Goal: Task Accomplishment & Management: Manage account settings

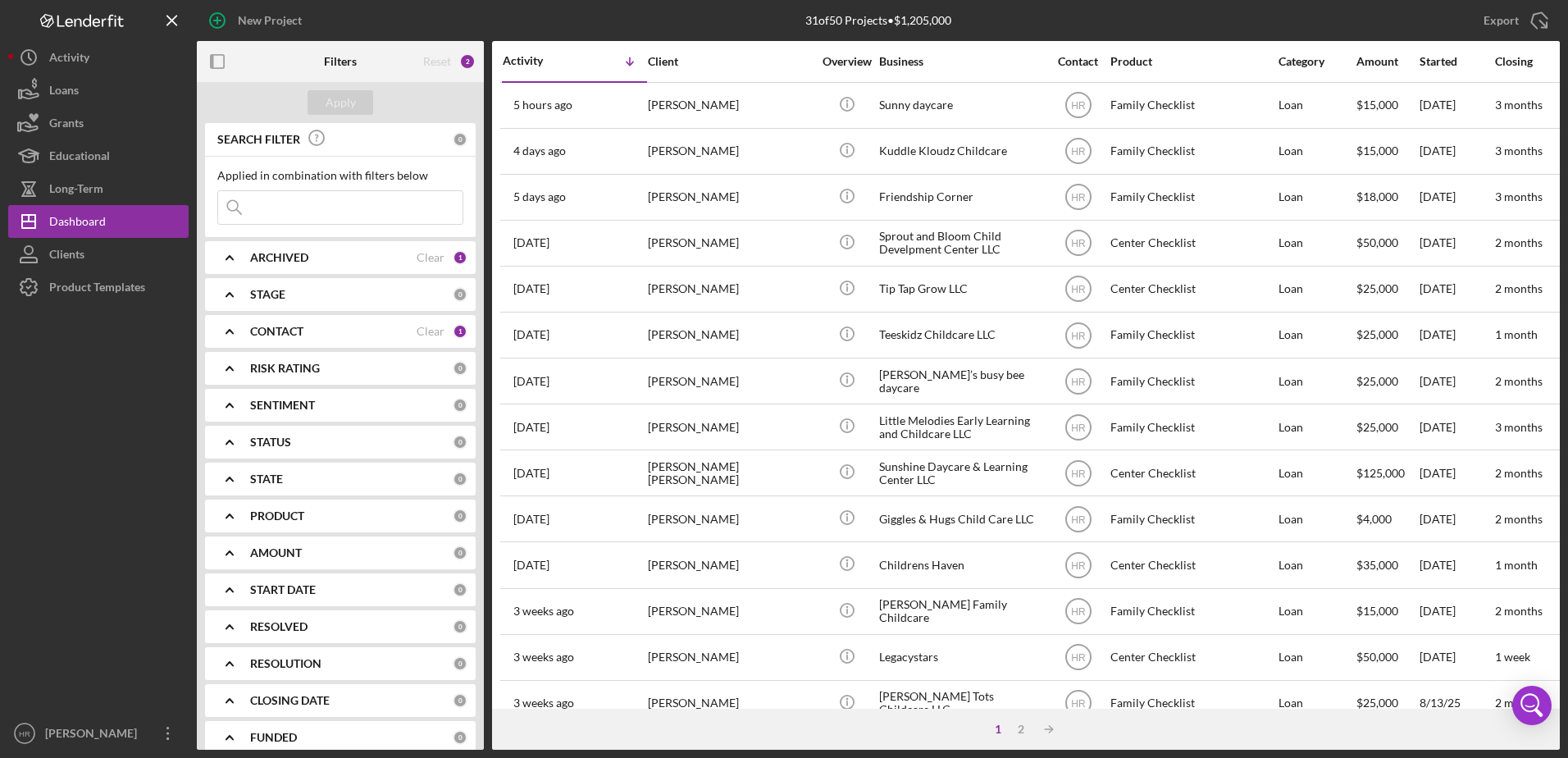
click at [284, 336] on b "CONTACT" at bounding box center [277, 332] width 53 height 13
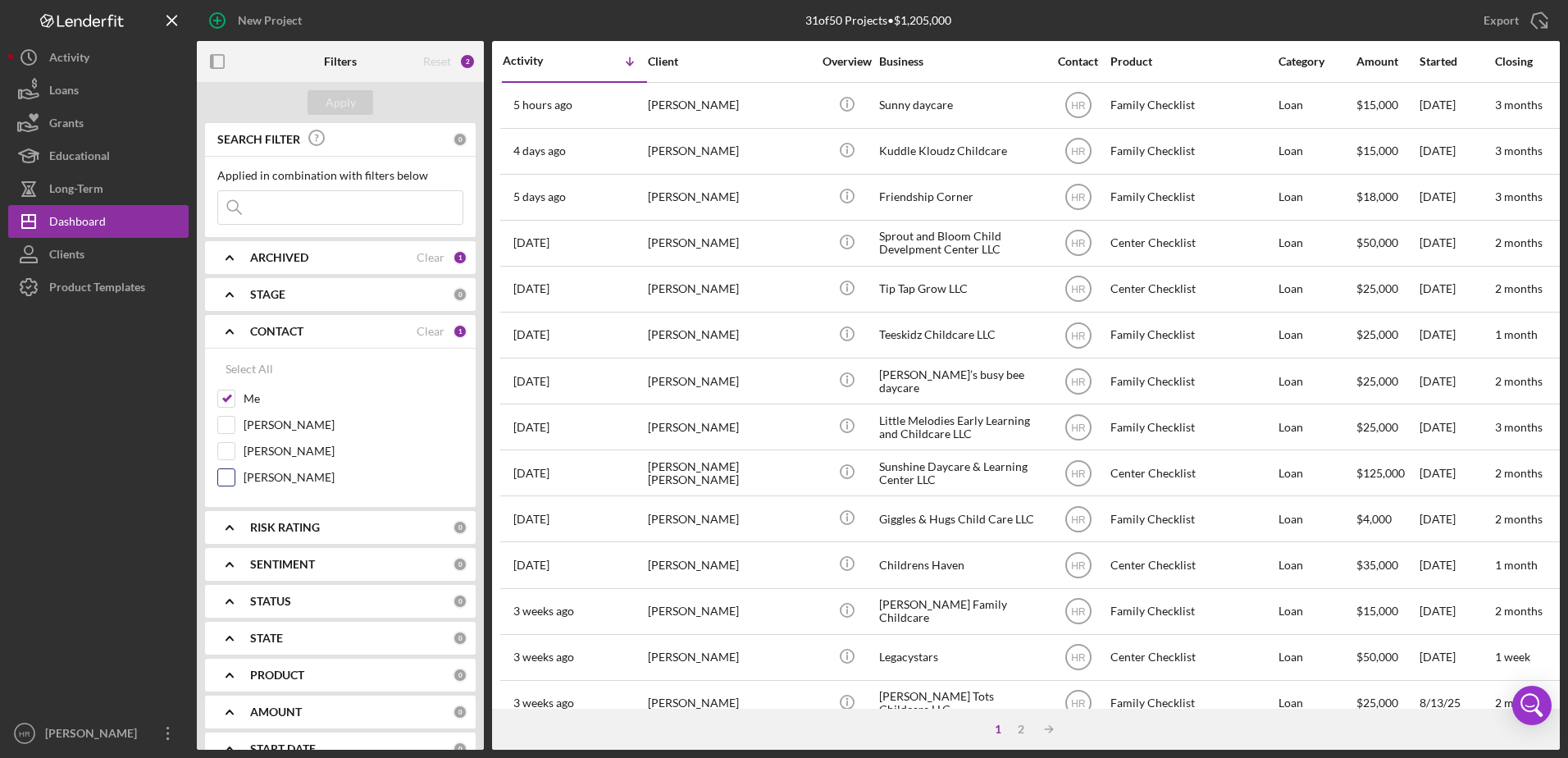
click at [261, 483] on label "[PERSON_NAME]" at bounding box center [353, 478] width 220 height 17
click at [235, 483] on input "[PERSON_NAME]" at bounding box center [226, 478] width 17 height 17
checkbox input "true"
click at [239, 395] on div "Me" at bounding box center [340, 403] width 246 height 27
click at [246, 397] on label "Me" at bounding box center [353, 399] width 220 height 17
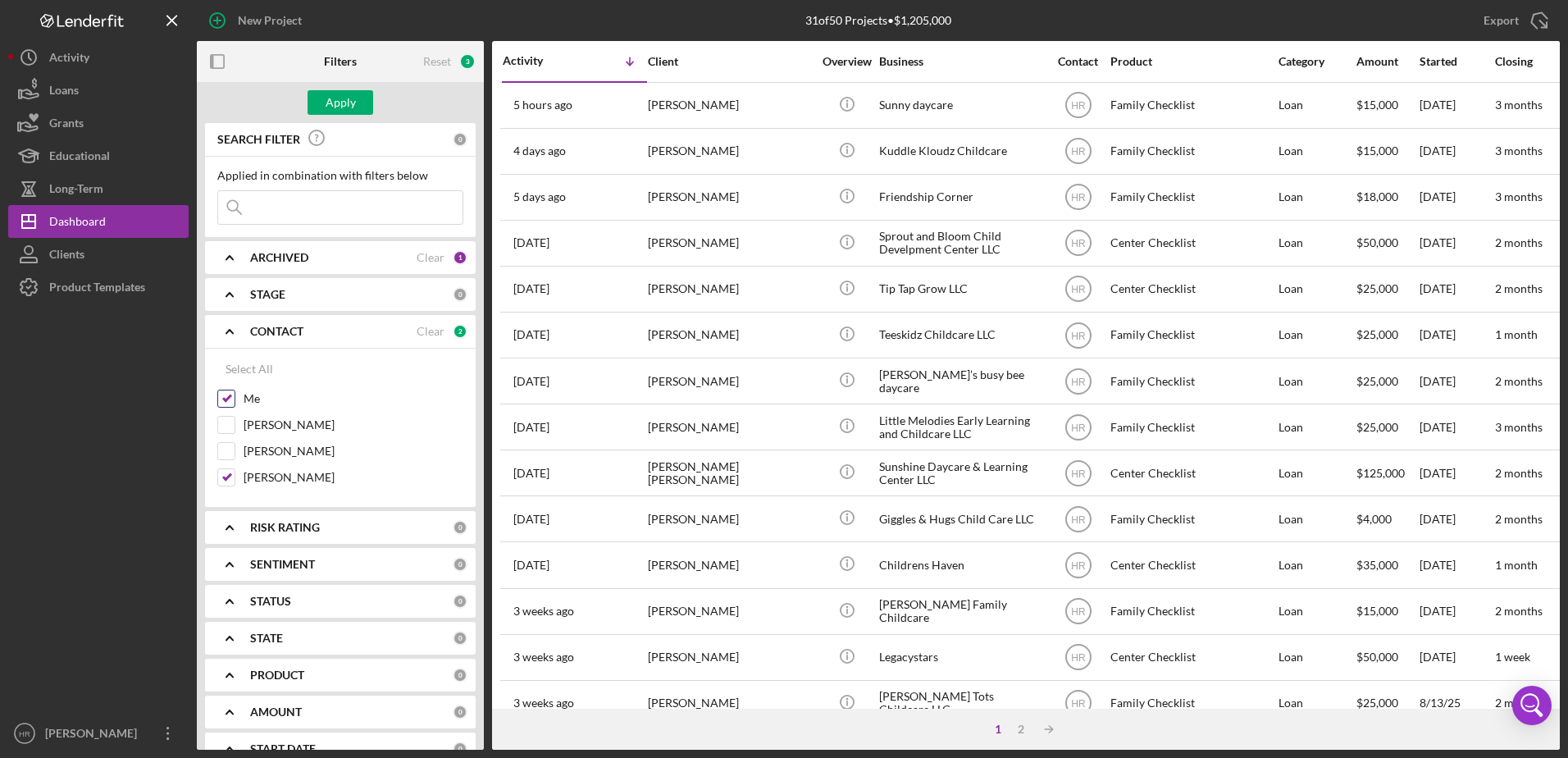
click at [235, 397] on input "Me" at bounding box center [226, 399] width 17 height 17
checkbox input "false"
click at [345, 107] on div "Apply" at bounding box center [341, 103] width 31 height 25
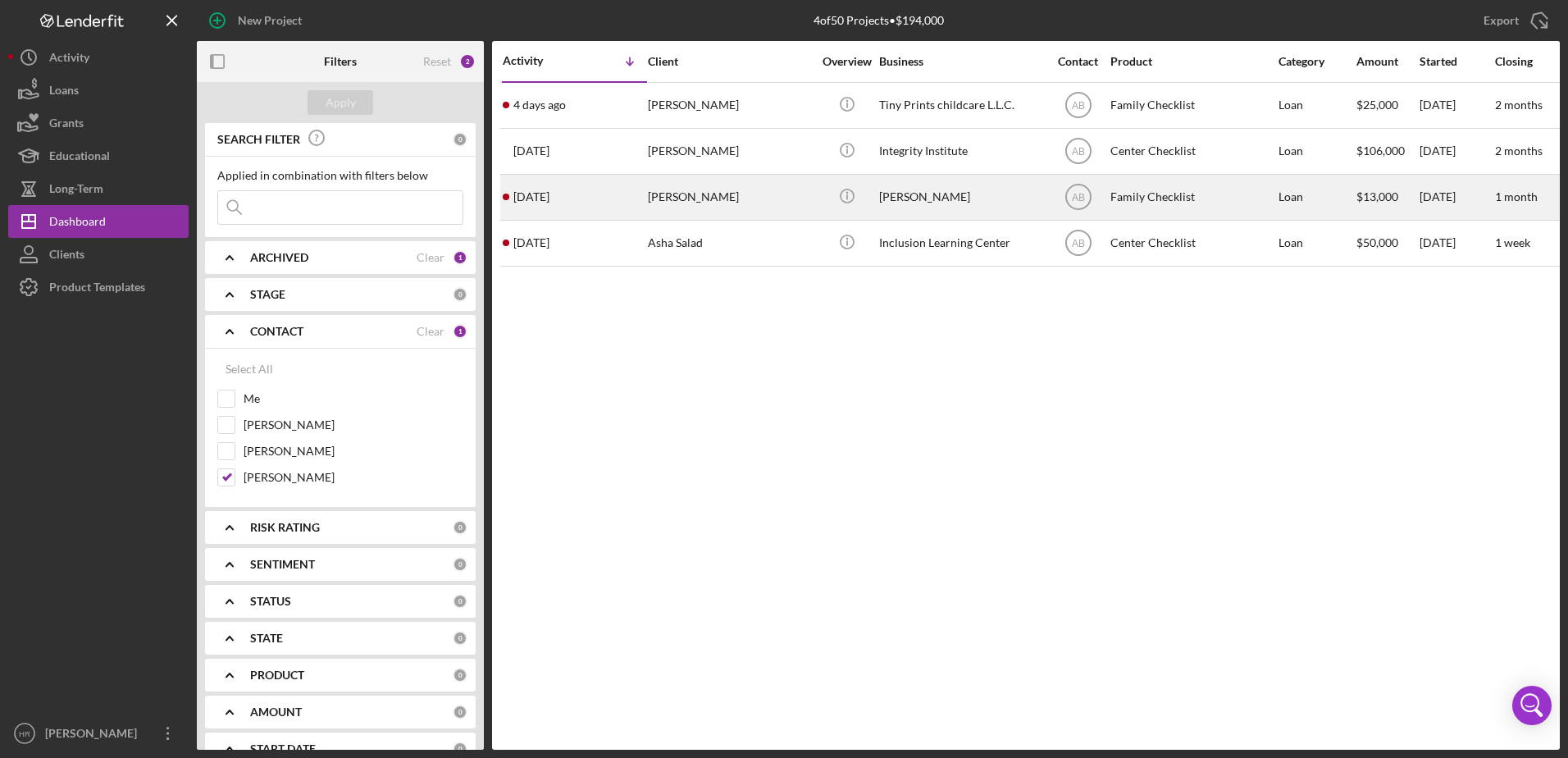
click at [943, 212] on div "[PERSON_NAME]" at bounding box center [961, 197] width 164 height 43
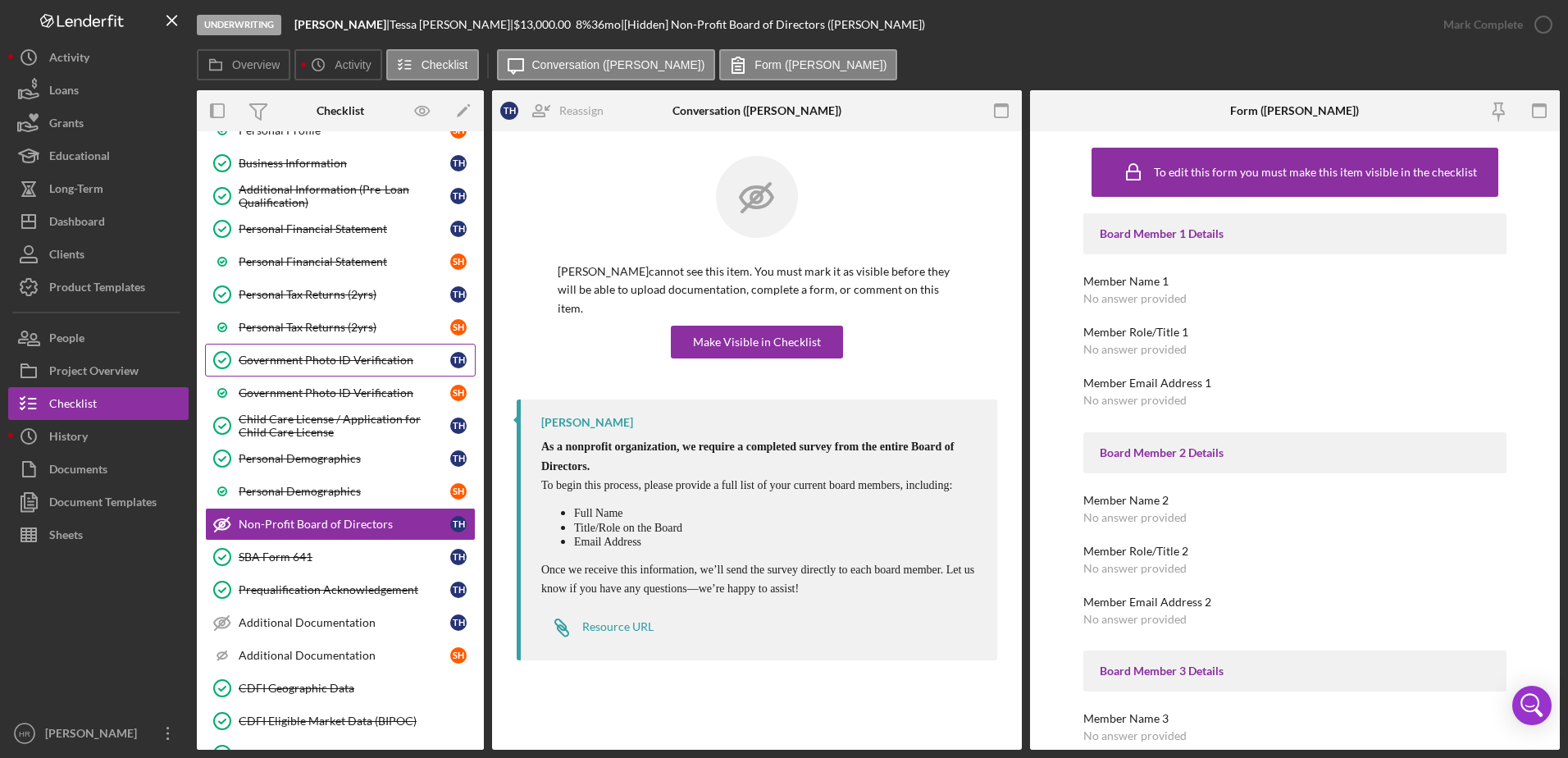
scroll to position [211, 0]
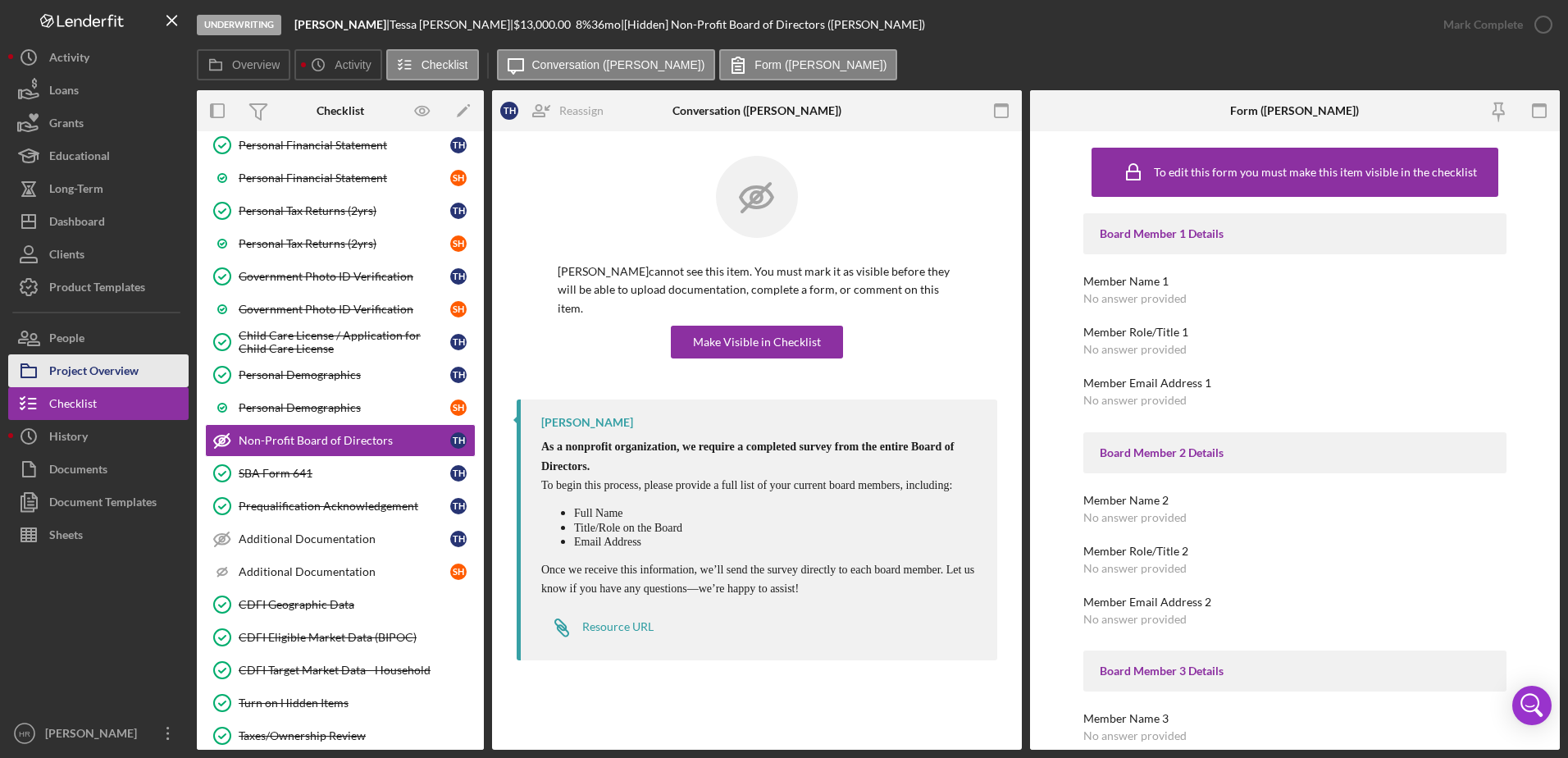
click at [92, 365] on div "Project Overview" at bounding box center [94, 372] width 90 height 37
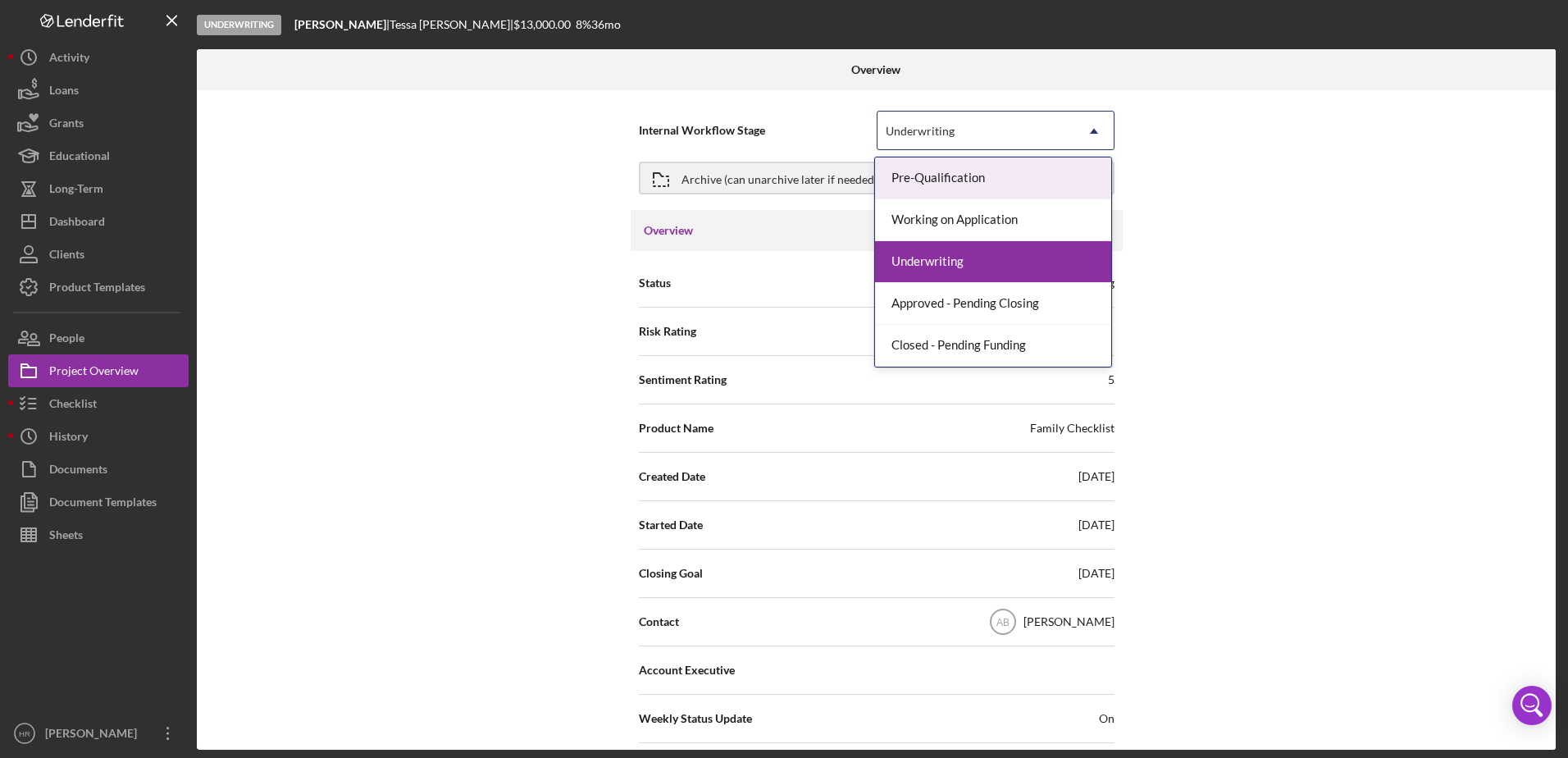
click at [950, 138] on div "Underwriting" at bounding box center [920, 131] width 69 height 13
click at [774, 90] on div "Overview" at bounding box center [876, 69] width 453 height 41
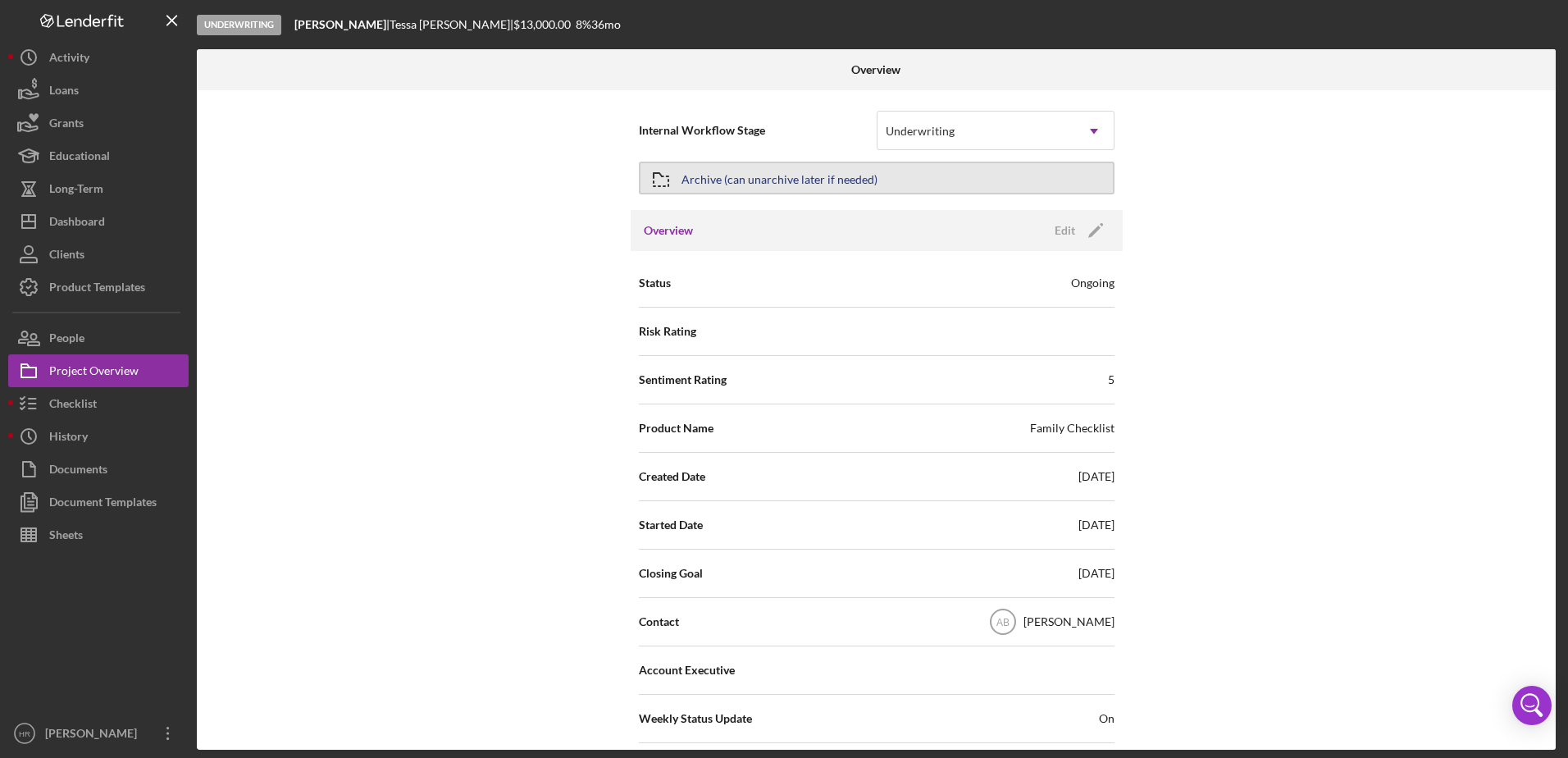
click at [737, 172] on div "Archive (can unarchive later if needed)" at bounding box center [779, 178] width 196 height 30
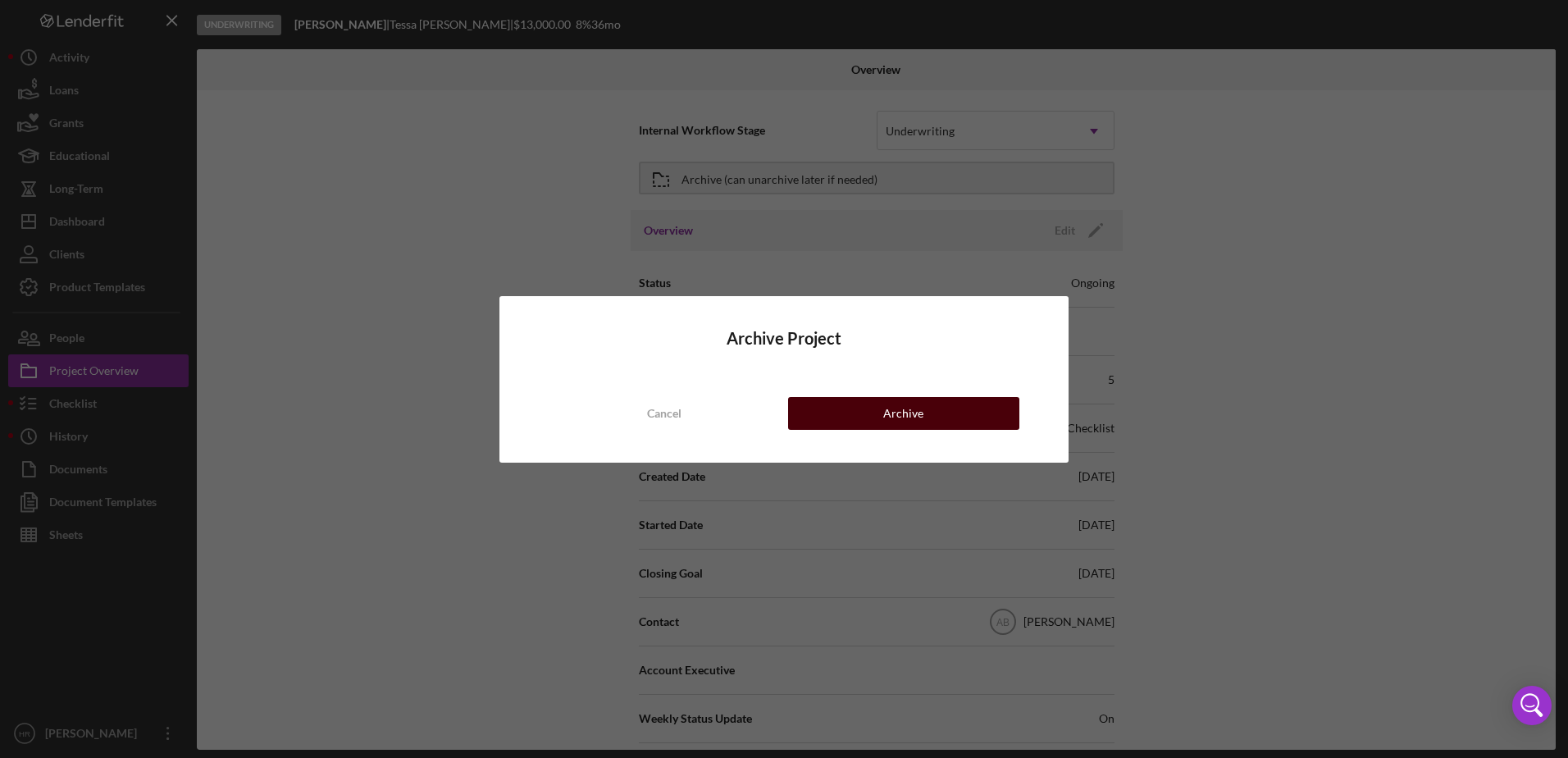
click at [882, 411] on button "Archive" at bounding box center [903, 414] width 231 height 33
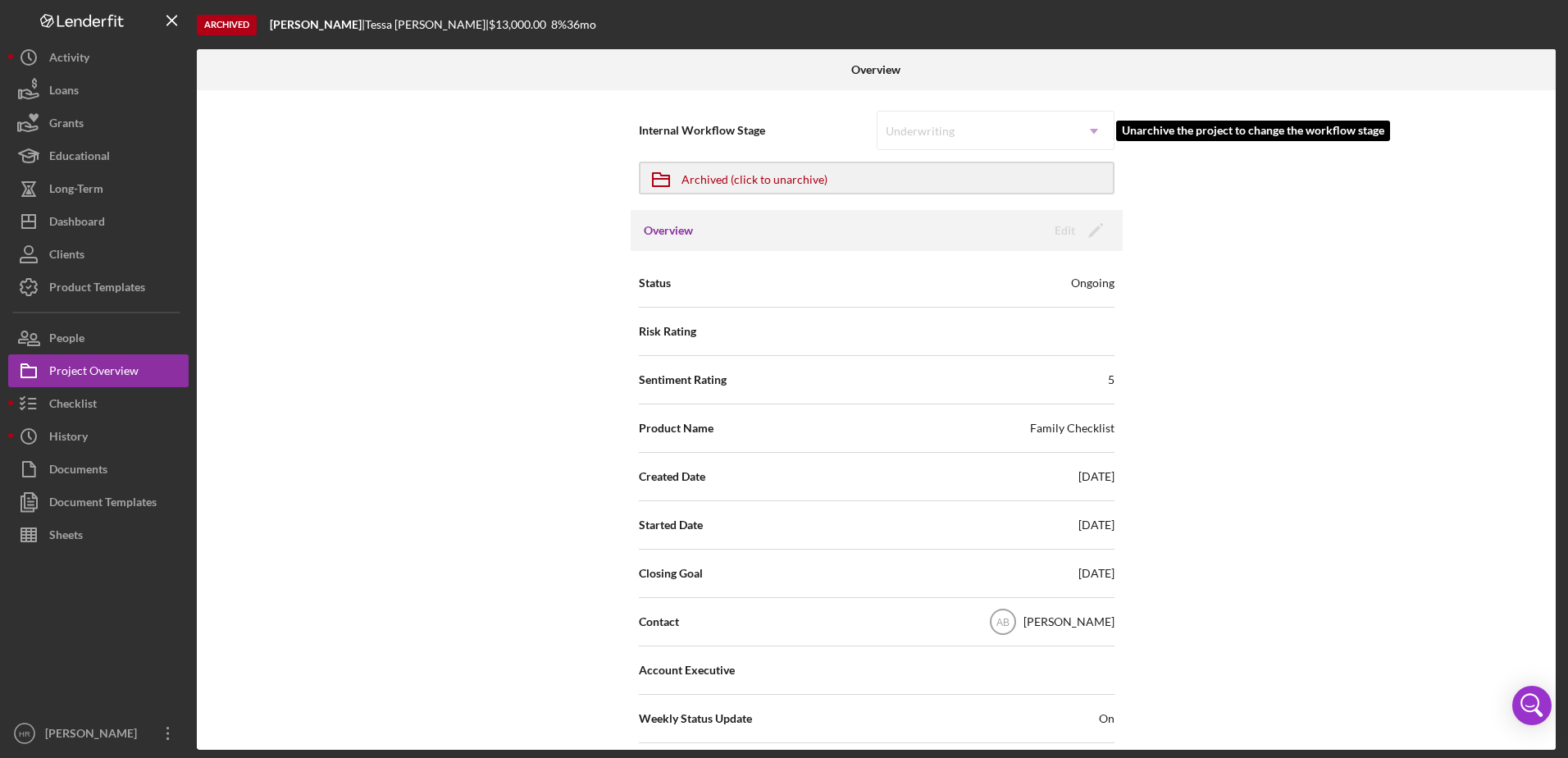
click at [1085, 133] on div "Underwriting Icon/Dropdown Arrow" at bounding box center [995, 130] width 238 height 39
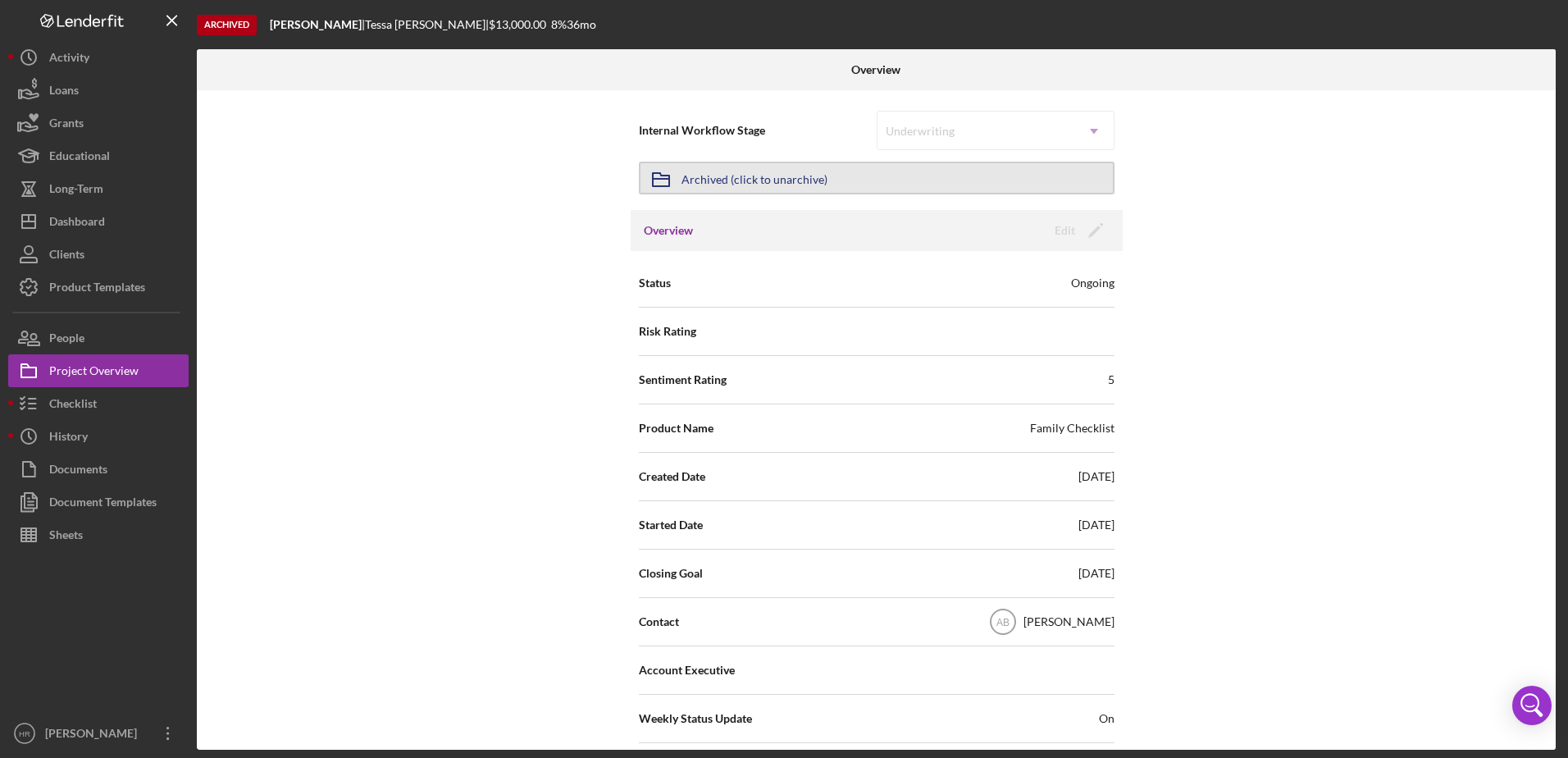
click at [790, 170] on div "Archived (click to unarchive)" at bounding box center [755, 178] width 146 height 30
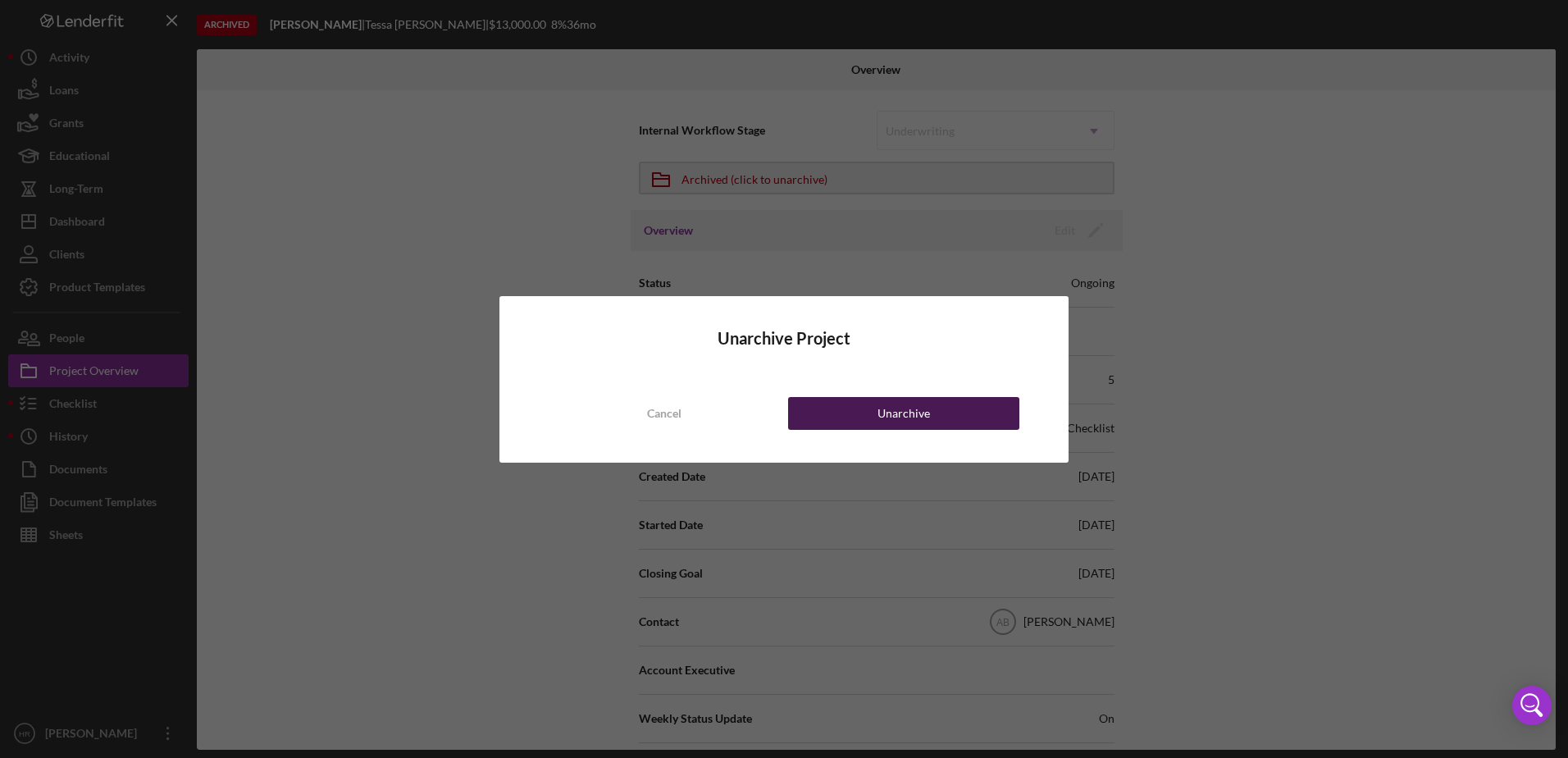
click at [871, 419] on button "Unarchive" at bounding box center [903, 414] width 231 height 33
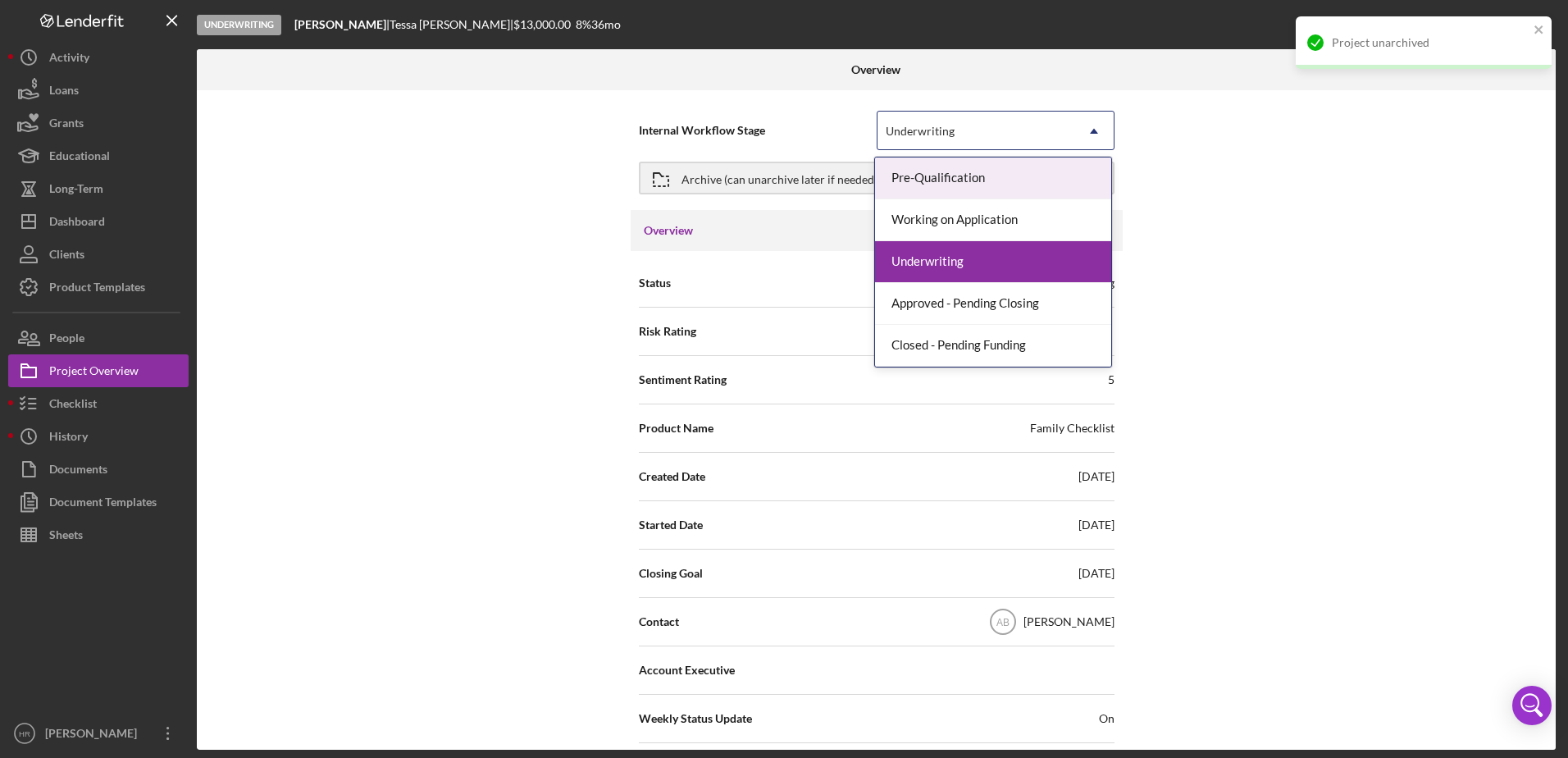
click at [1101, 139] on icon "Icon/Dropdown Arrow" at bounding box center [1094, 130] width 39 height 39
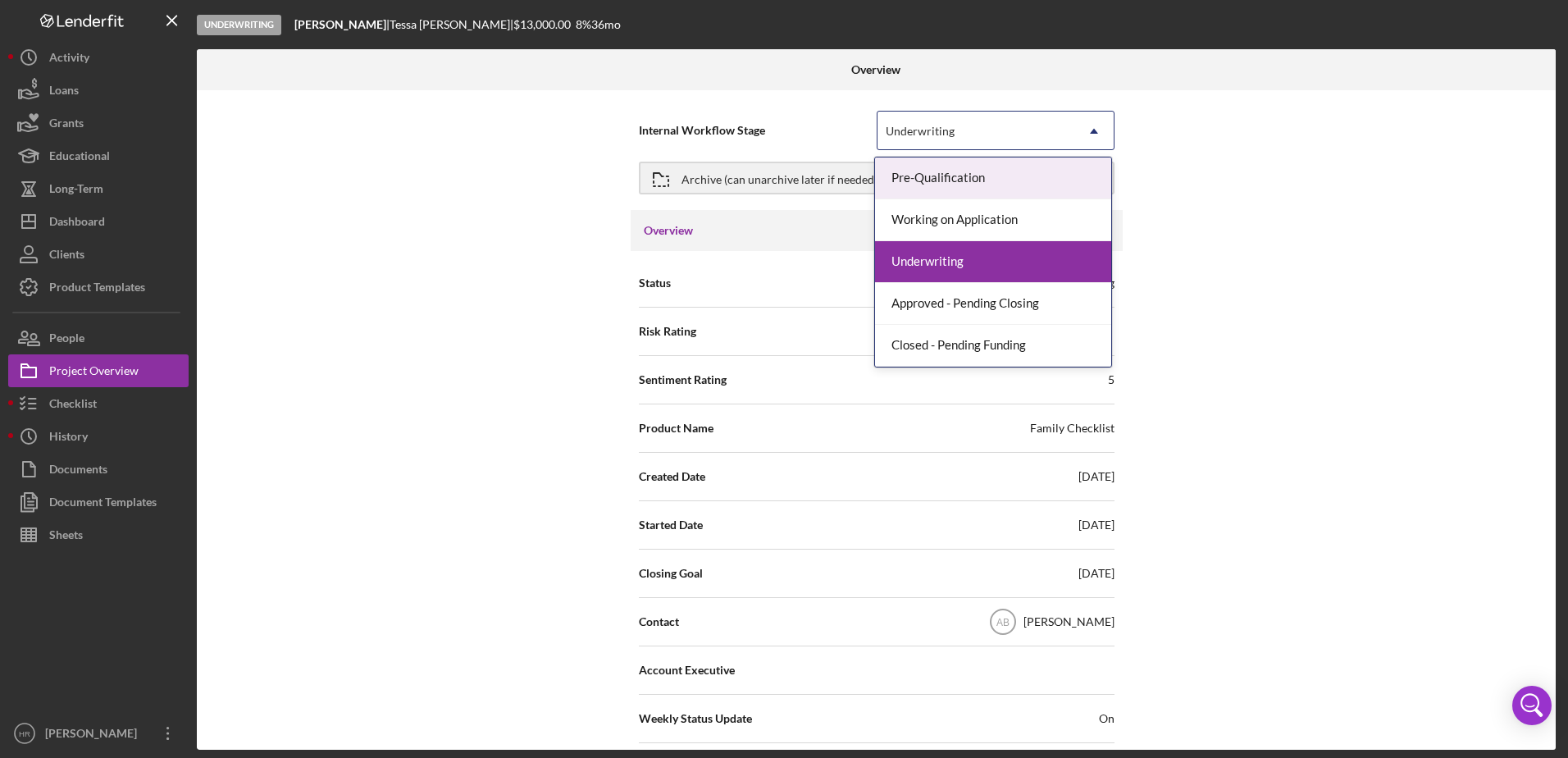
click at [1252, 120] on div "Internal Workflow Stage 5 results available. Use Up and Down to choose options,…" at bounding box center [876, 420] width 1359 height 659
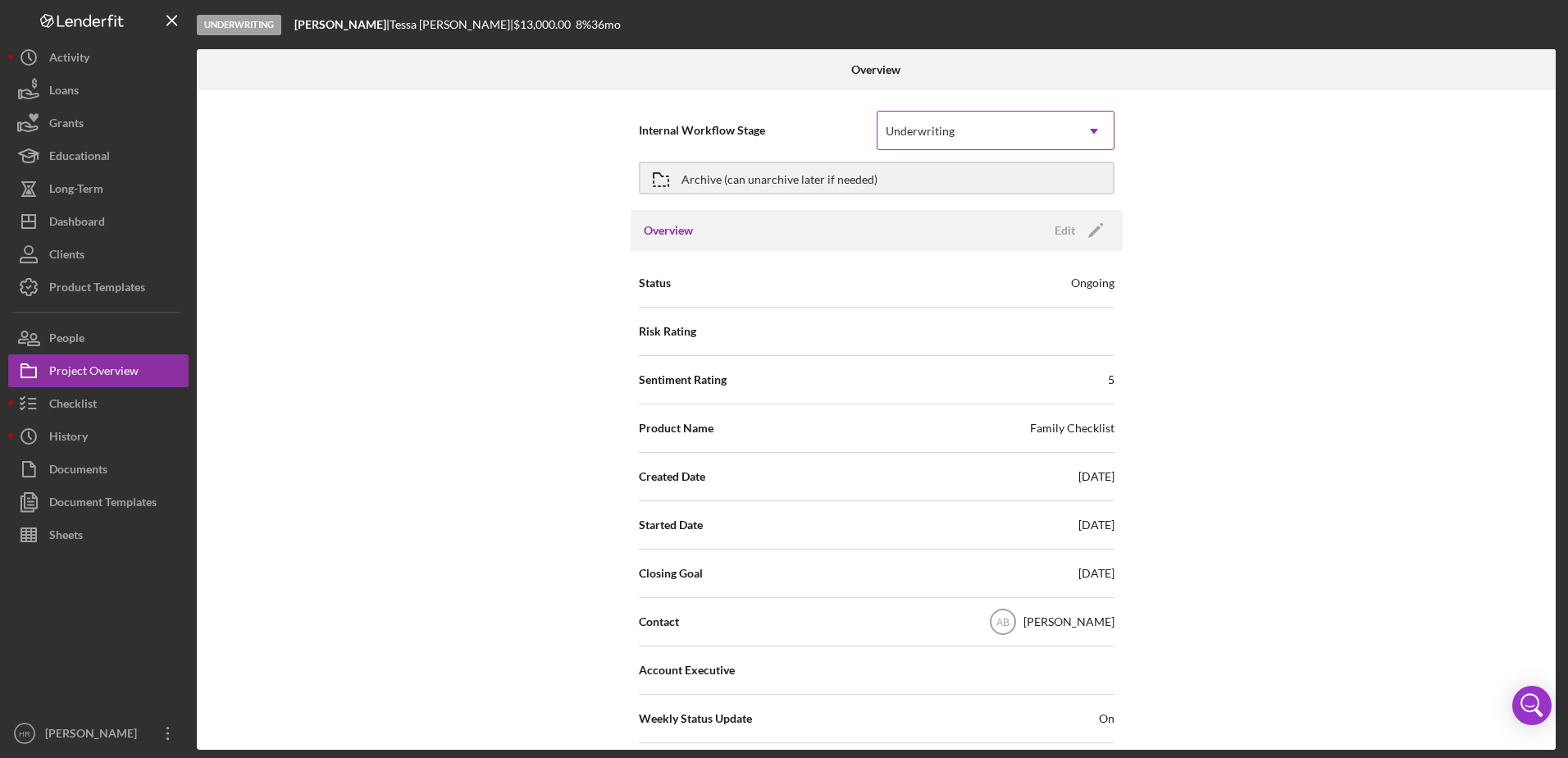
click at [948, 134] on div "Underwriting" at bounding box center [920, 131] width 69 height 13
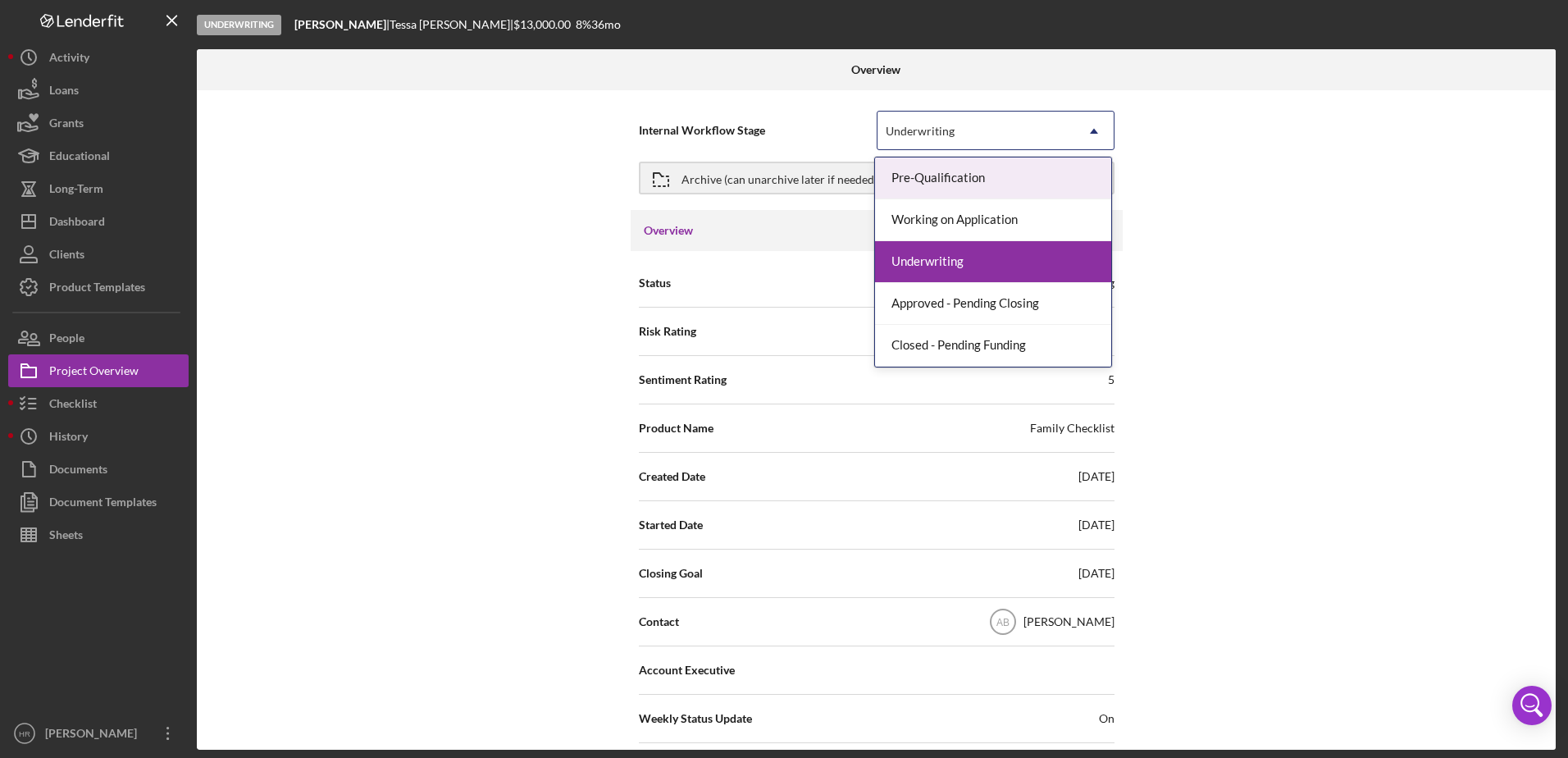
click at [1410, 111] on div "Internal Workflow Stage 5 results available. Use Up and Down to choose options,…" at bounding box center [876, 420] width 1359 height 659
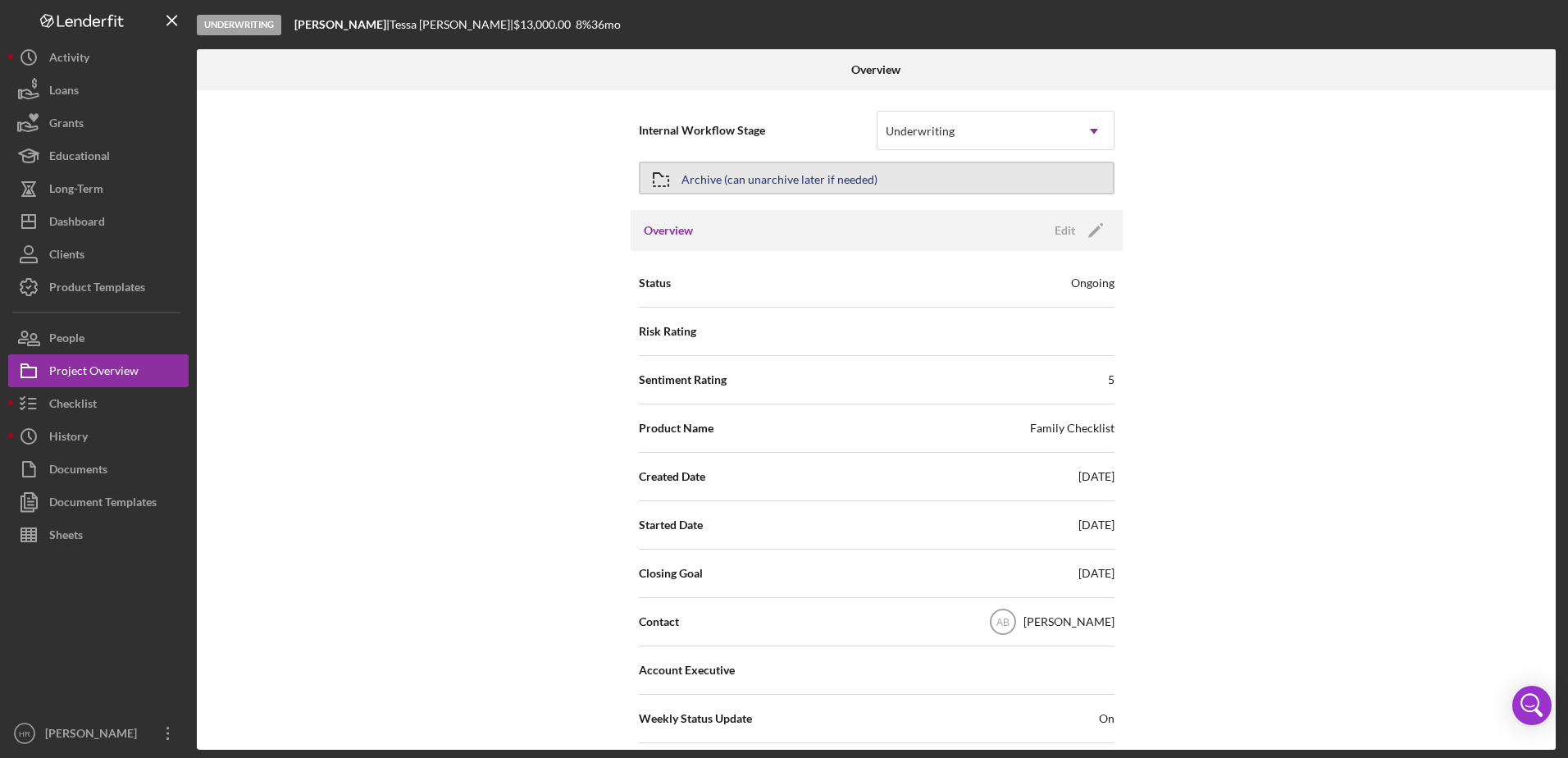
click at [789, 173] on div "Archive (can unarchive later if needed)" at bounding box center [779, 178] width 196 height 30
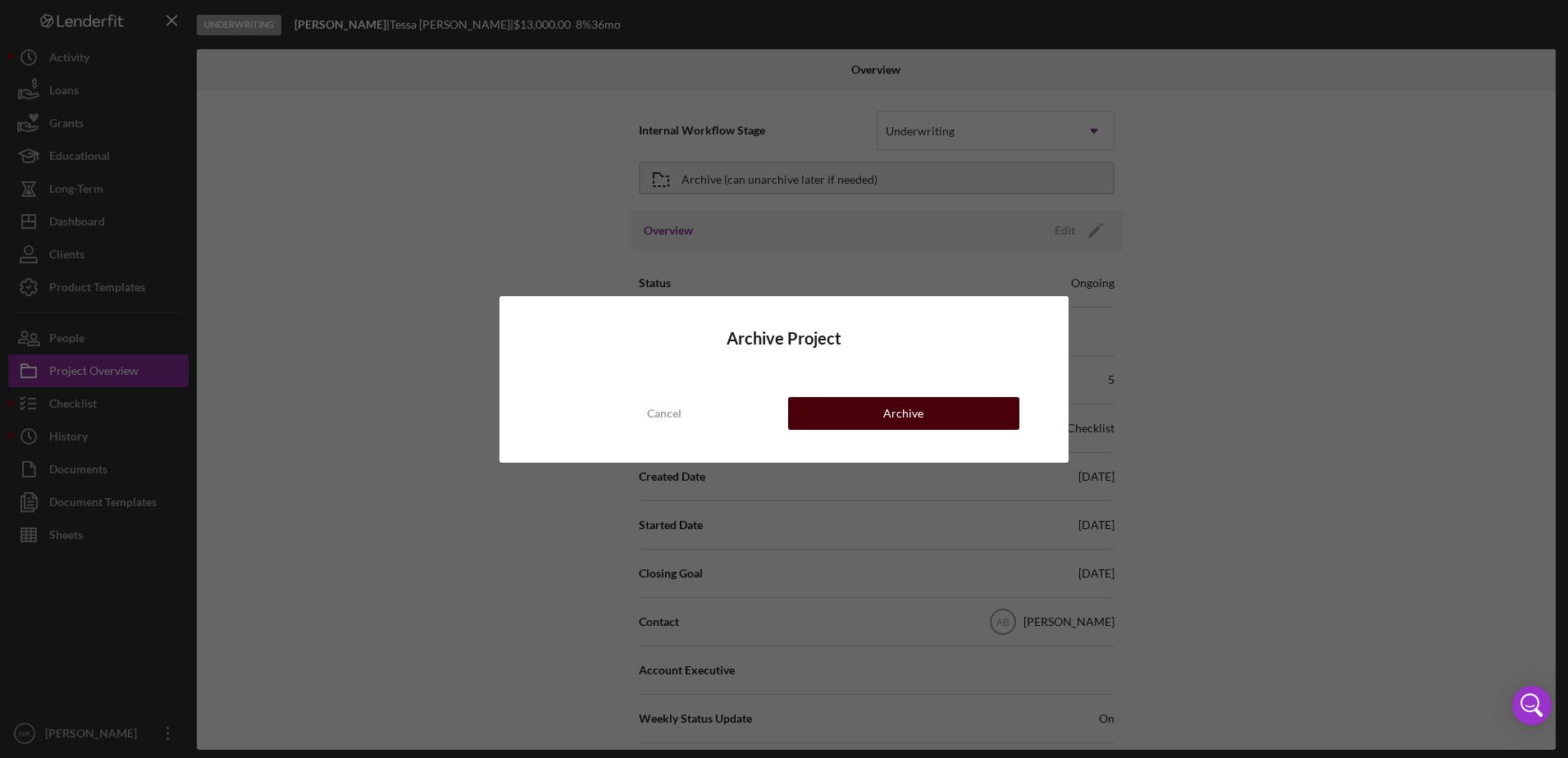
click at [896, 417] on div "Archive" at bounding box center [903, 414] width 40 height 33
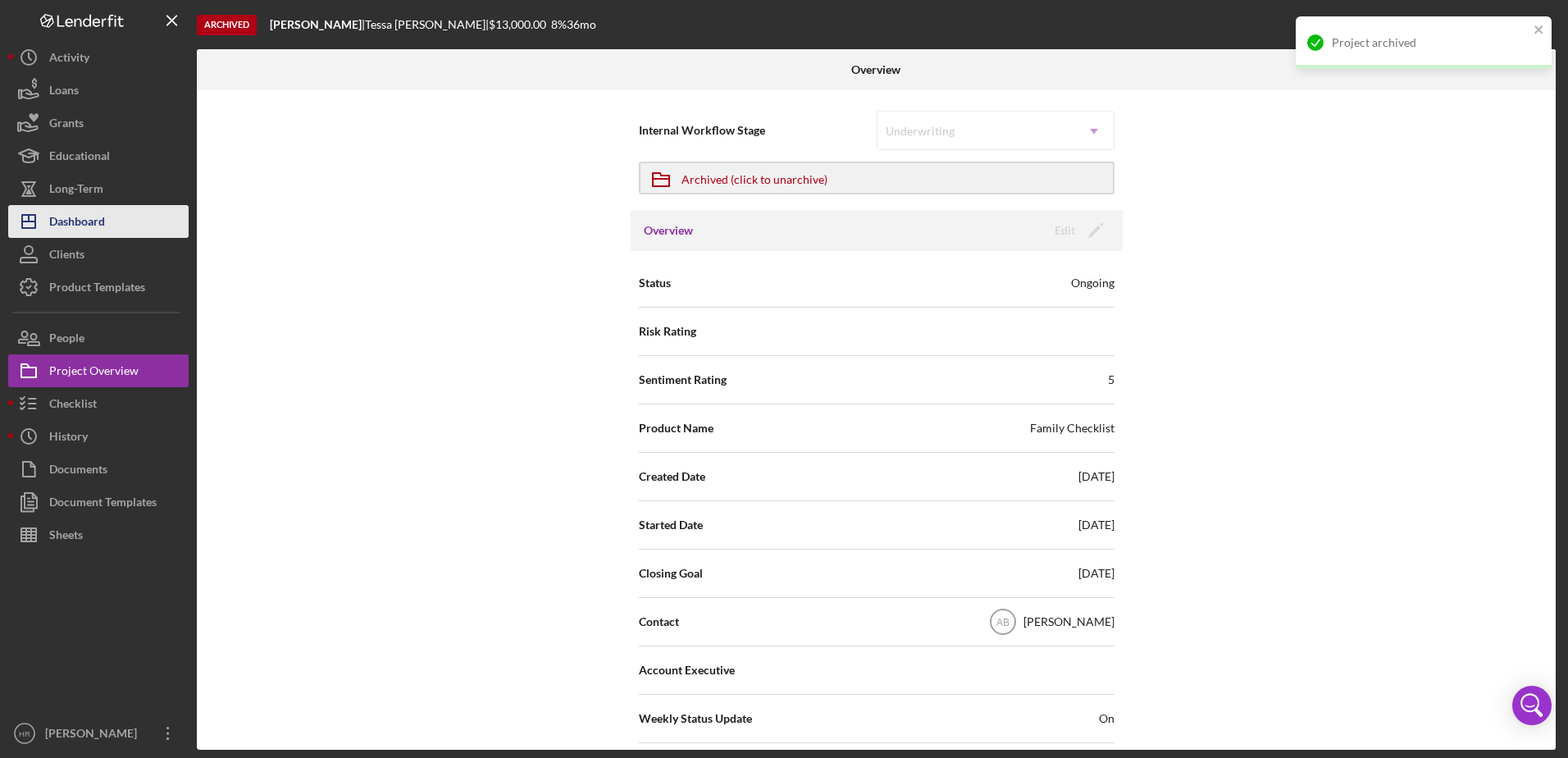
click at [90, 223] on div "Dashboard" at bounding box center [76, 223] width 56 height 37
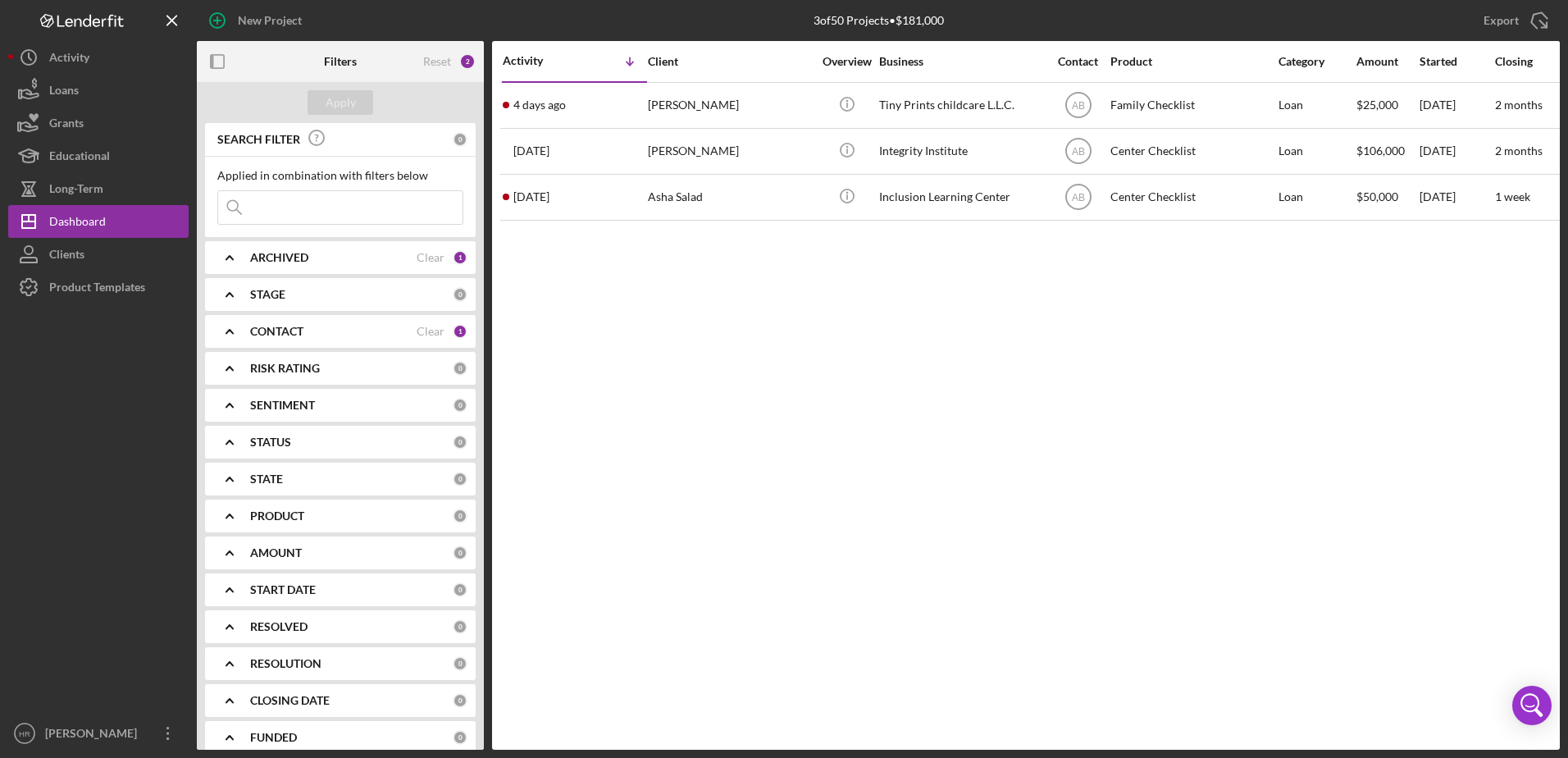
click at [288, 269] on div "ARCHIVED Clear 1" at bounding box center [359, 258] width 217 height 33
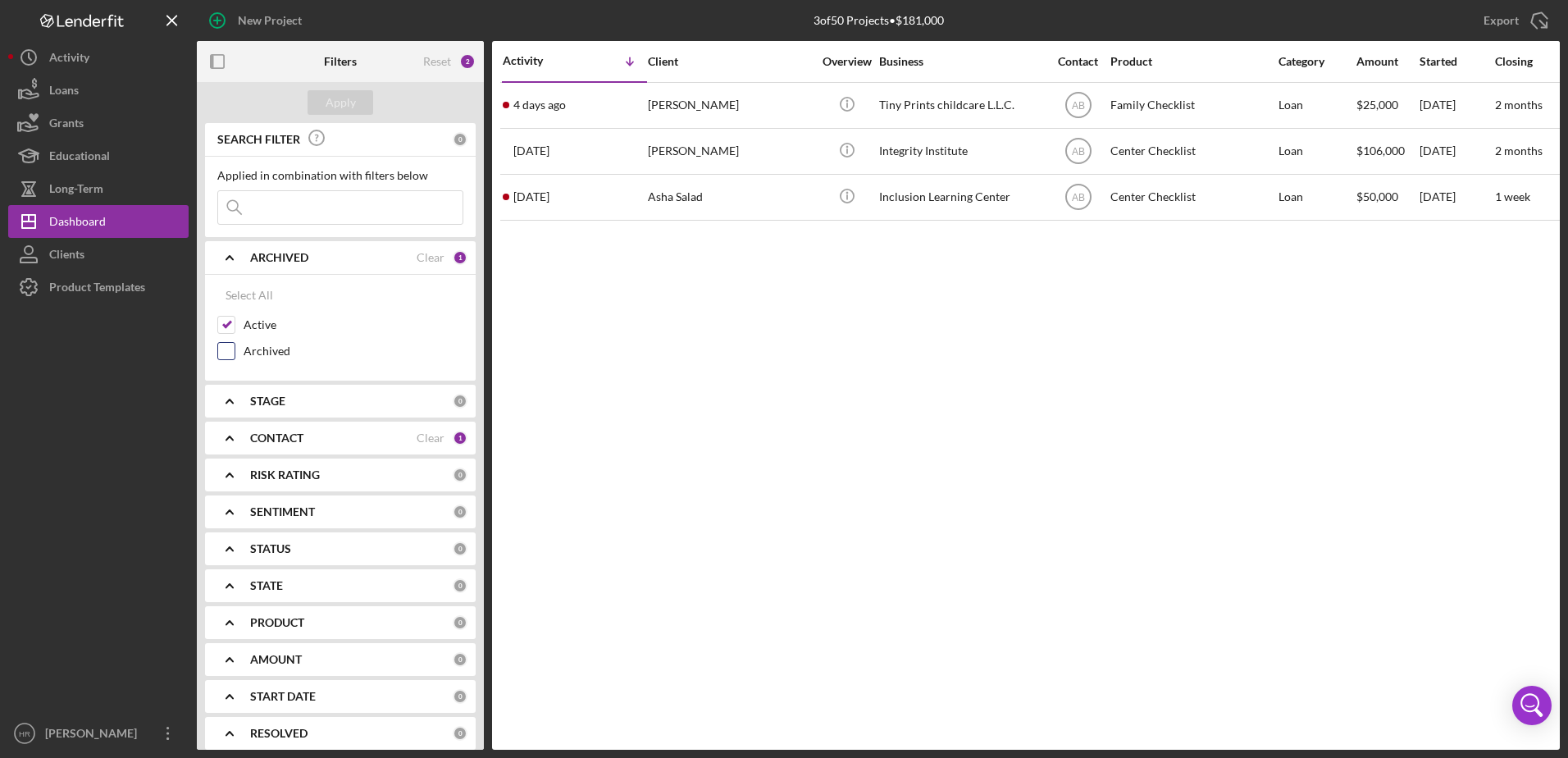
click at [257, 347] on label "Archived" at bounding box center [353, 351] width 220 height 17
click at [235, 347] on input "Archived" at bounding box center [226, 351] width 17 height 17
checkbox input "true"
click at [255, 324] on label "Active" at bounding box center [353, 325] width 220 height 17
click at [235, 324] on input "Active" at bounding box center [226, 325] width 17 height 17
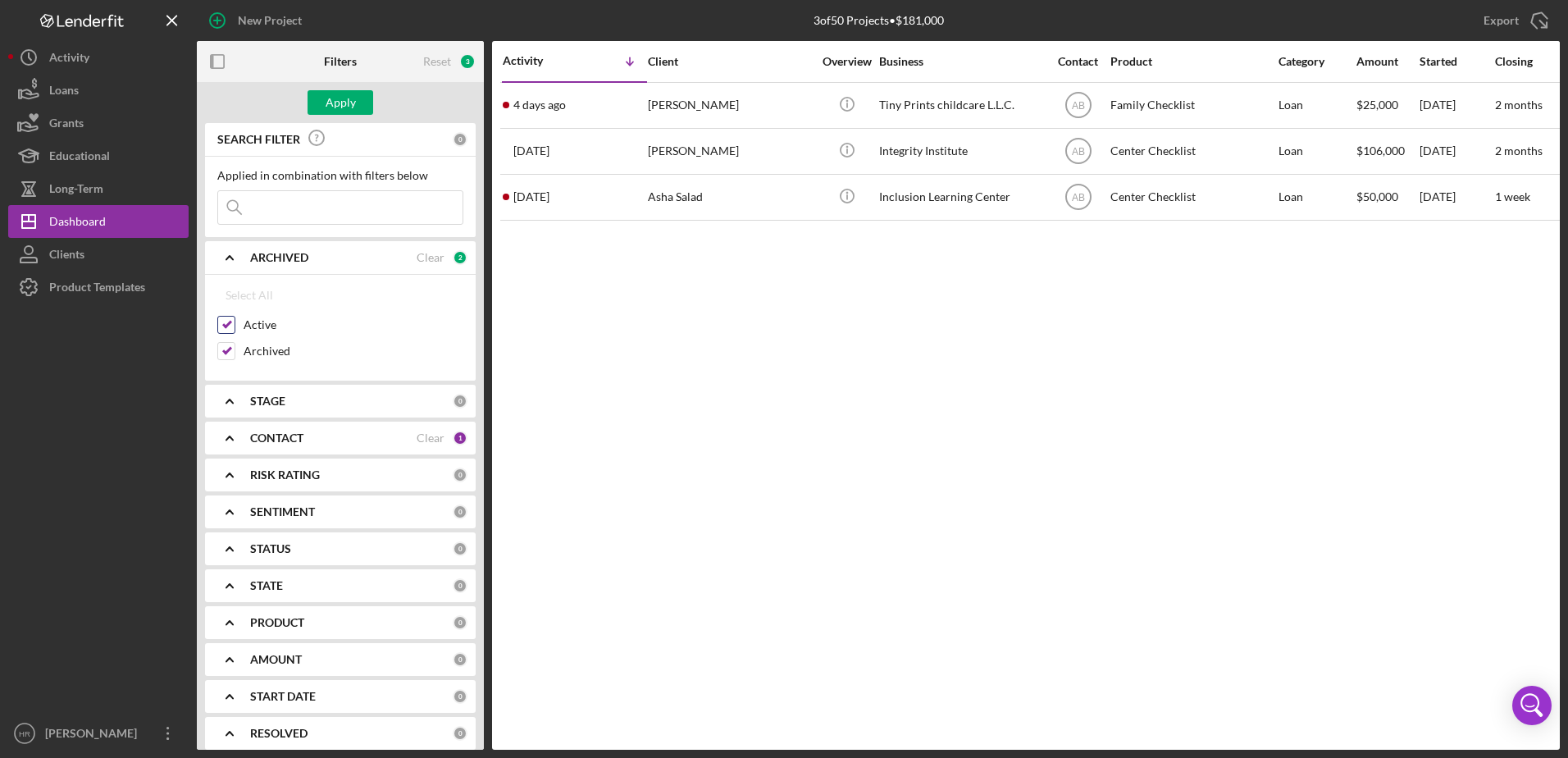
checkbox input "false"
click at [338, 96] on div "Apply" at bounding box center [341, 103] width 31 height 25
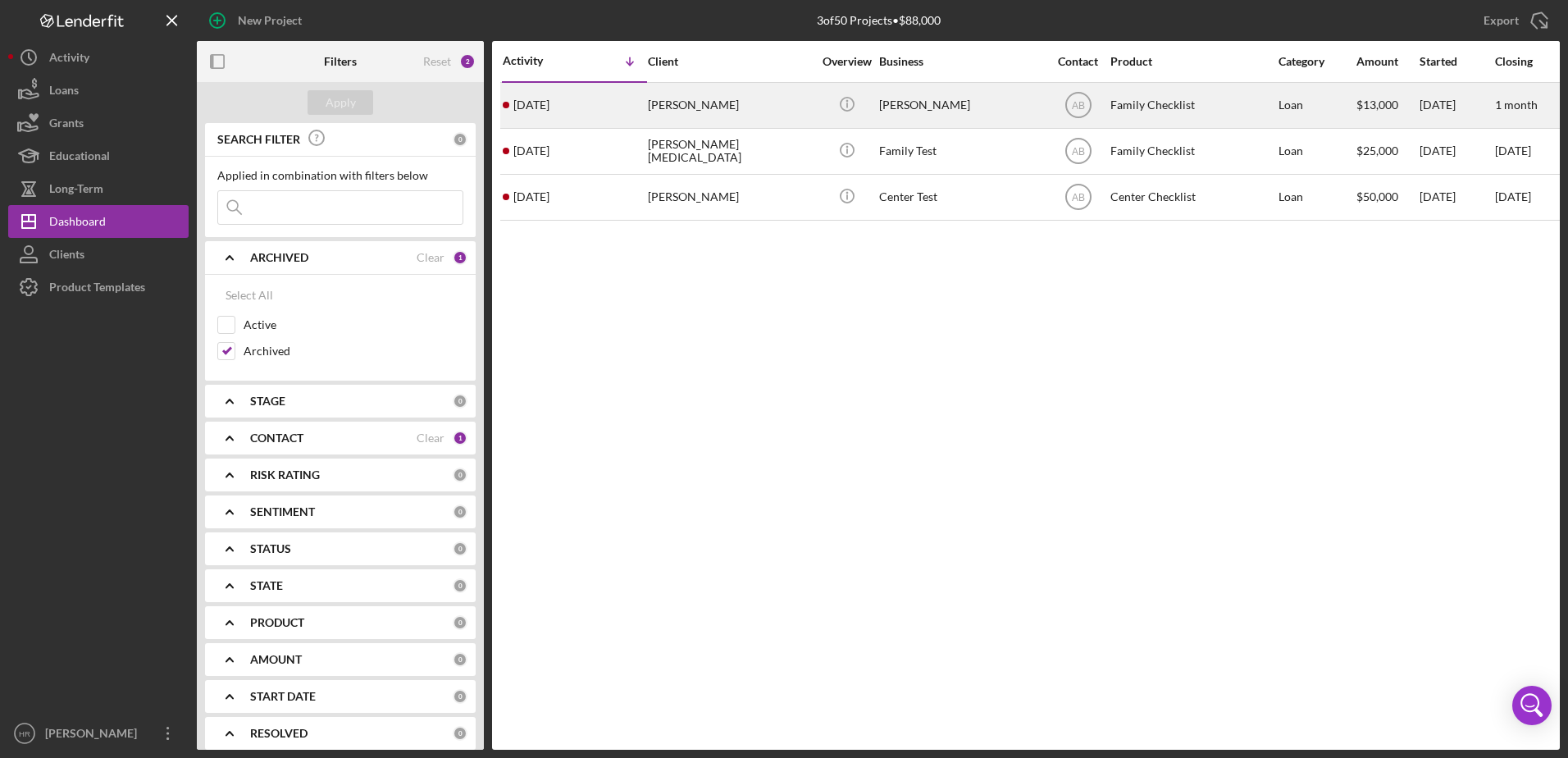
click at [904, 104] on div "[PERSON_NAME]" at bounding box center [961, 105] width 164 height 43
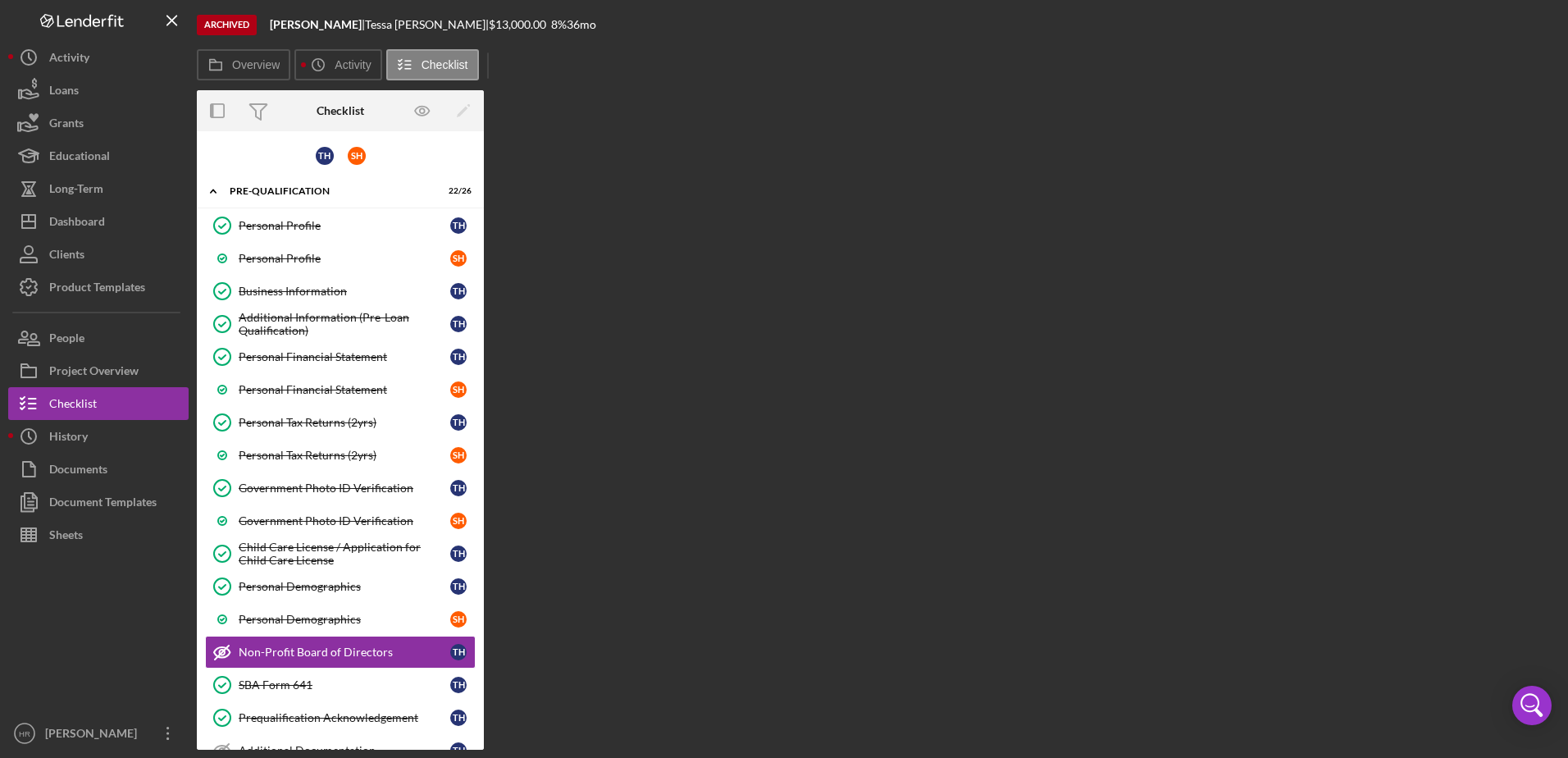
scroll to position [211, 0]
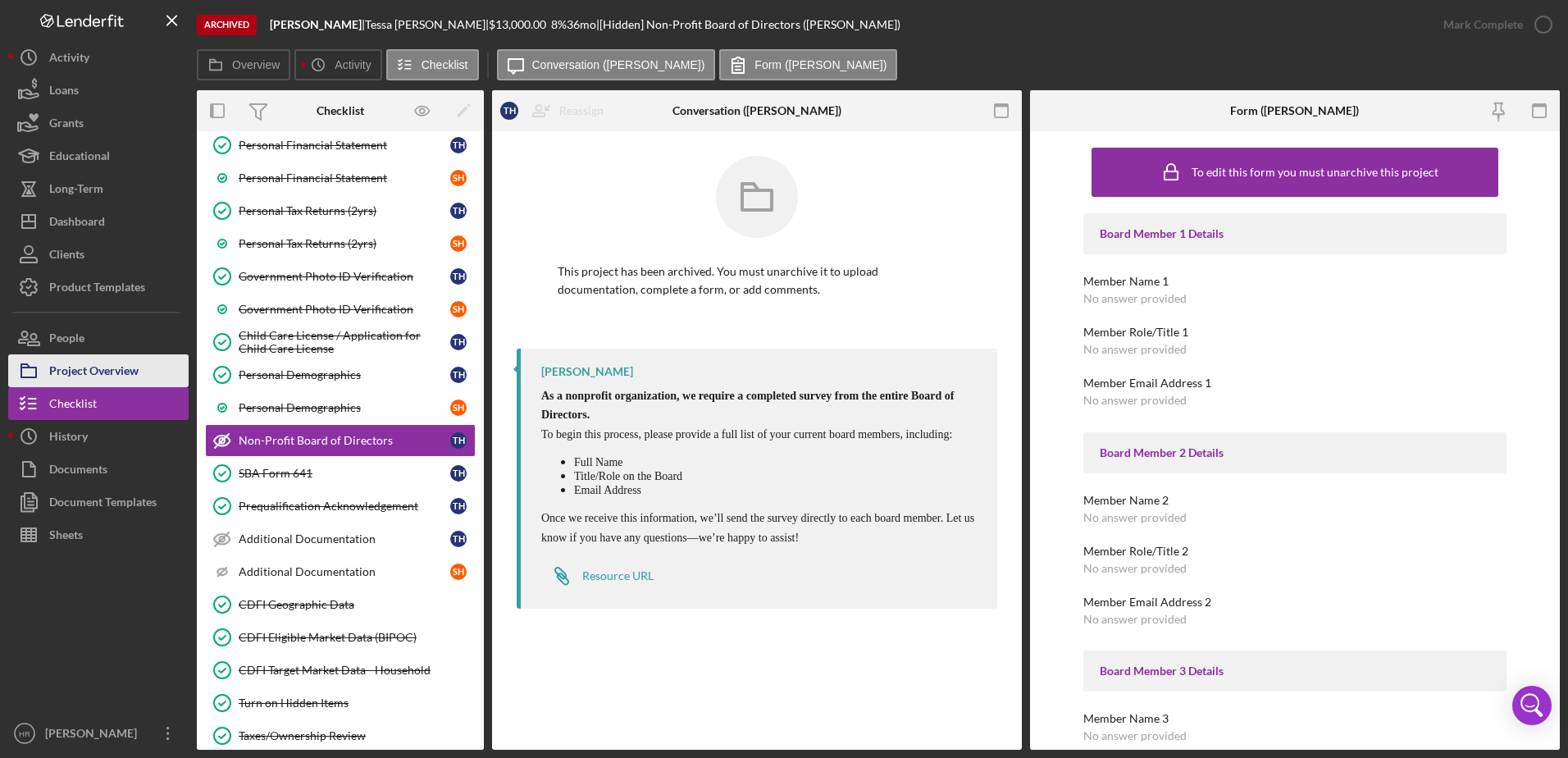
click at [77, 357] on div "Project Overview" at bounding box center [94, 372] width 90 height 37
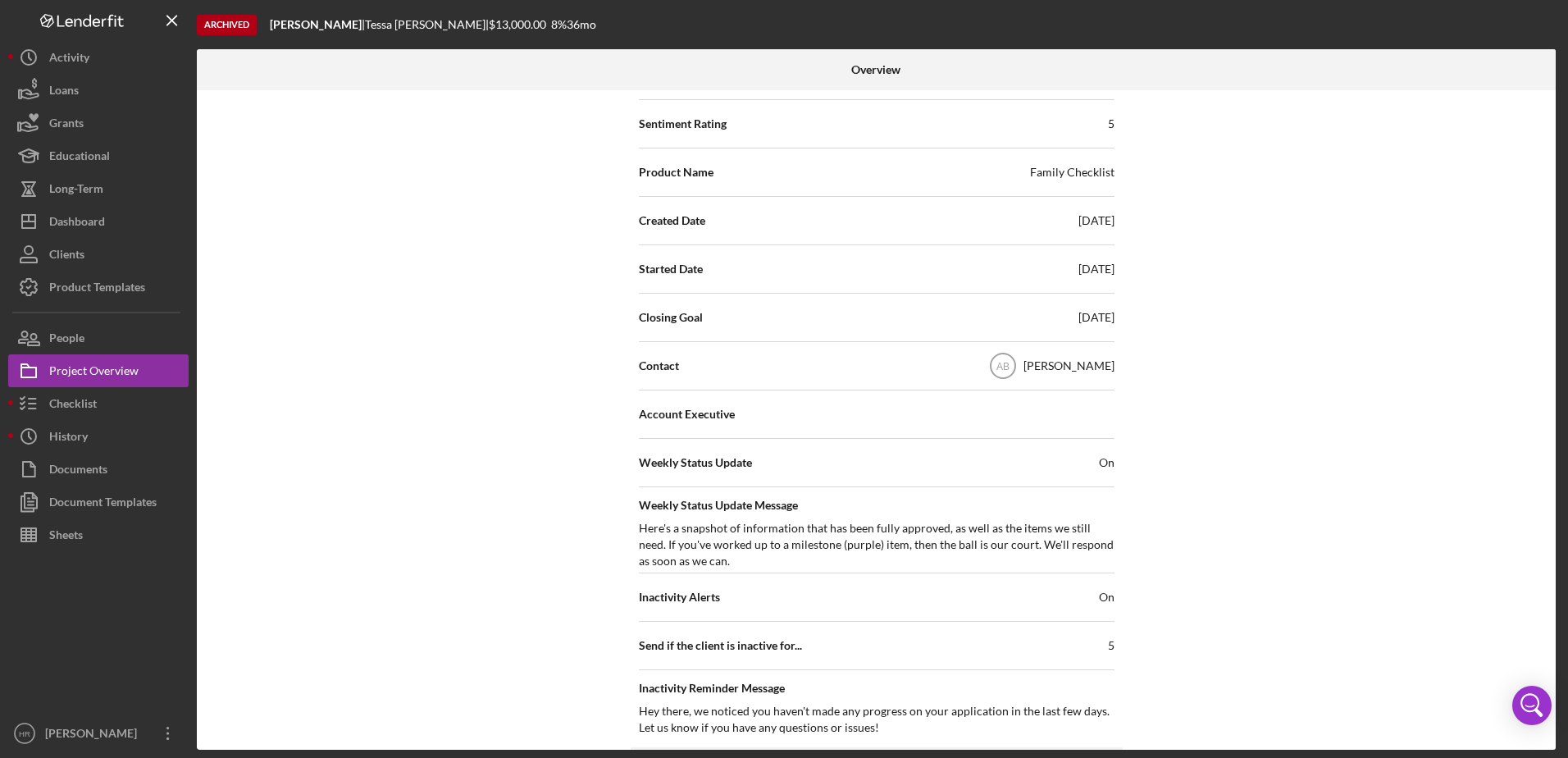
scroll to position [38, 0]
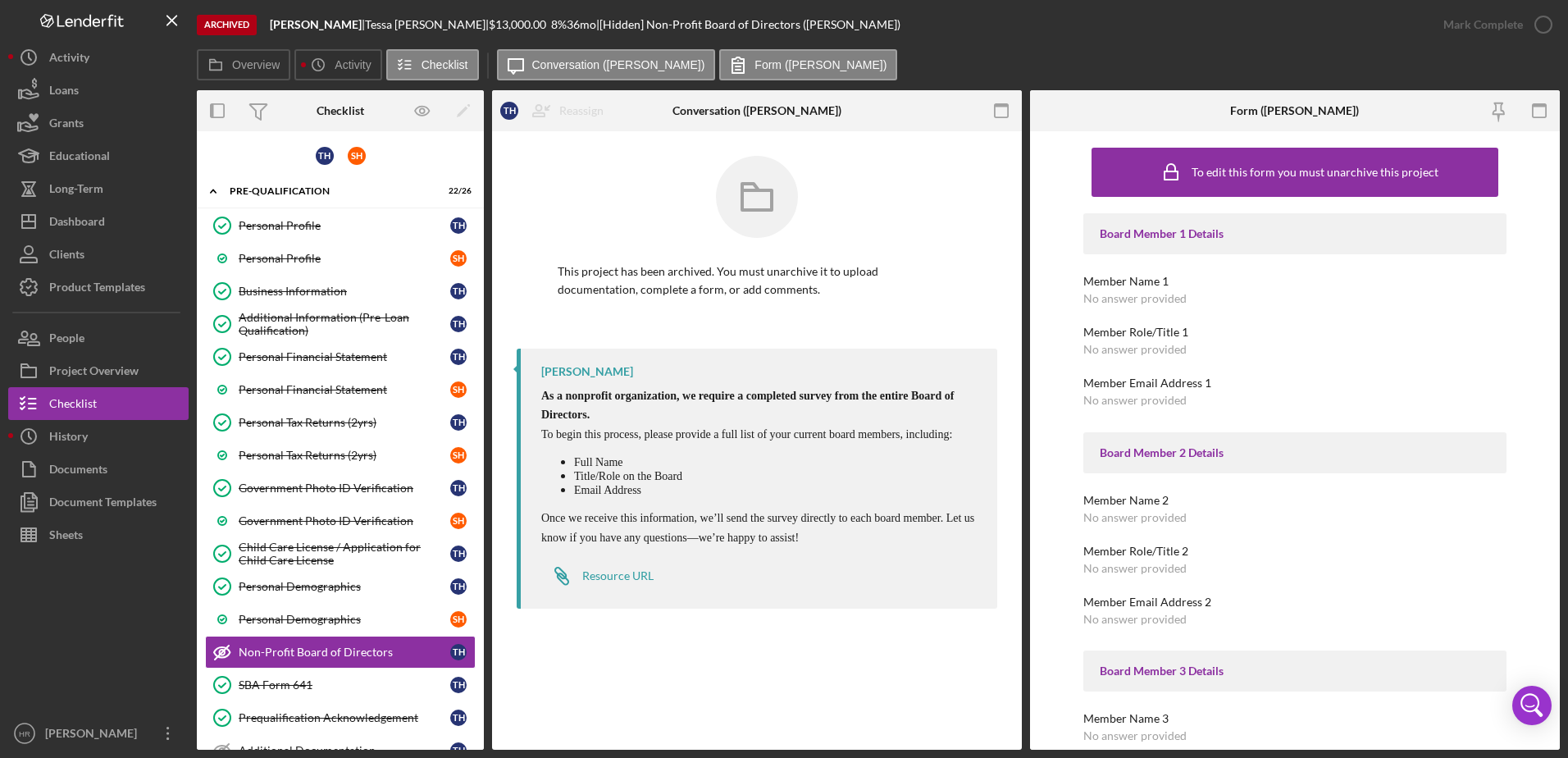
scroll to position [211, 0]
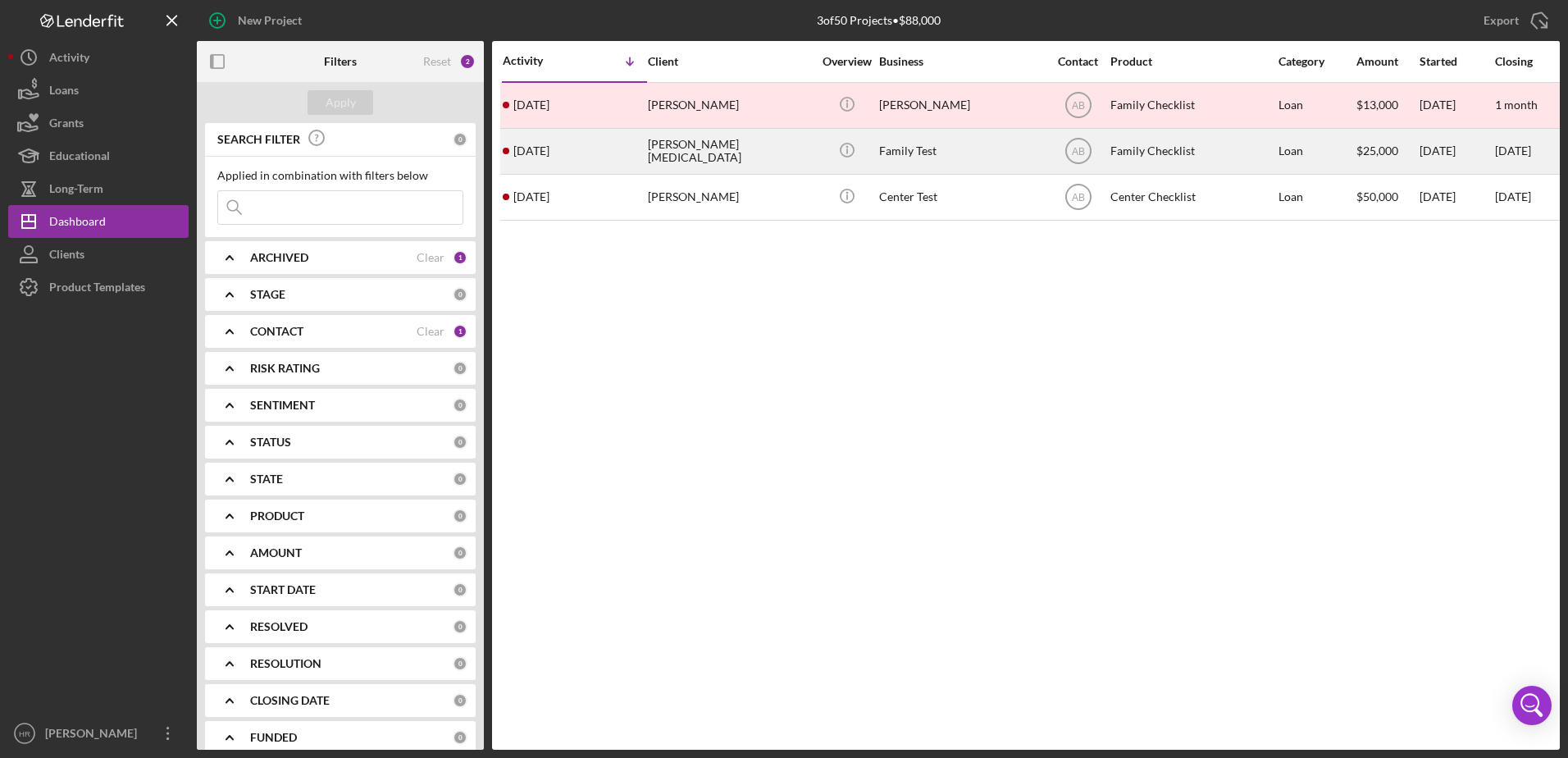
click at [899, 150] on div "Family Test" at bounding box center [961, 151] width 164 height 43
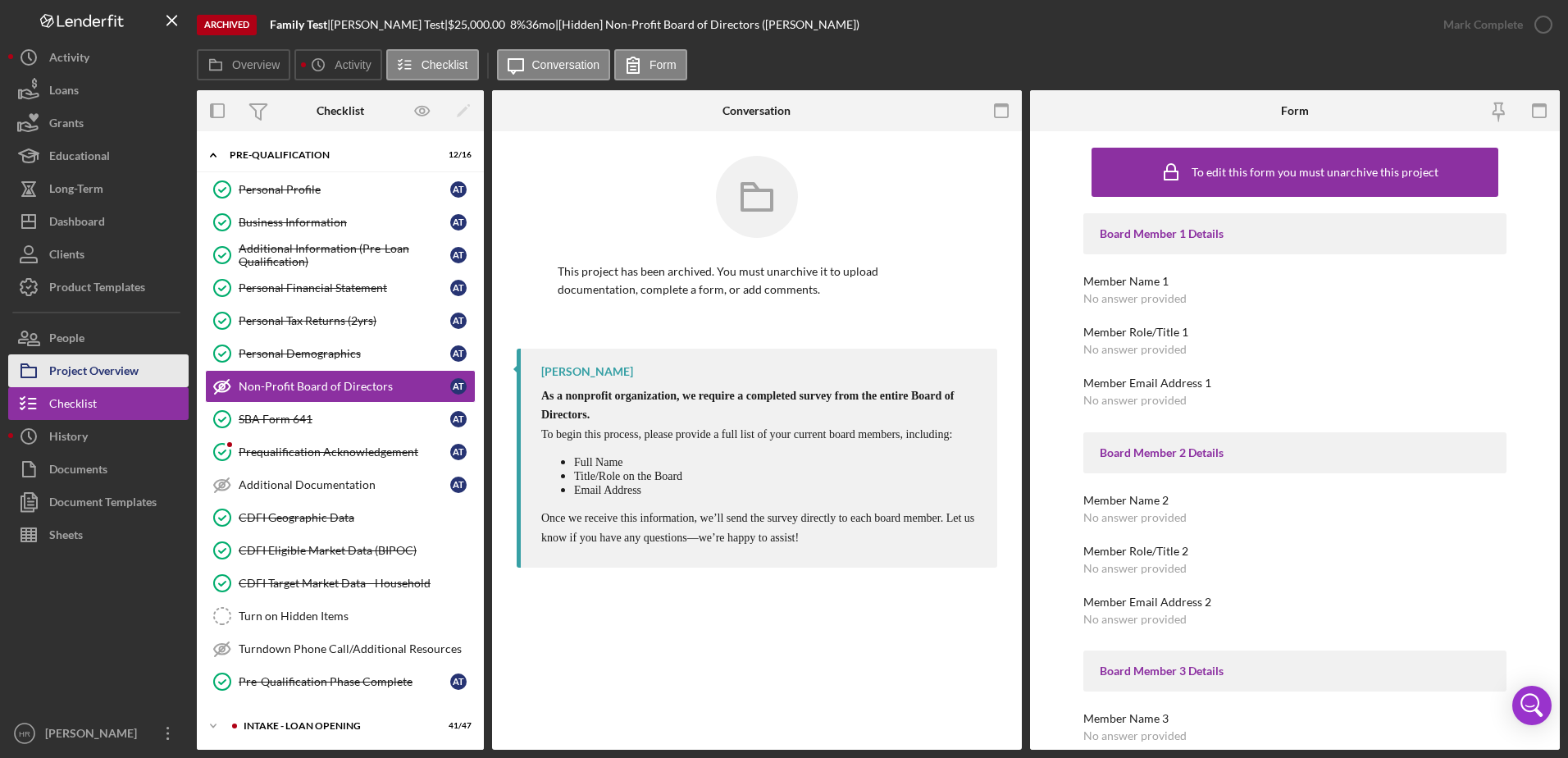
click at [119, 372] on div "Project Overview" at bounding box center [94, 372] width 90 height 37
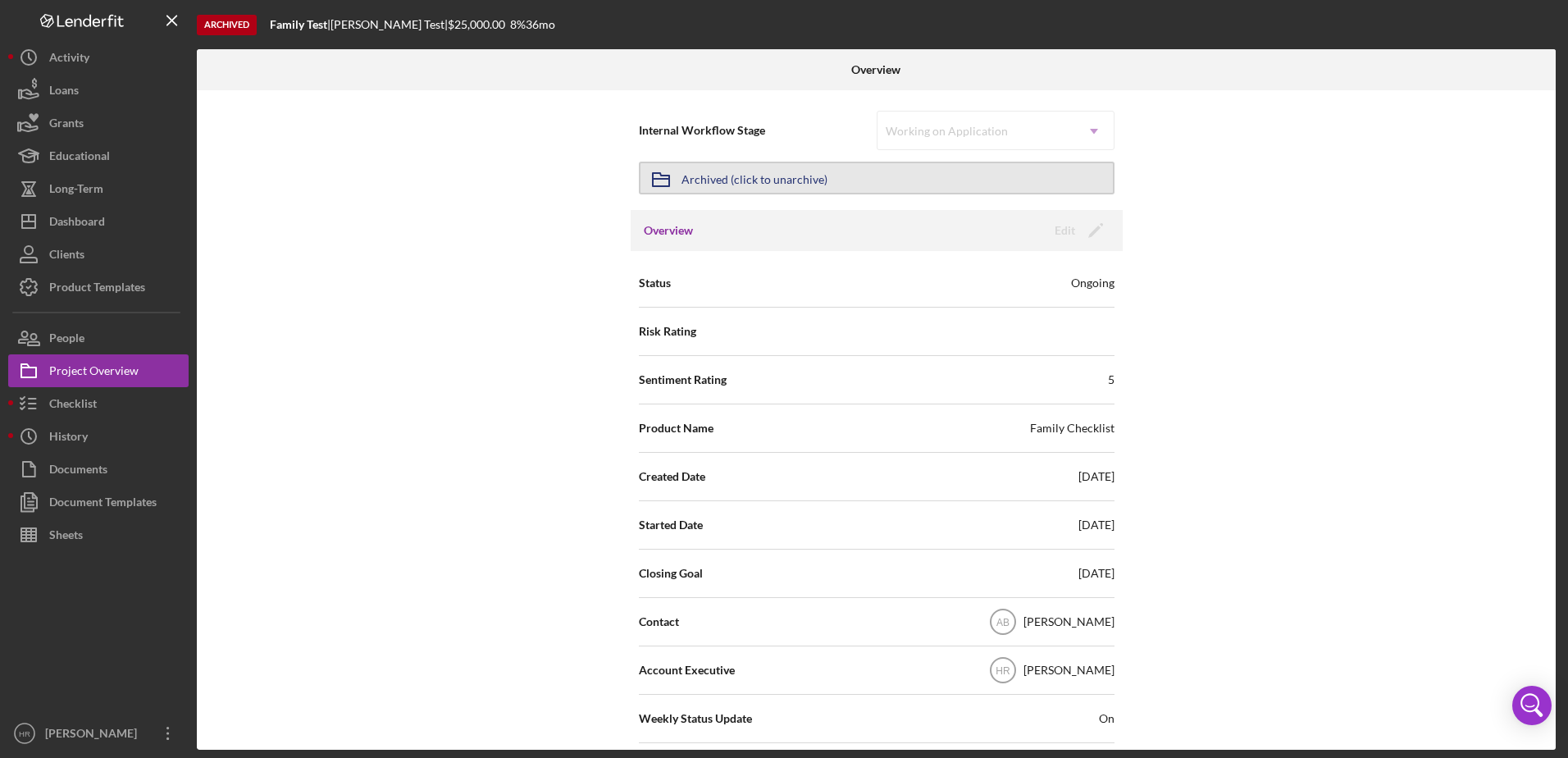
click at [755, 172] on div "Archived (click to unarchive)" at bounding box center [755, 178] width 146 height 30
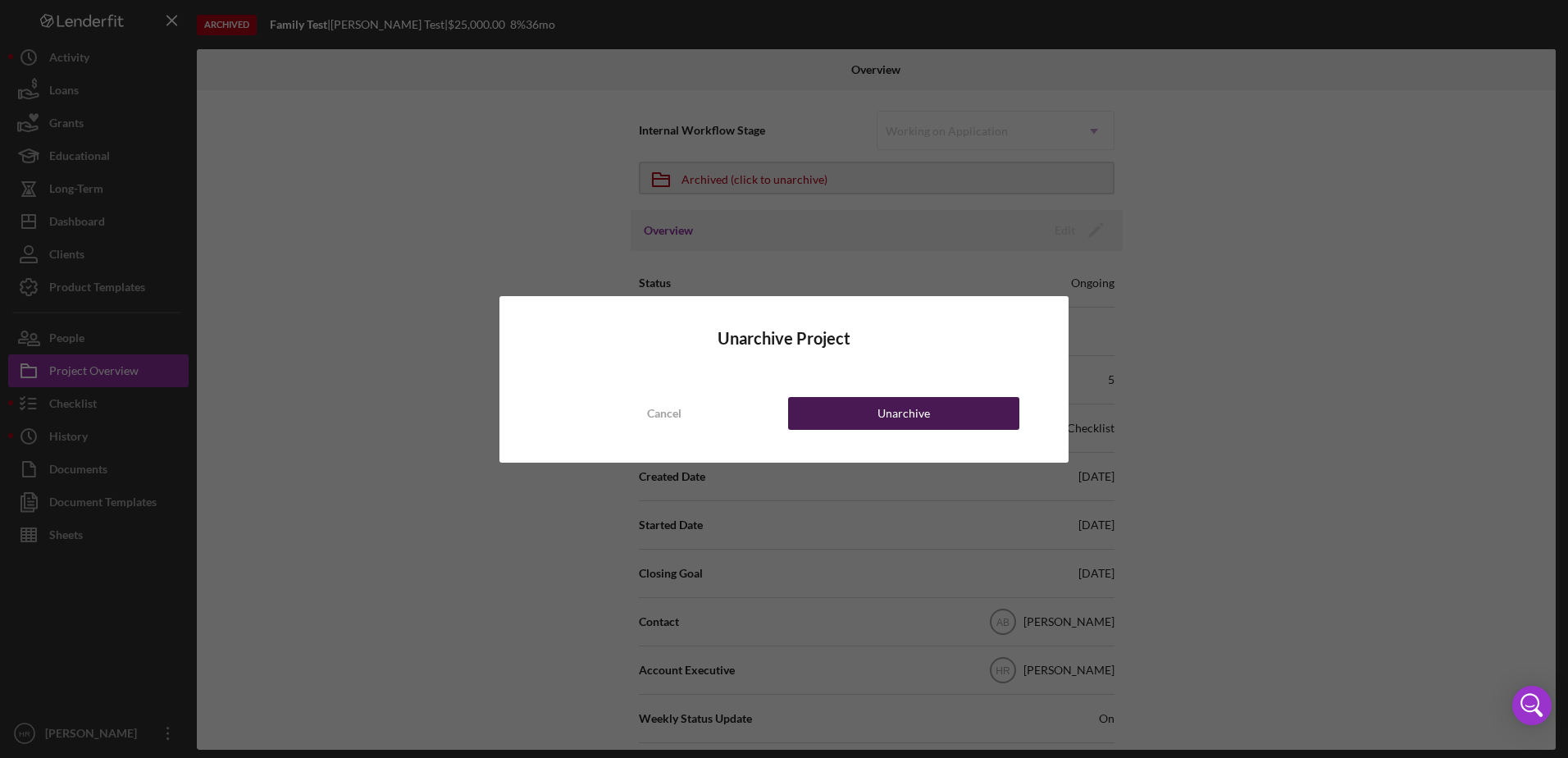
click at [899, 415] on div "Unarchive" at bounding box center [903, 414] width 52 height 33
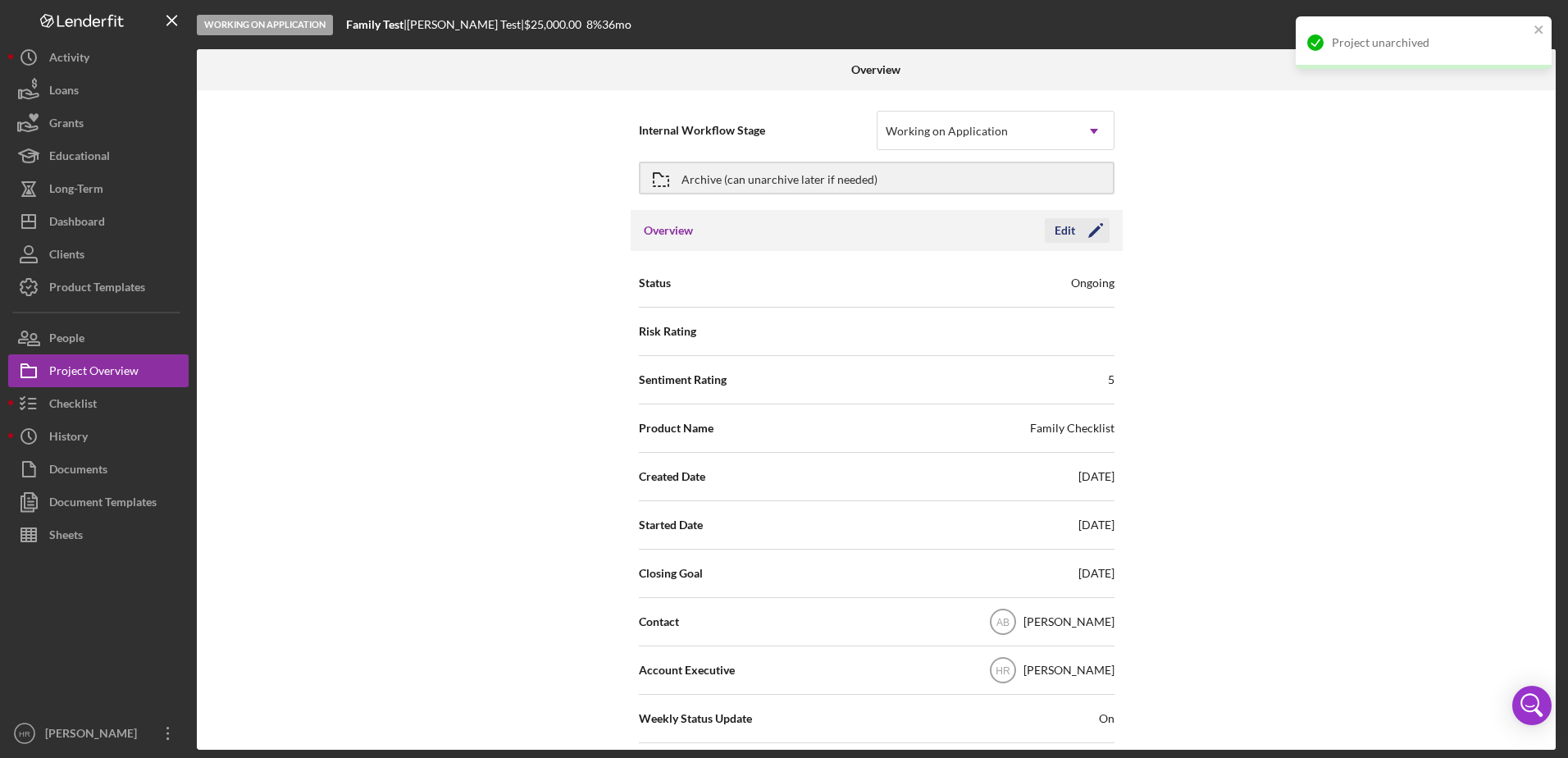
click at [1056, 233] on div "Edit" at bounding box center [1065, 231] width 21 height 25
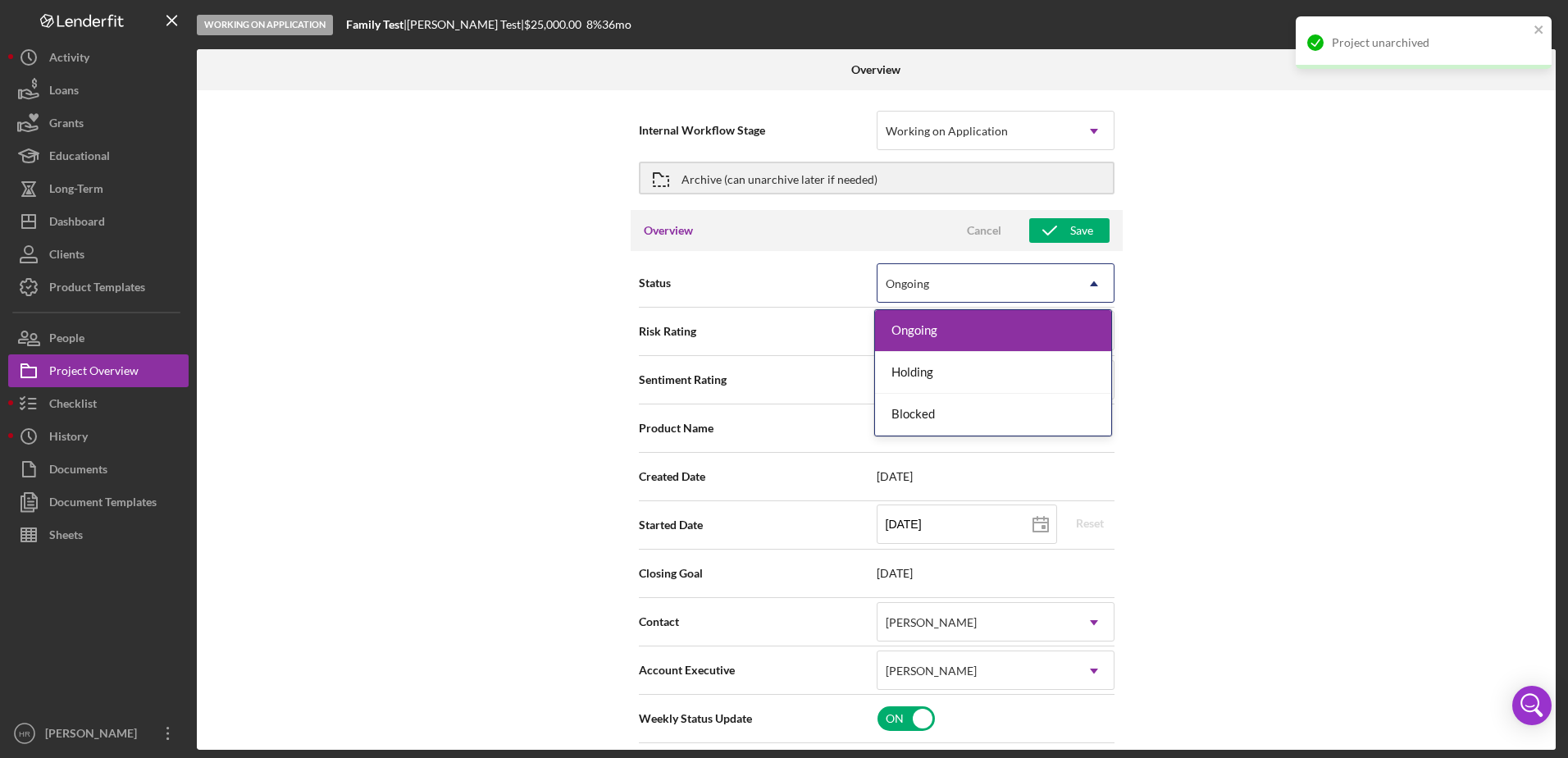
click at [1100, 274] on icon "Icon/Dropdown Arrow" at bounding box center [1094, 283] width 39 height 39
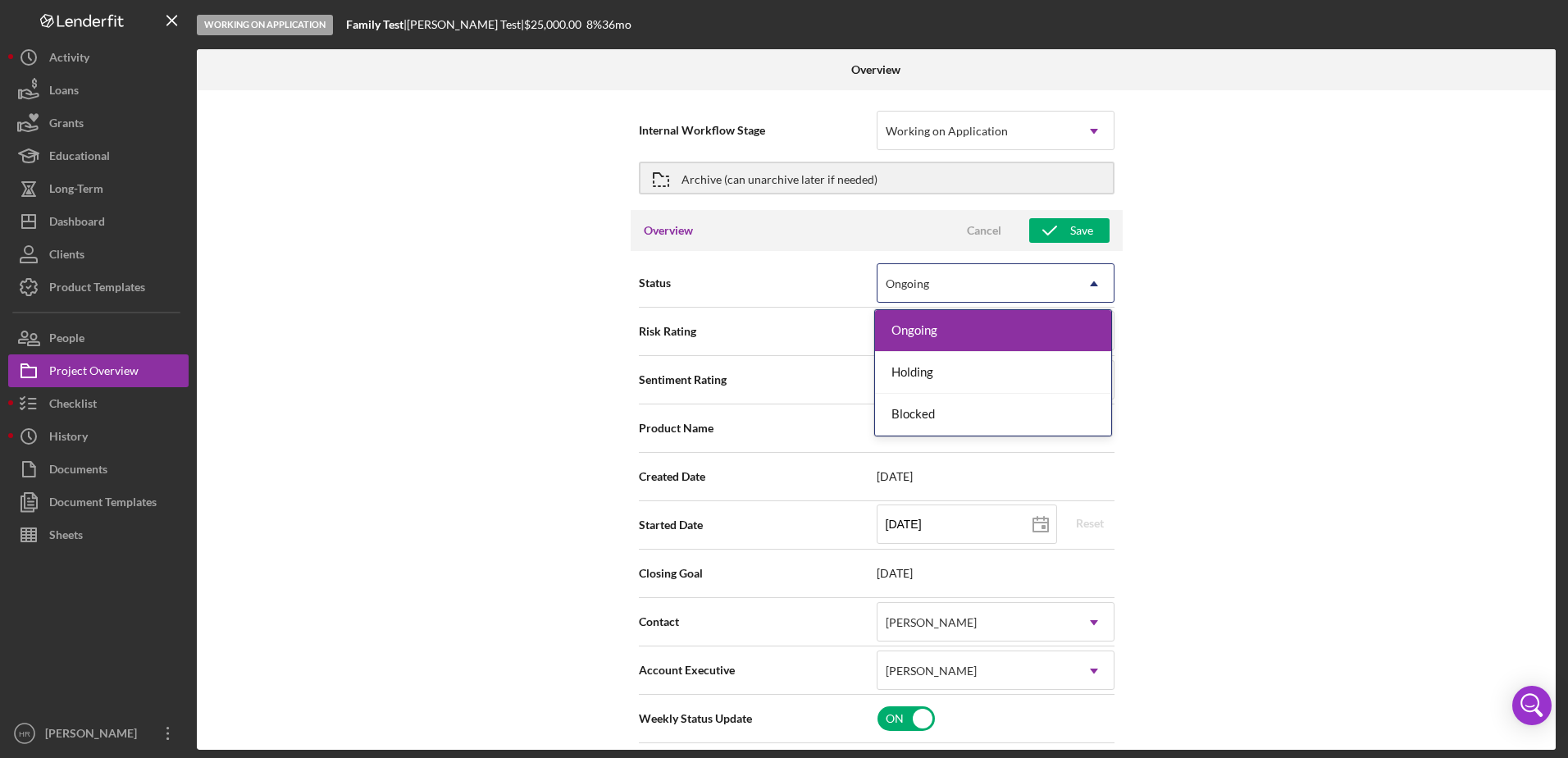
click at [1253, 243] on div "Internal Workflow Stage Working on Application Icon/Dropdown Arrow Archive (can…" at bounding box center [876, 420] width 1359 height 659
click at [1009, 285] on div "Ongoing" at bounding box center [975, 283] width 197 height 37
click at [1371, 216] on div "Internal Workflow Stage Working on Application Icon/Dropdown Arrow Archive (can…" at bounding box center [876, 420] width 1359 height 659
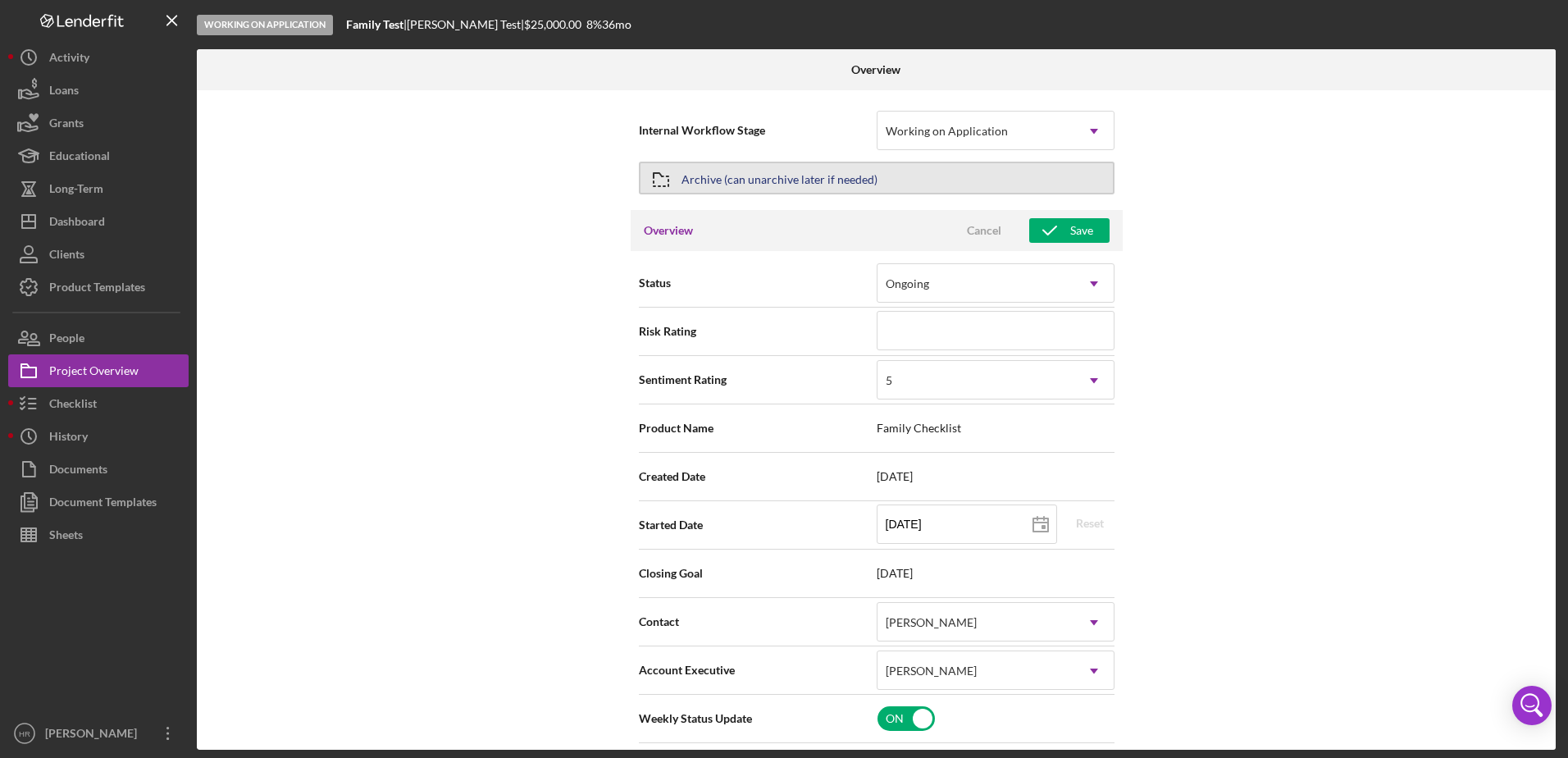
click at [779, 172] on div "Archive (can unarchive later if needed)" at bounding box center [779, 178] width 196 height 30
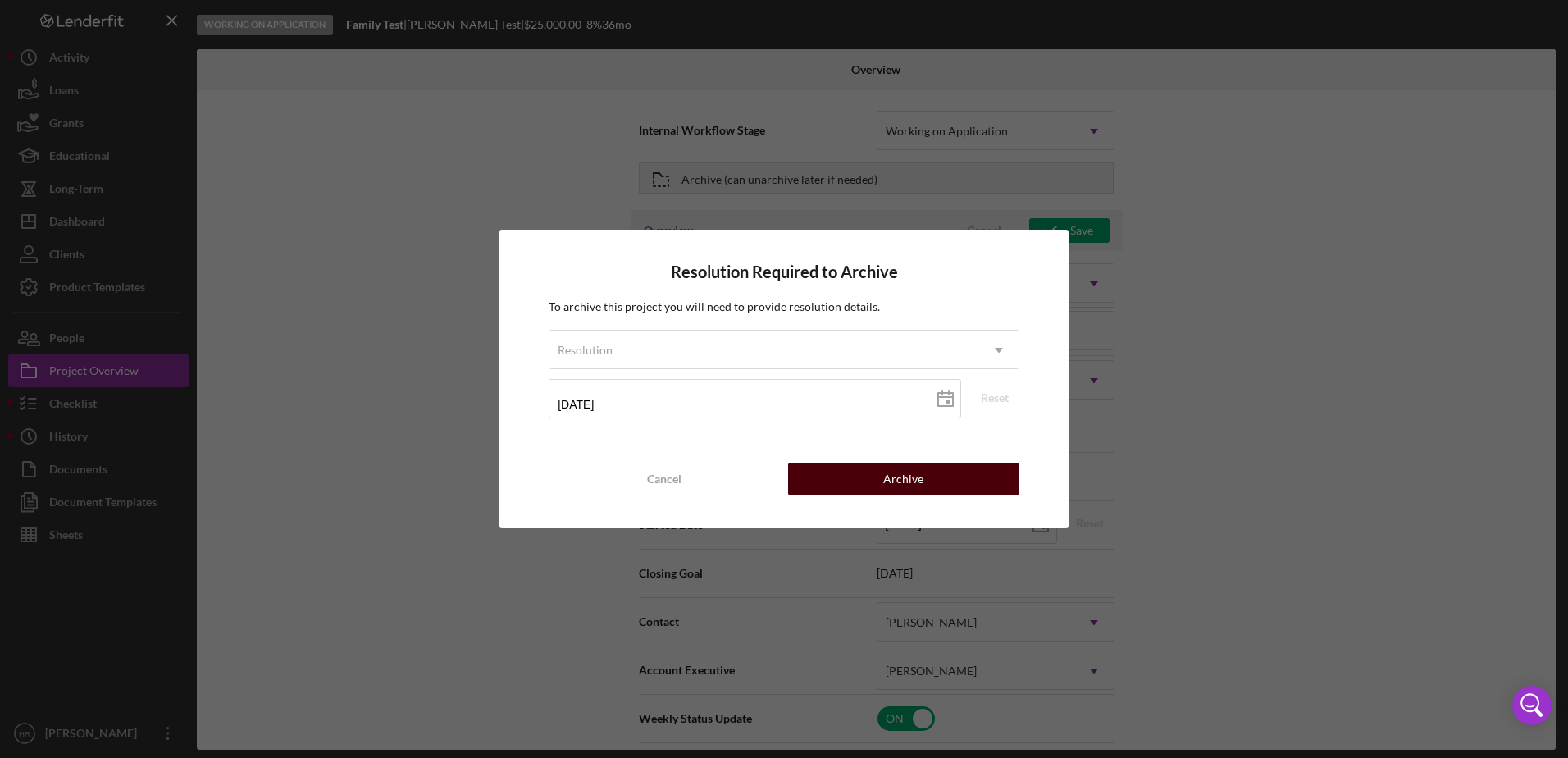
click at [859, 477] on button "Archive" at bounding box center [903, 479] width 231 height 33
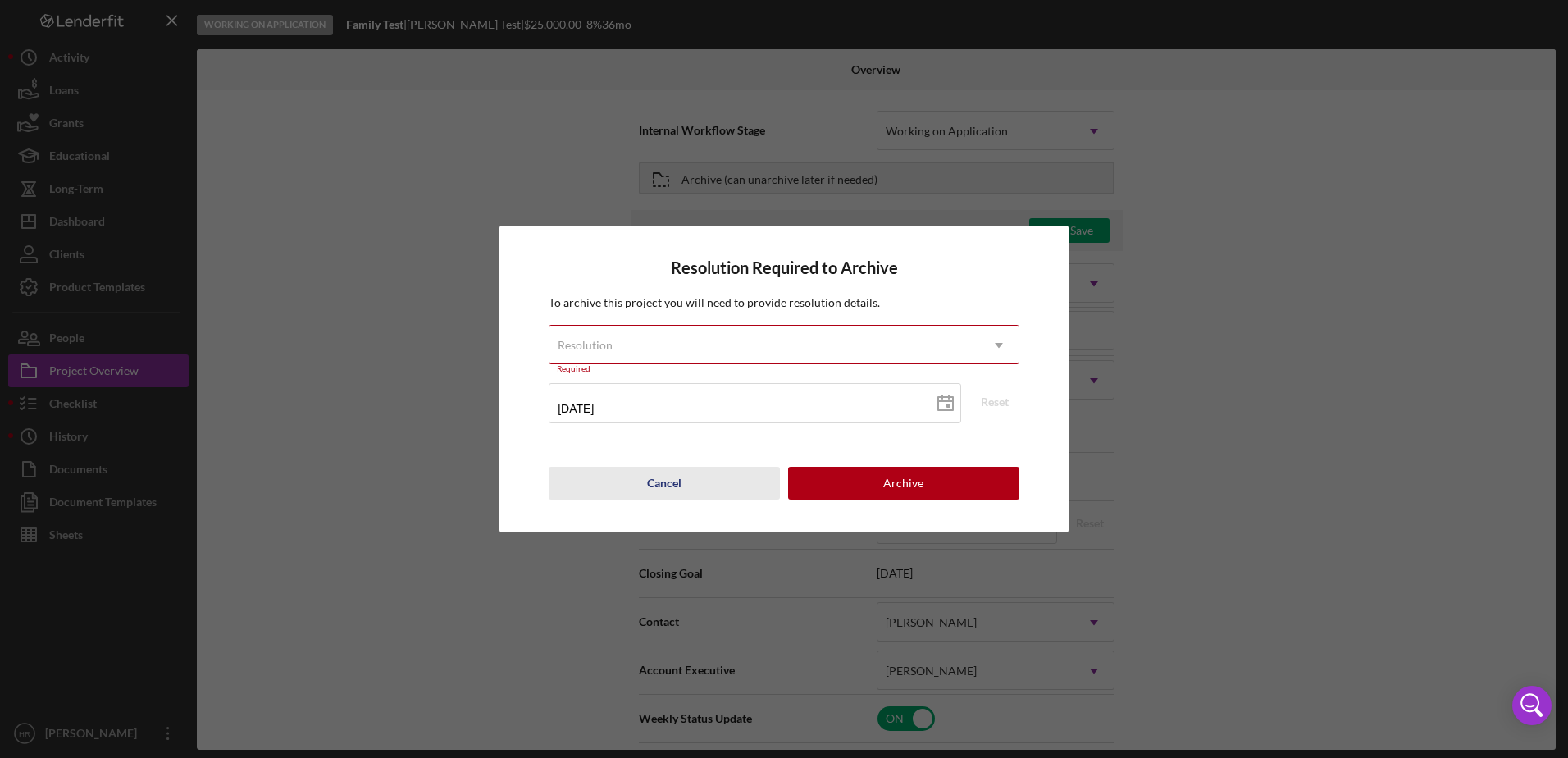
click at [689, 483] on button "Cancel" at bounding box center [664, 483] width 231 height 33
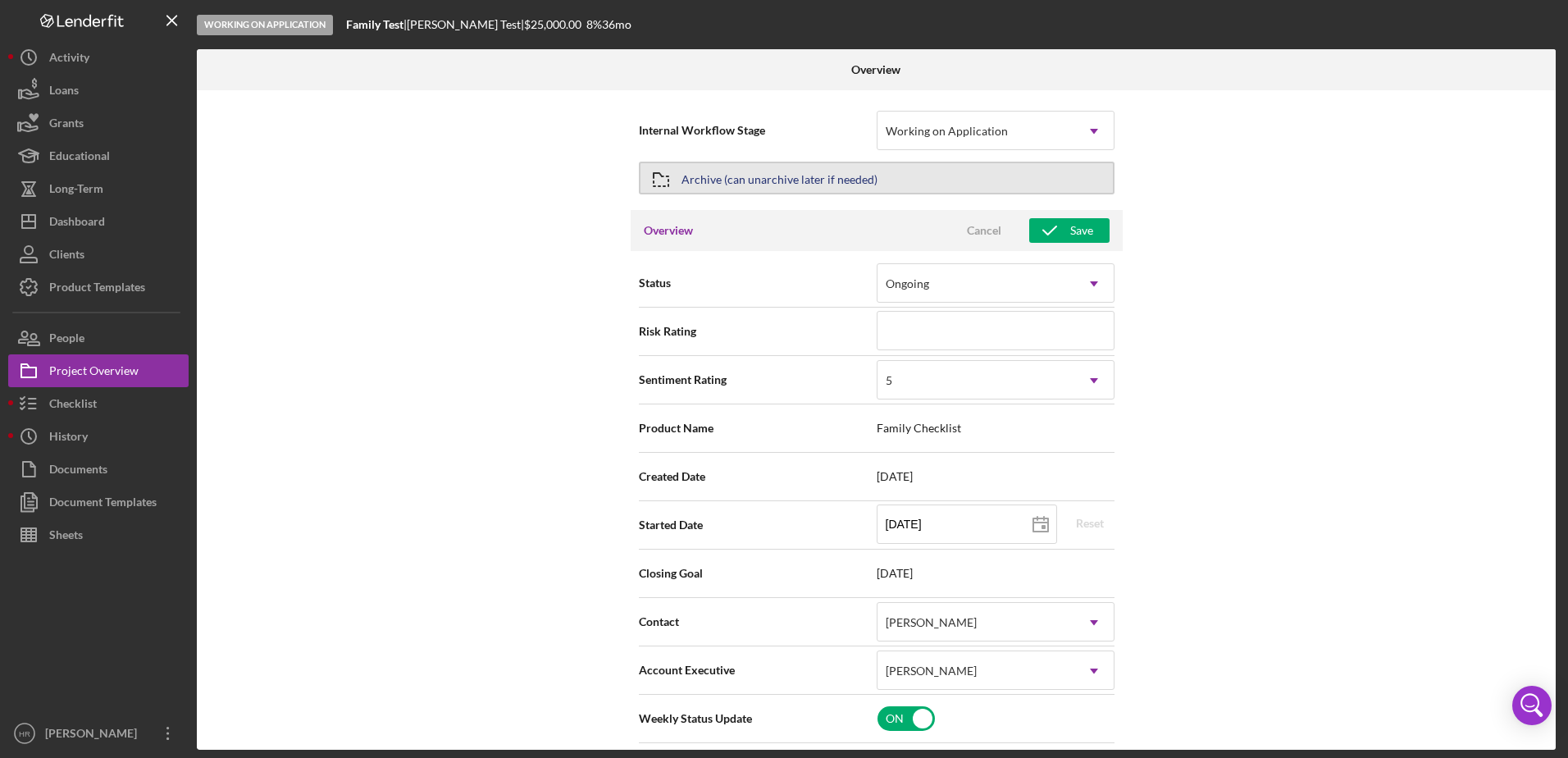
click at [813, 182] on div "Archive (can unarchive later if needed)" at bounding box center [779, 178] width 196 height 30
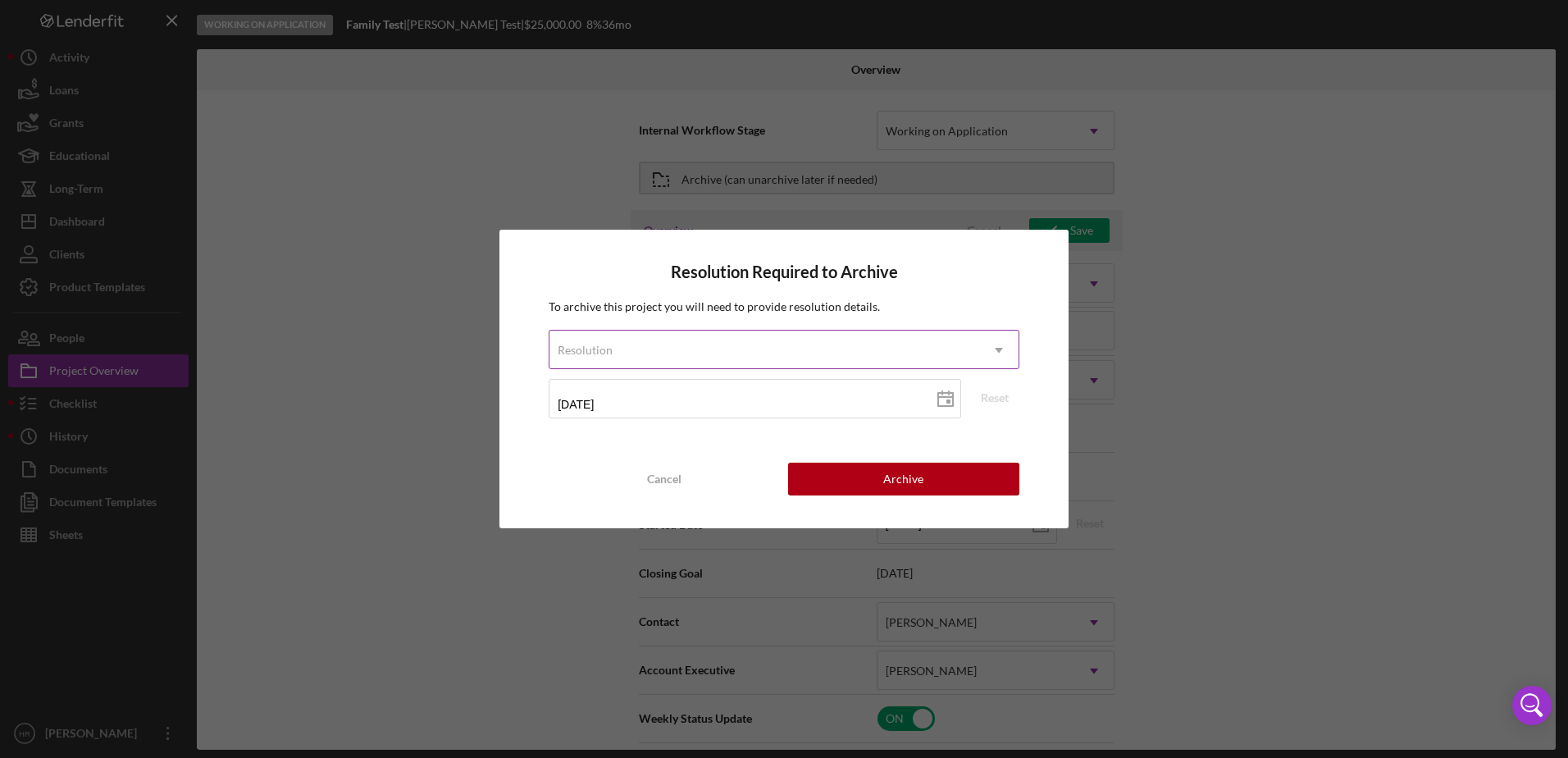
click at [806, 335] on div "Resolution" at bounding box center [765, 350] width 430 height 37
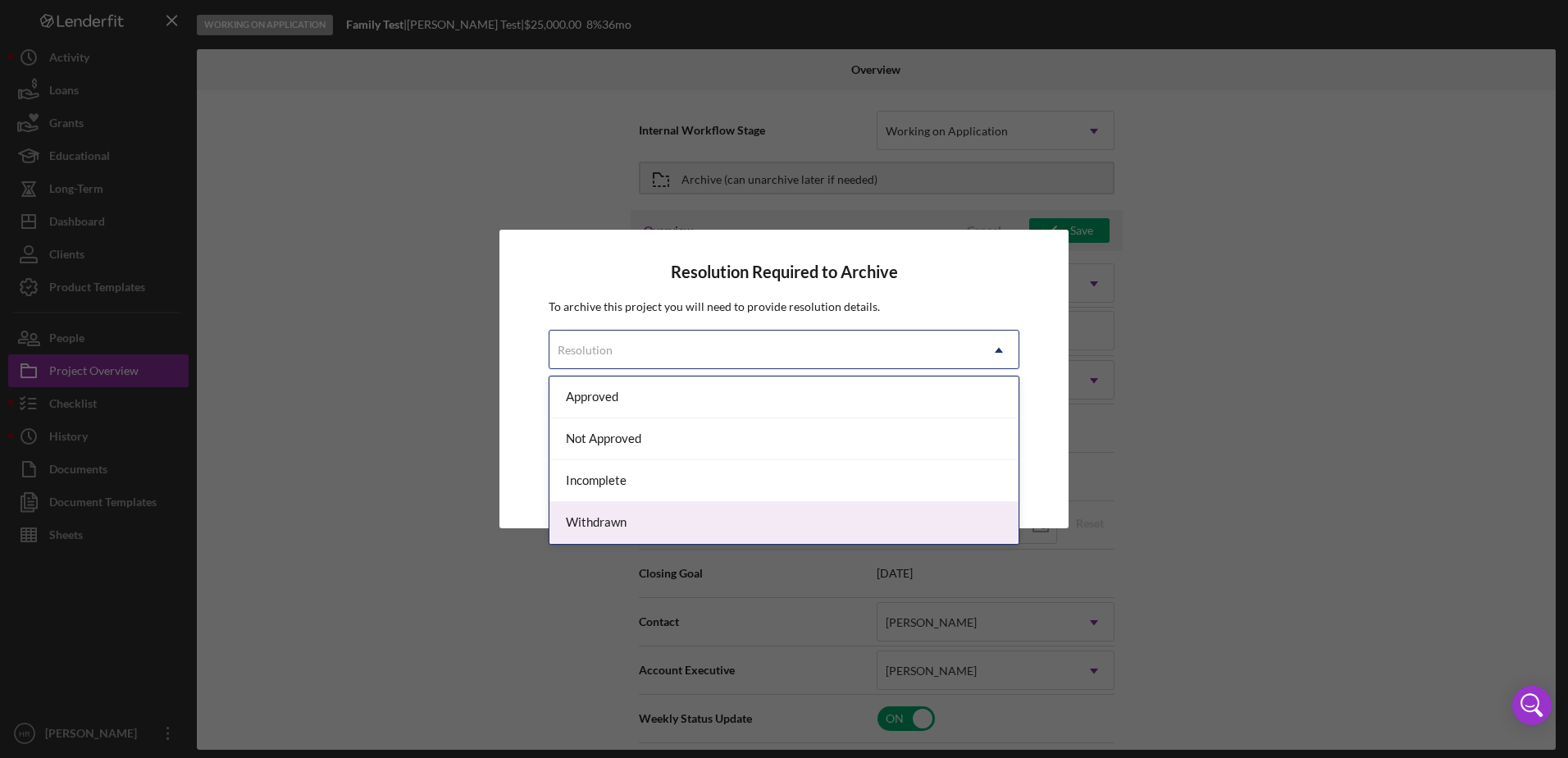
click at [677, 523] on div "Withdrawn" at bounding box center [784, 522] width 469 height 41
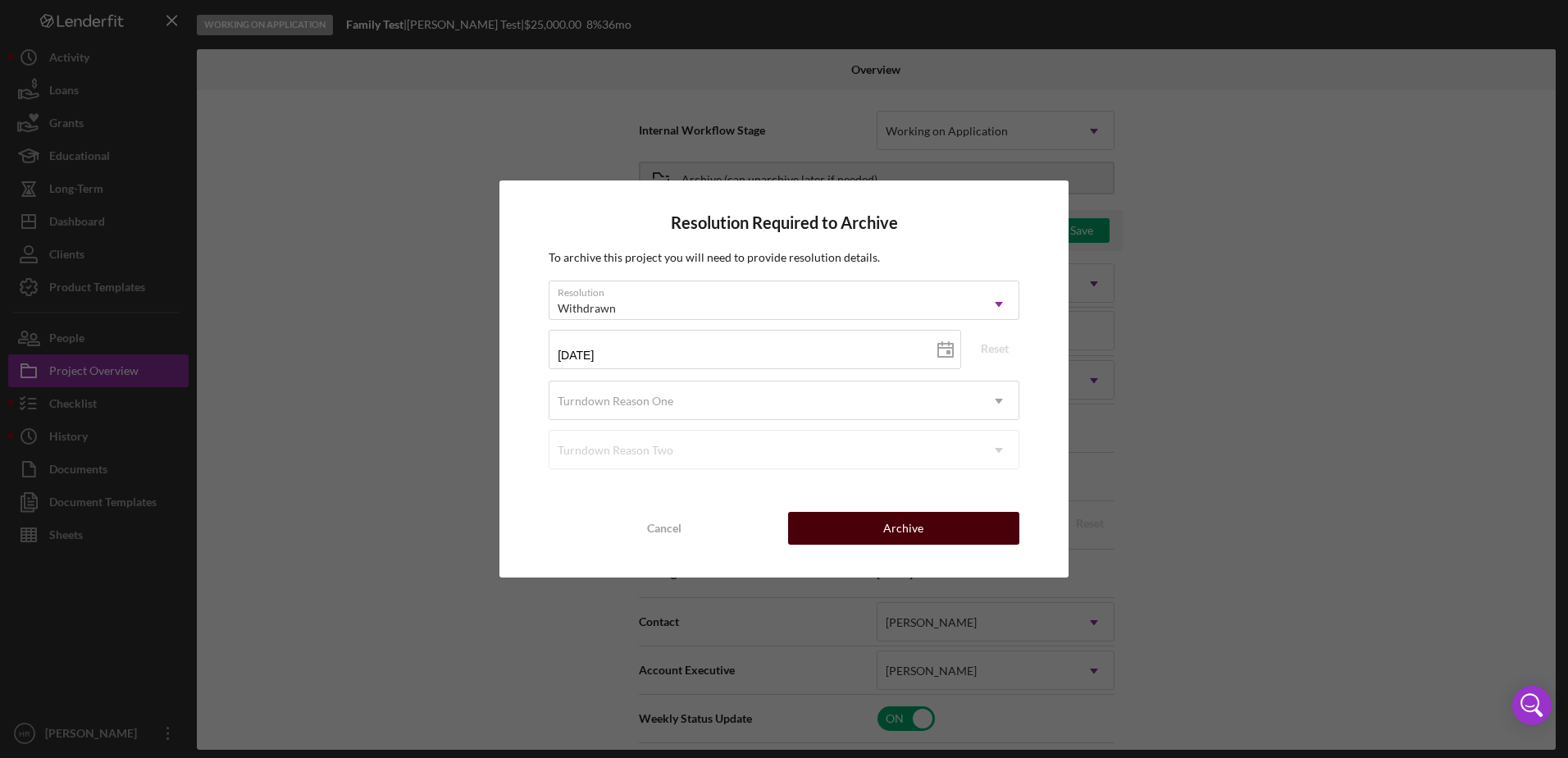
click at [904, 532] on div "Archive" at bounding box center [903, 528] width 40 height 33
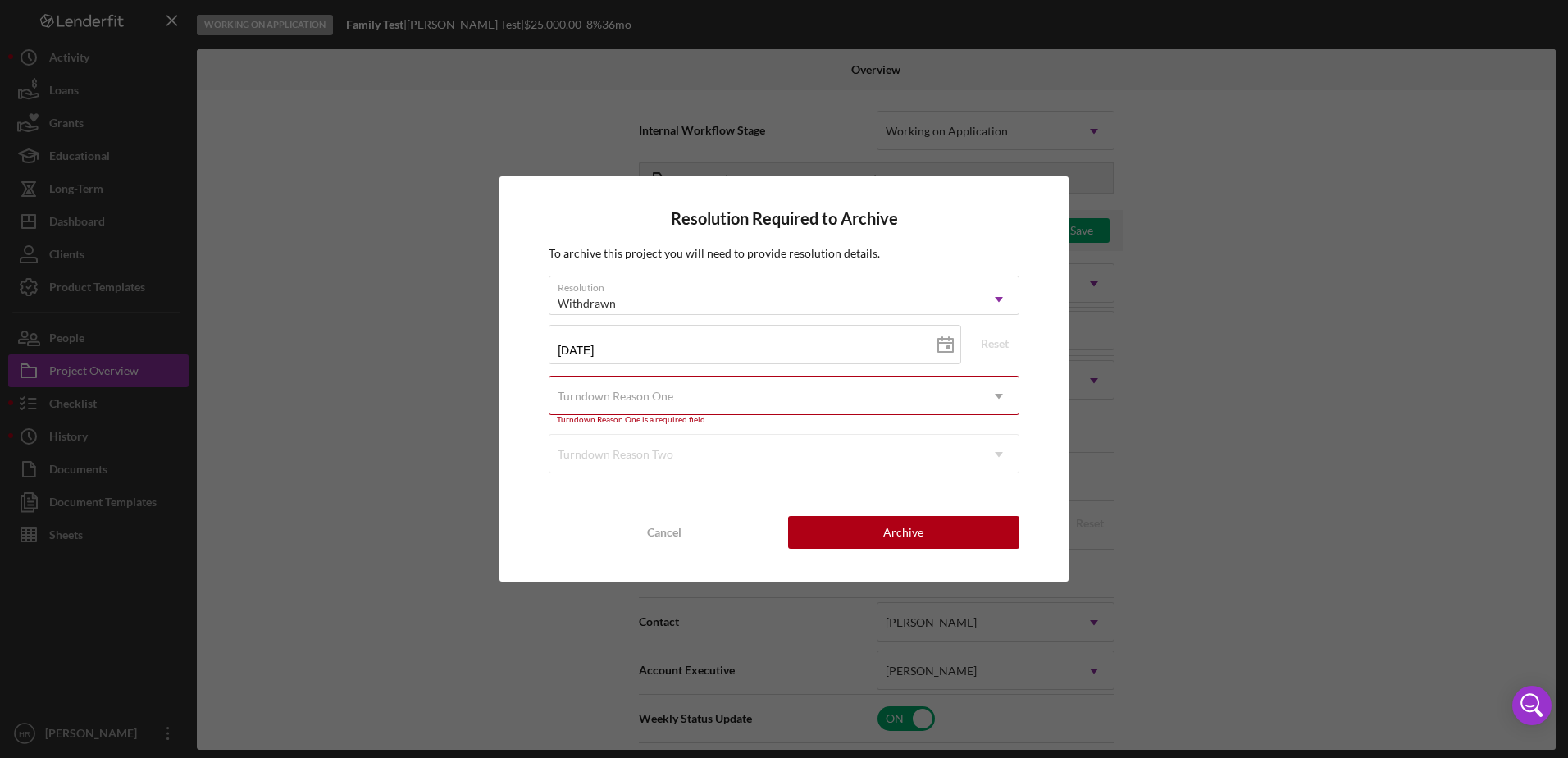
click at [638, 391] on div "Turndown Reason One" at bounding box center [614, 396] width 115 height 13
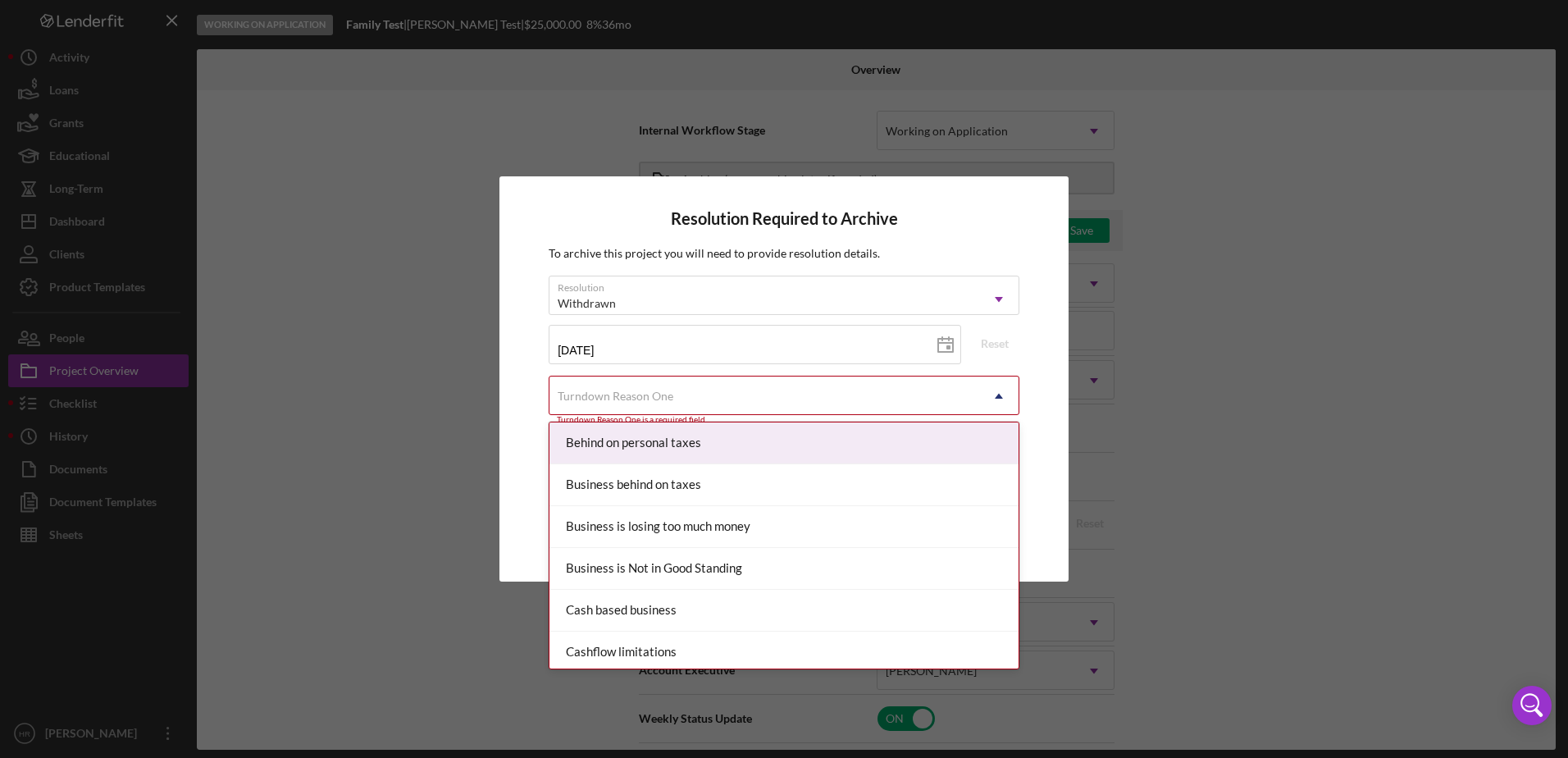
click at [658, 442] on div "Behind on personal taxes" at bounding box center [784, 443] width 469 height 41
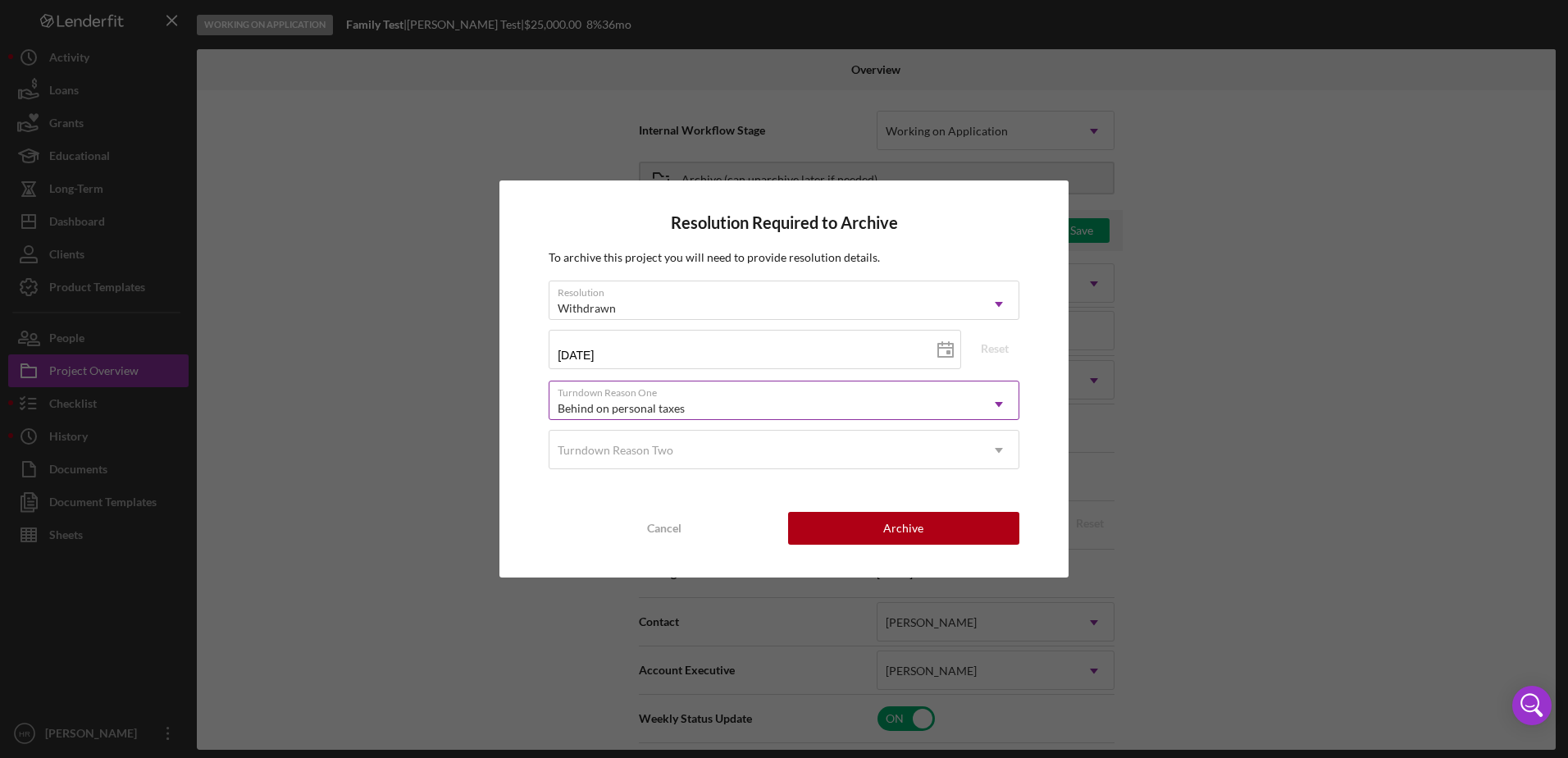
click at [676, 391] on div "Behind on personal taxes" at bounding box center [765, 408] width 430 height 37
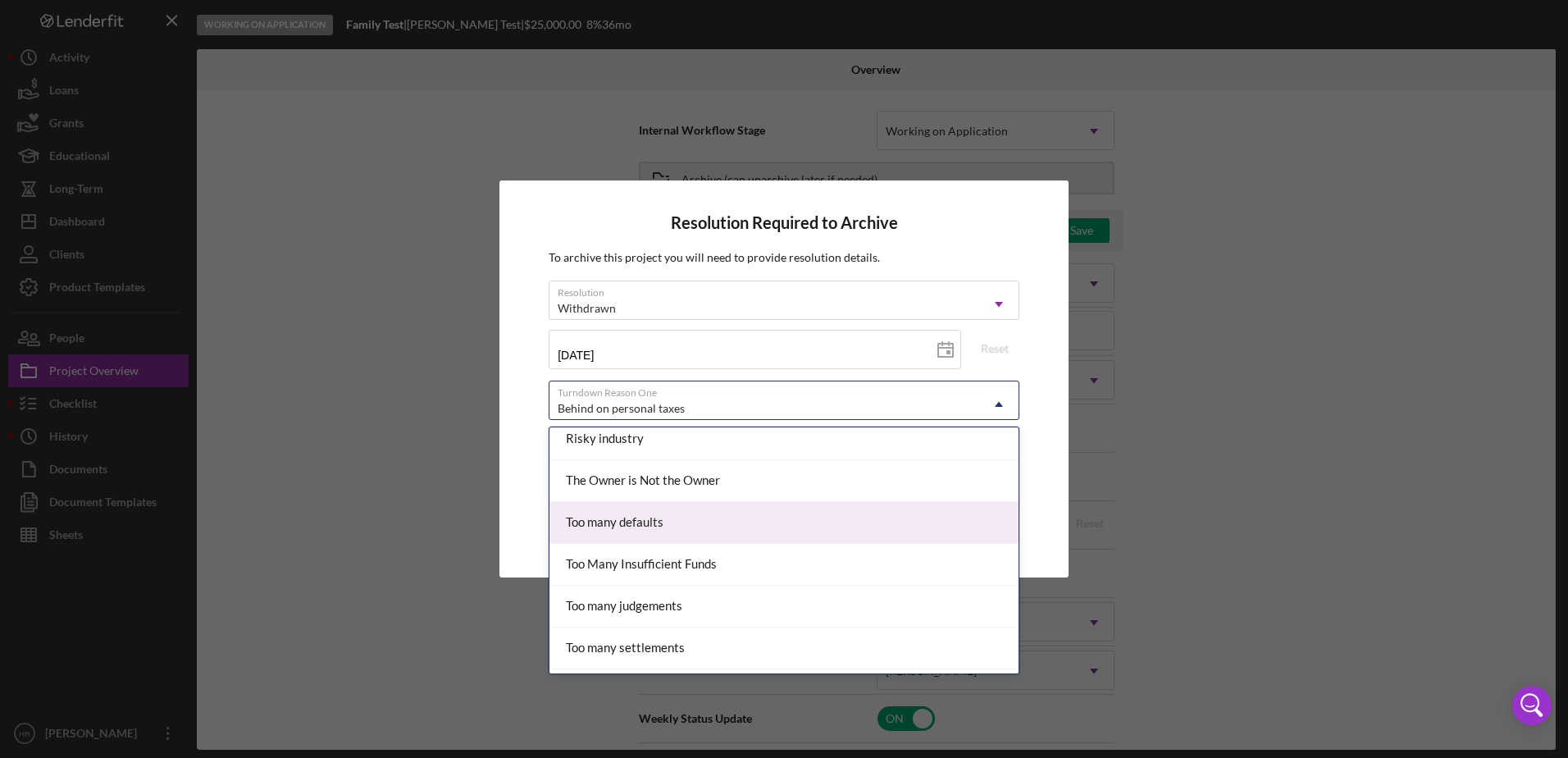
scroll to position [1804, 0]
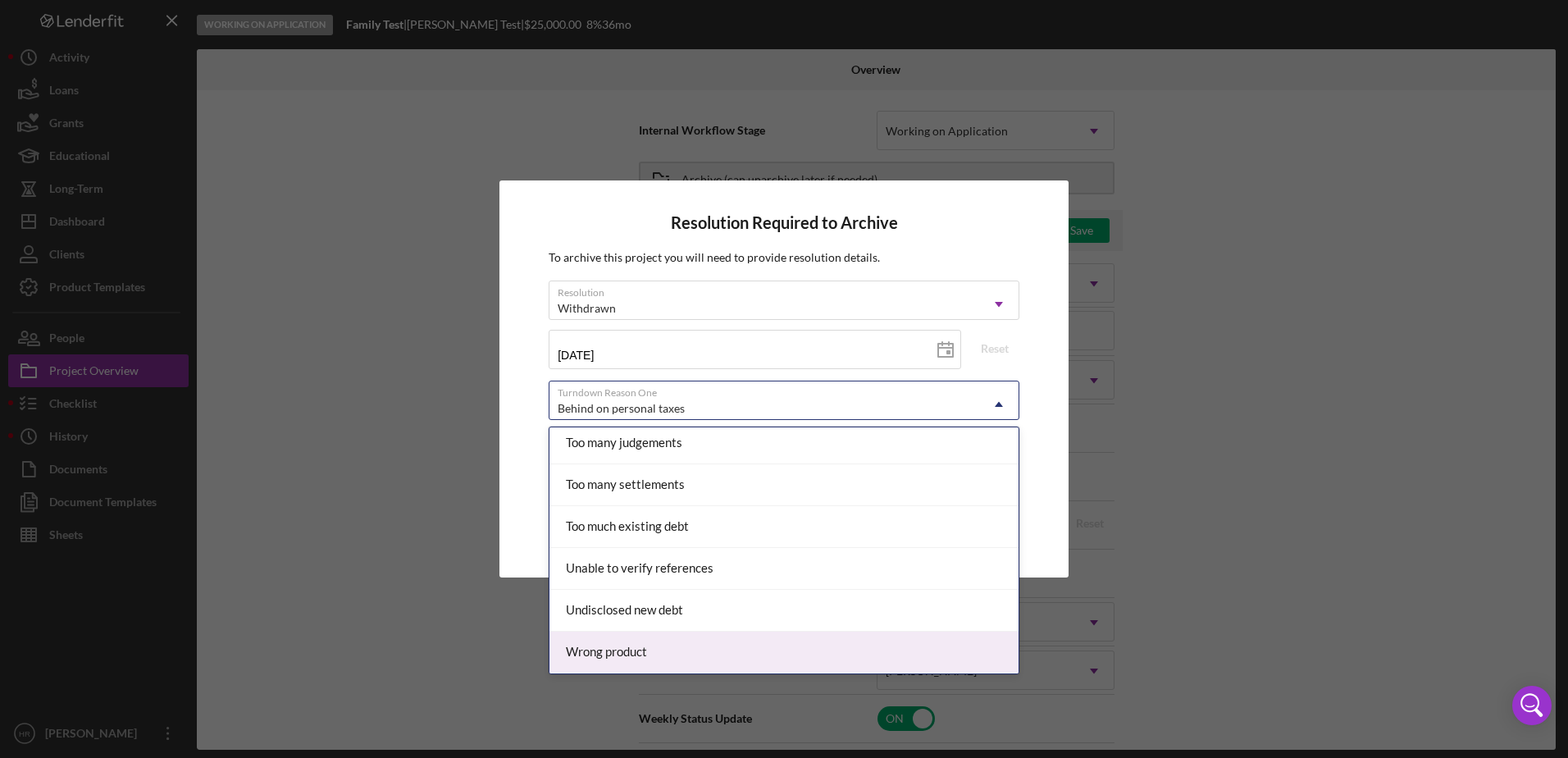
click at [597, 644] on div "Wrong product" at bounding box center [784, 652] width 469 height 41
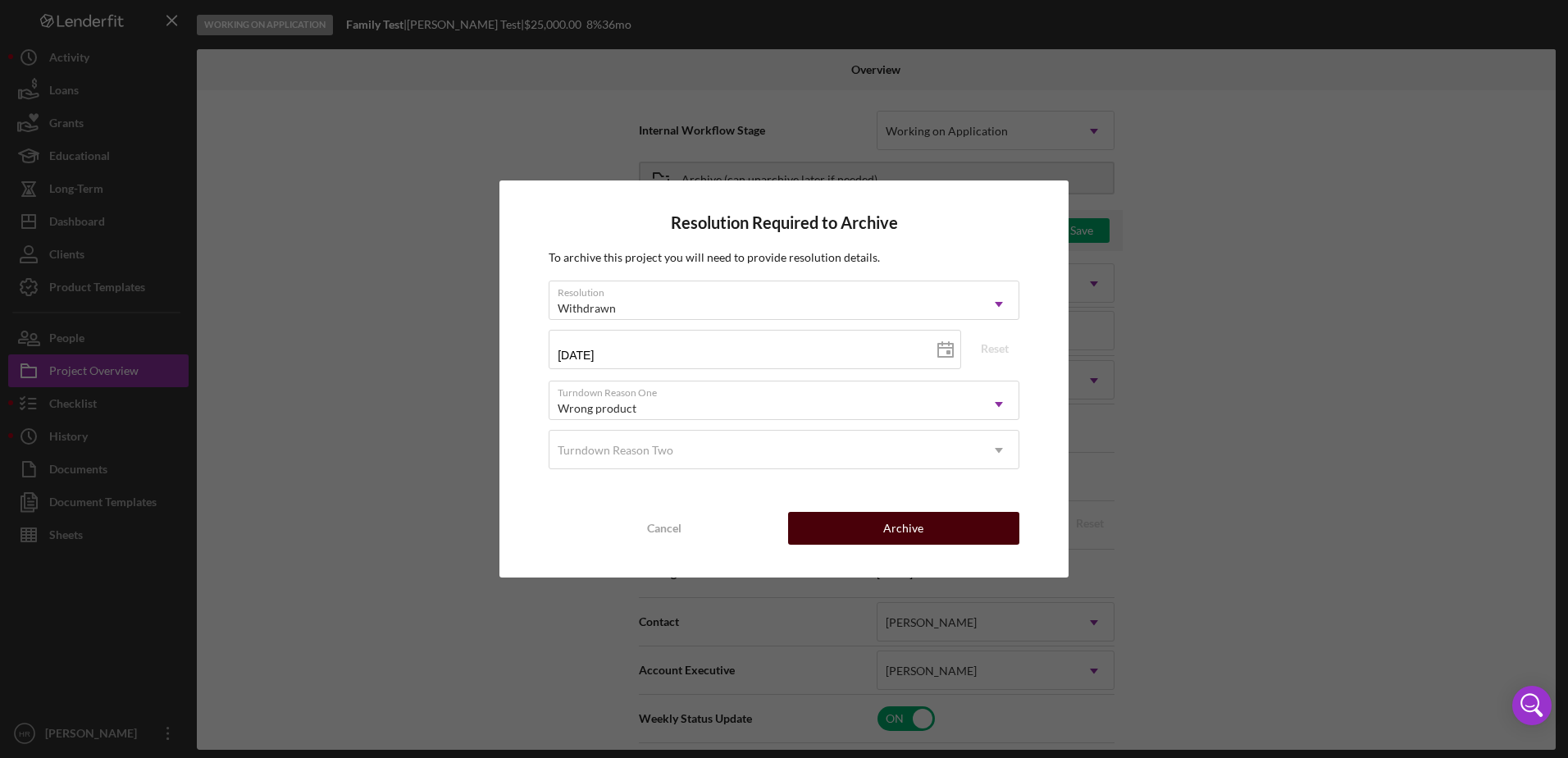
click at [934, 535] on button "Archive" at bounding box center [903, 528] width 231 height 33
type textarea "Here's a snapshot of information that has been fully approved, as well as the i…"
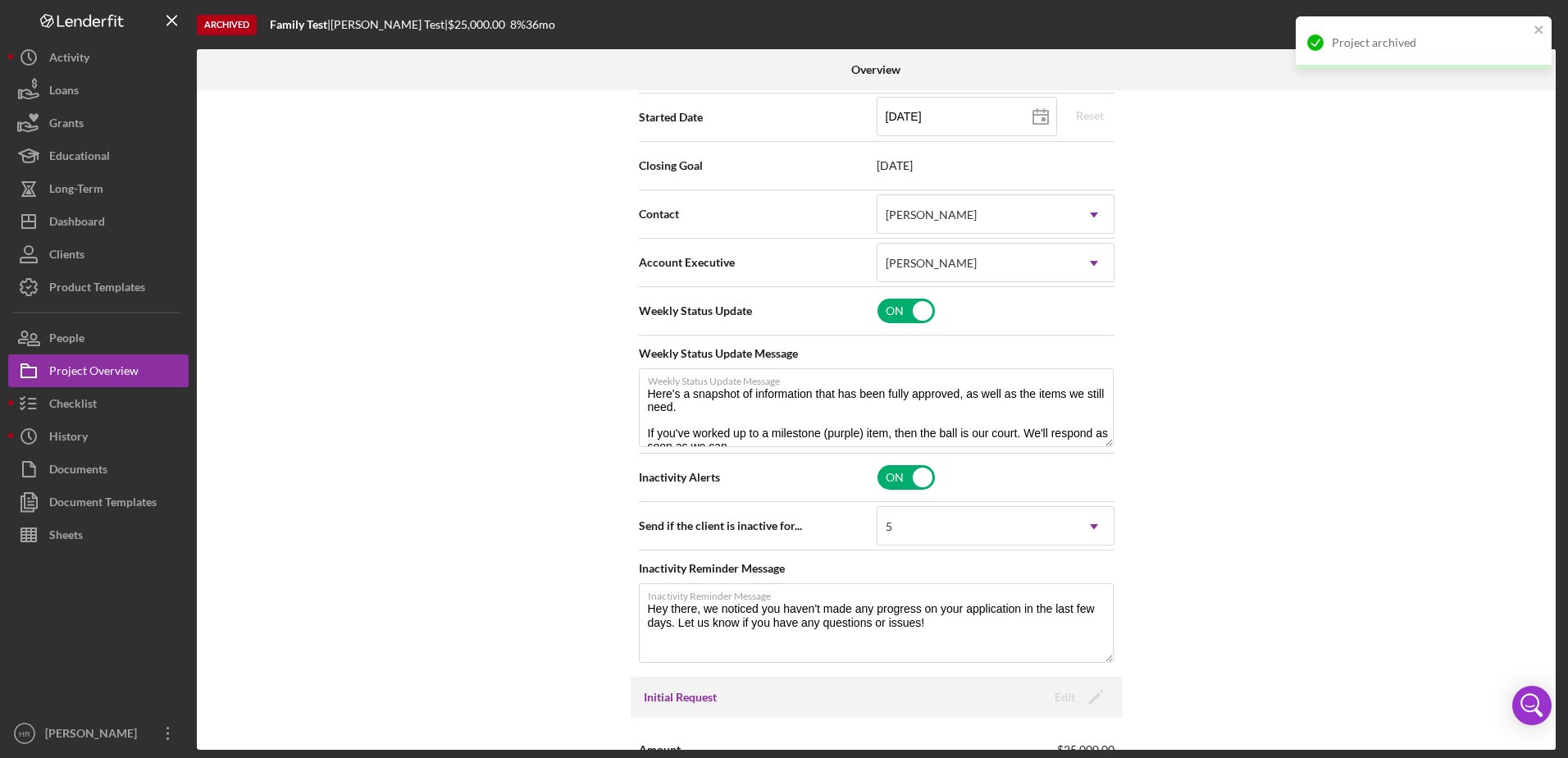
scroll to position [410, 0]
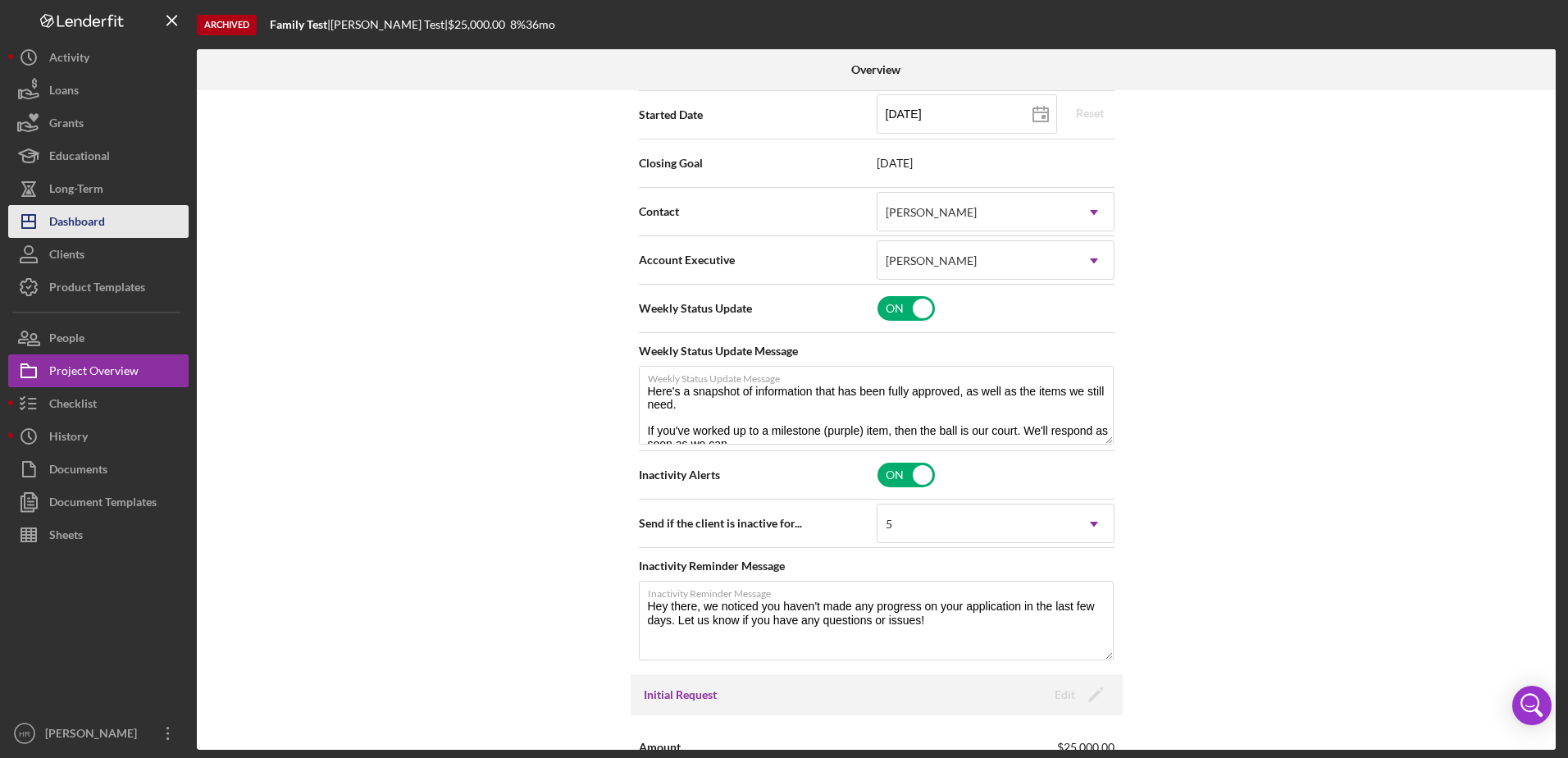
click at [111, 225] on button "Icon/Dashboard Dashboard" at bounding box center [99, 221] width 181 height 33
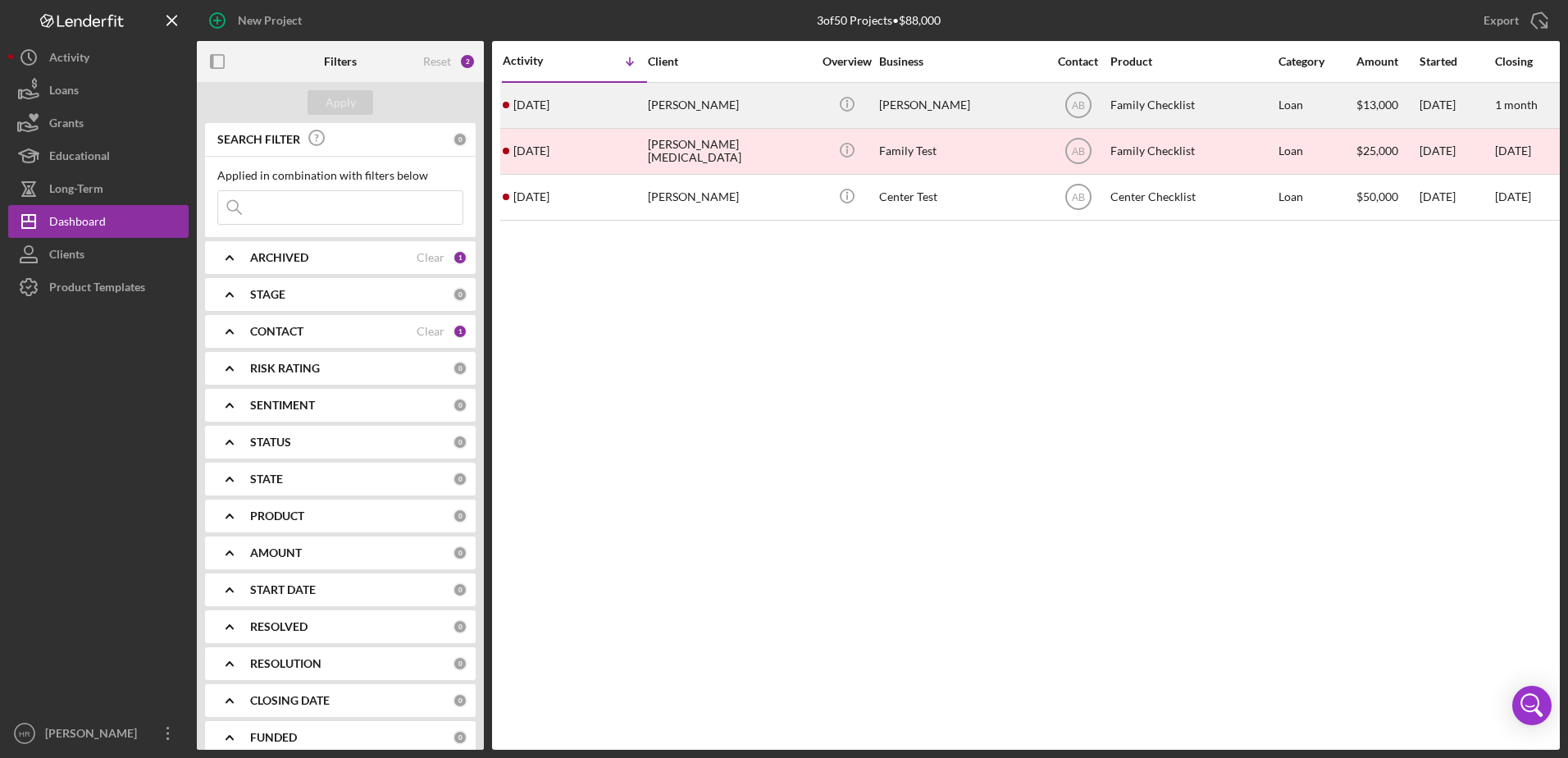
click at [905, 109] on div "[PERSON_NAME]" at bounding box center [961, 105] width 164 height 43
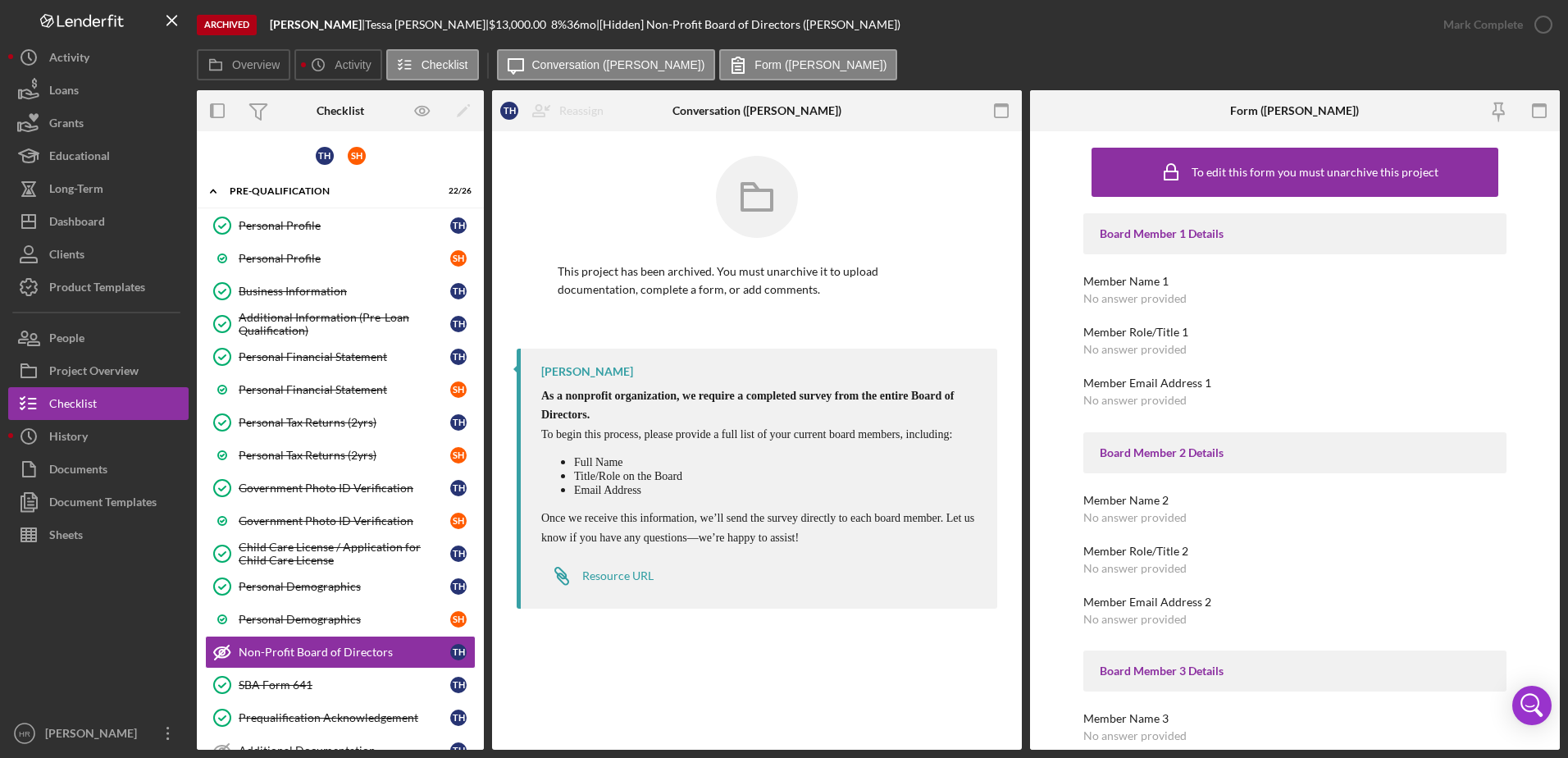
scroll to position [211, 0]
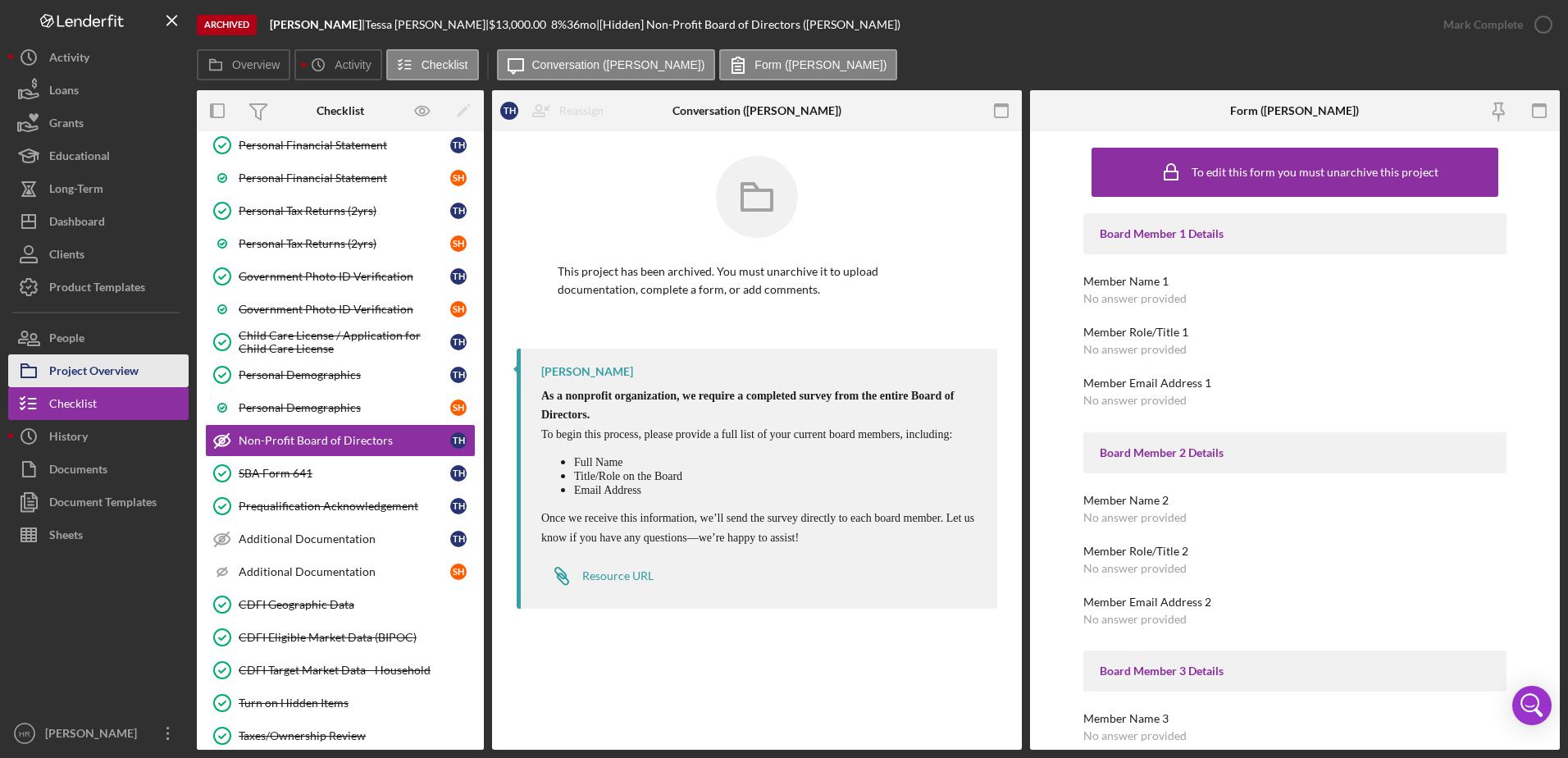
click at [72, 369] on div "Project Overview" at bounding box center [94, 372] width 90 height 37
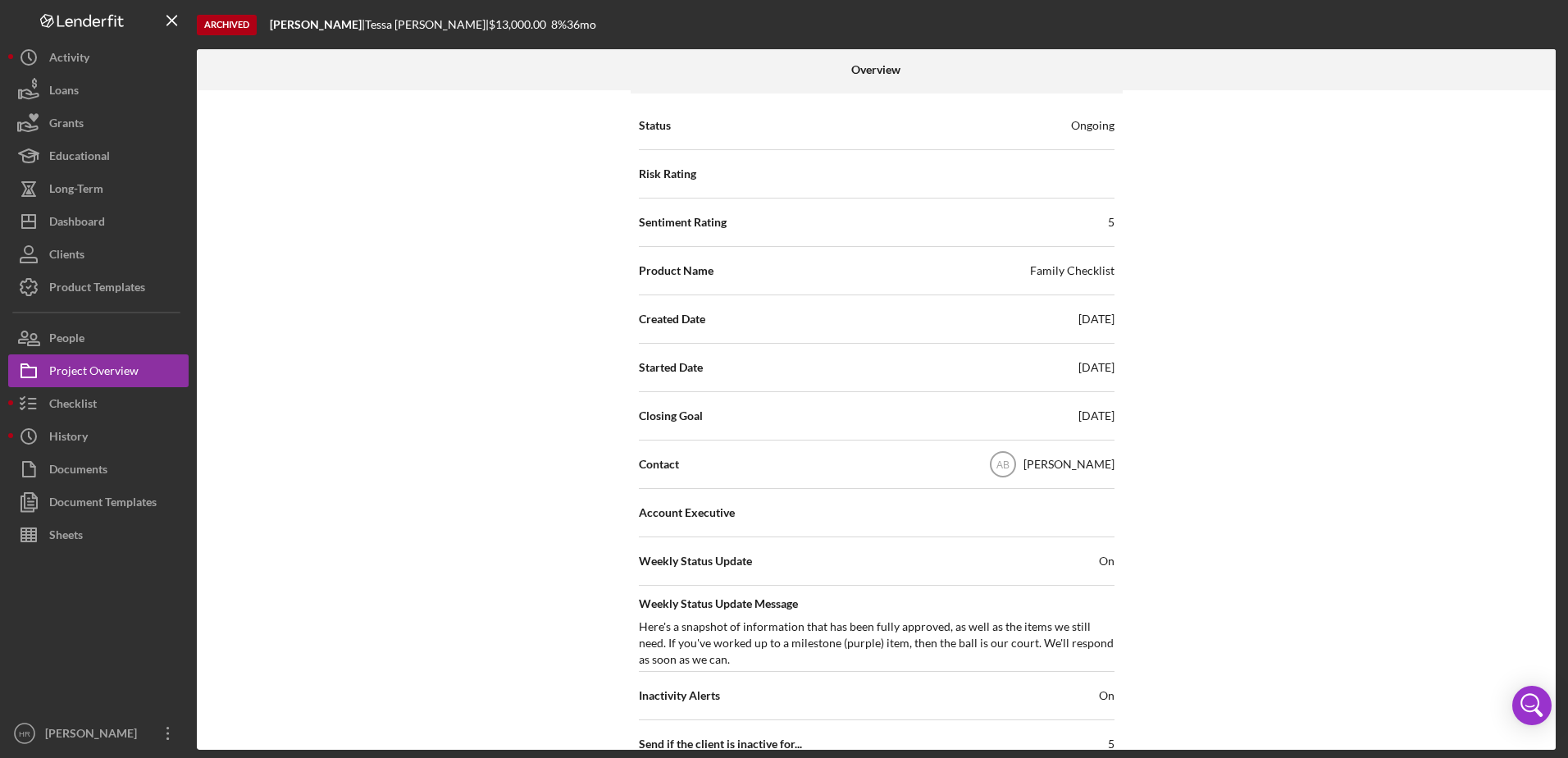
scroll to position [164, 0]
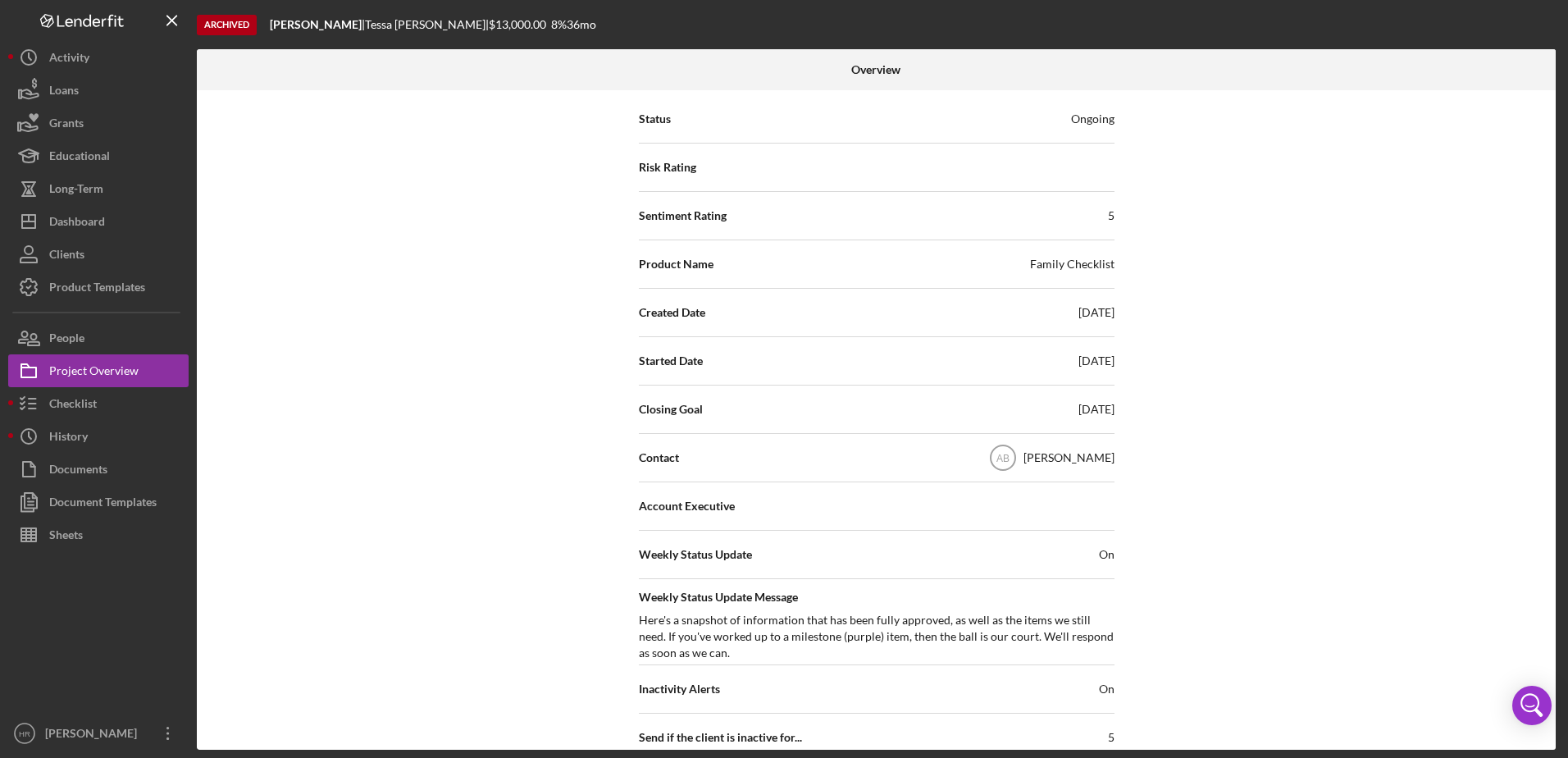
click at [1171, 465] on div "Internal Workflow Stage Underwriting Icon/Dropdown Arrow Icon/Archived Archived…" at bounding box center [876, 420] width 1359 height 659
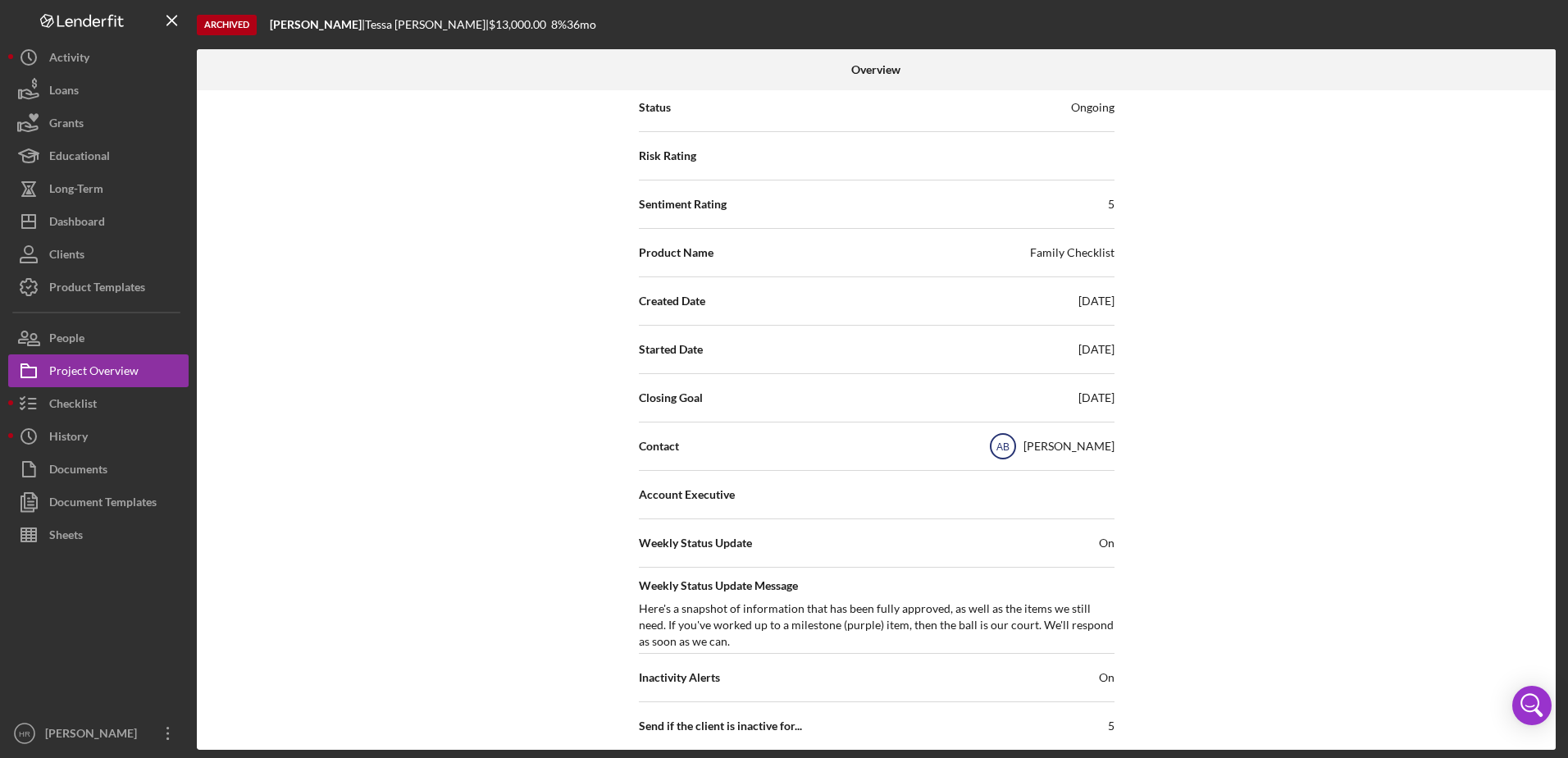
scroll to position [0, 0]
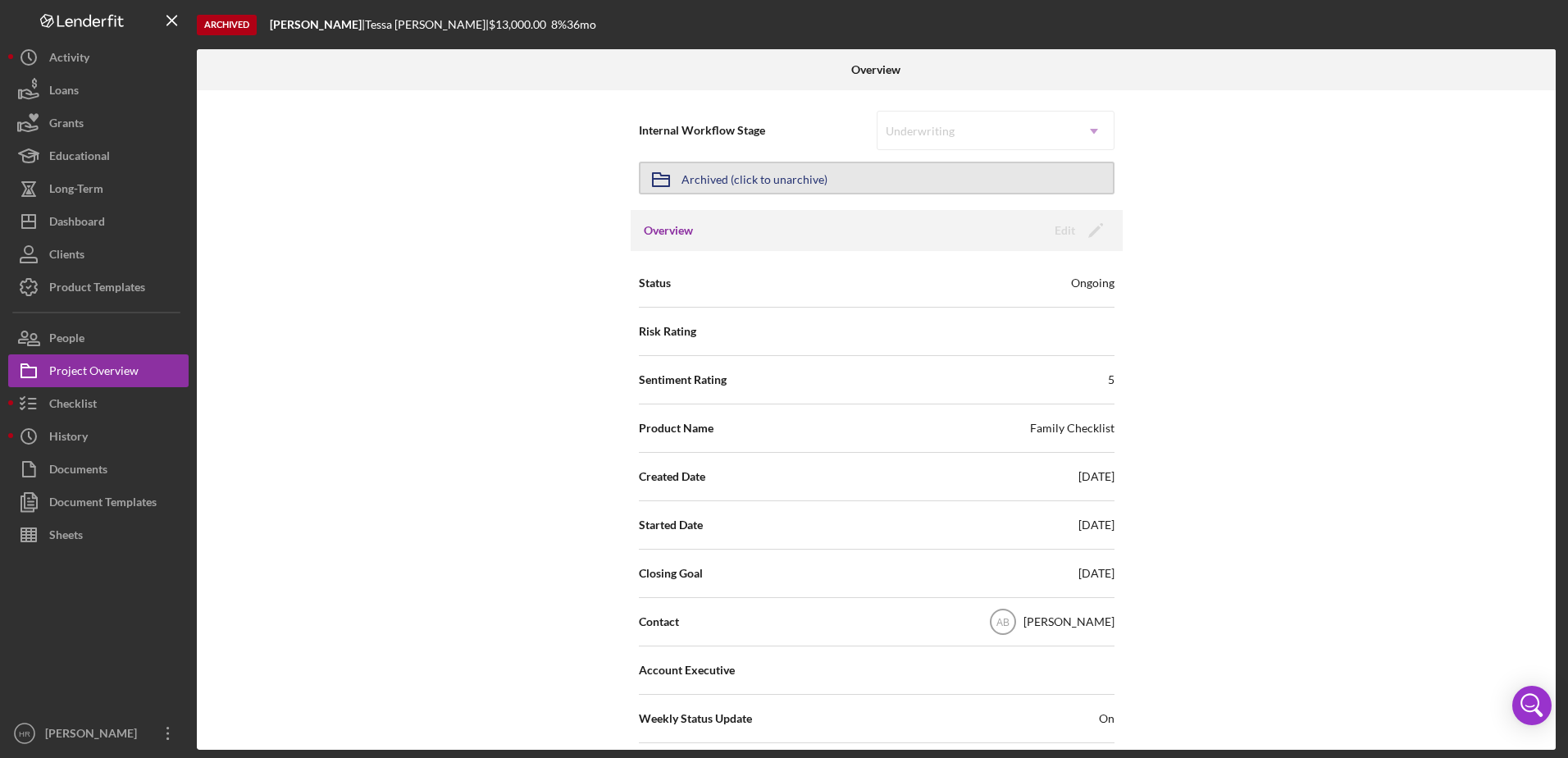
click at [758, 185] on div "Archived (click to unarchive)" at bounding box center [755, 178] width 146 height 30
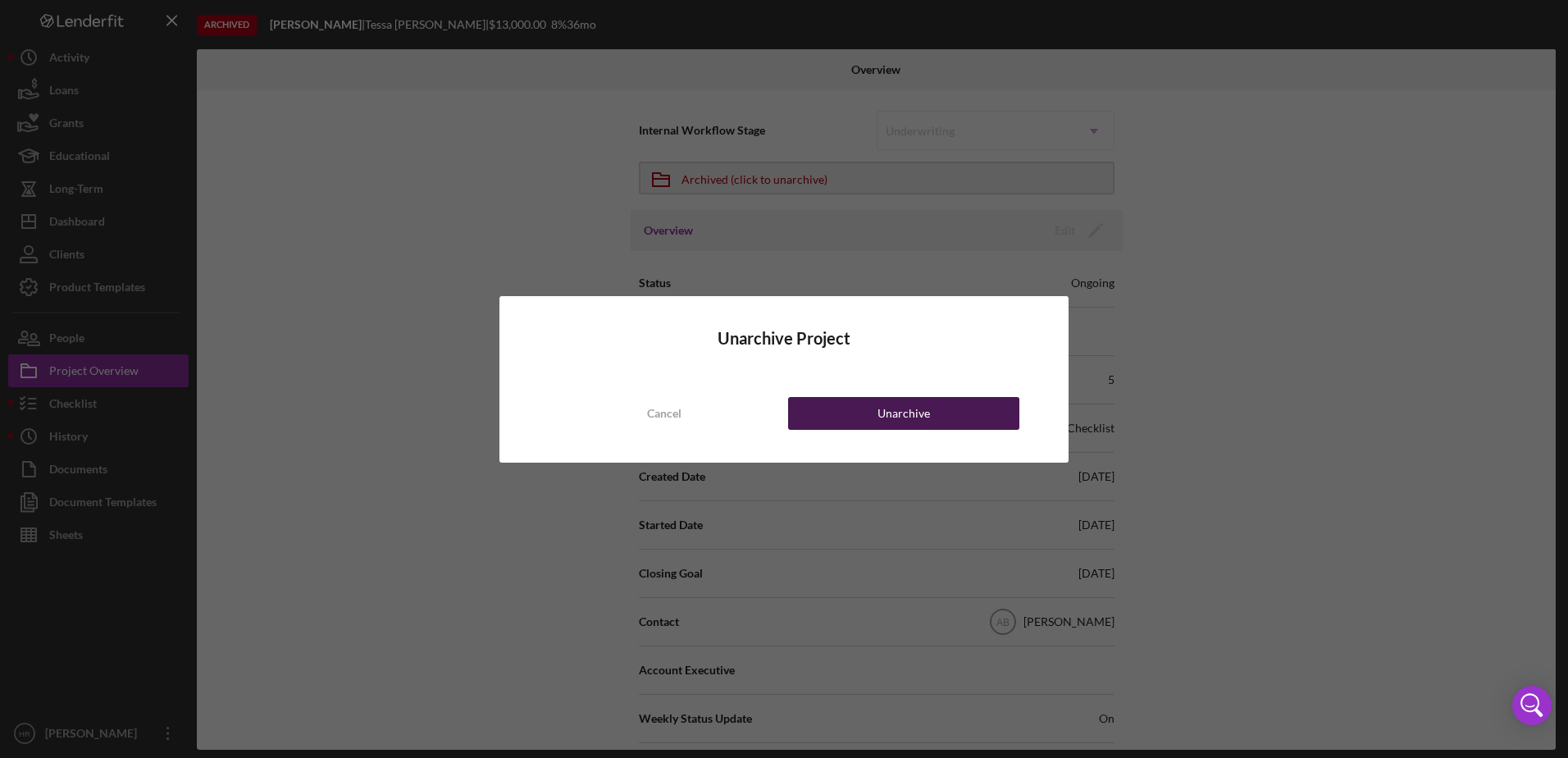
click at [905, 413] on div "Unarchive" at bounding box center [903, 414] width 52 height 33
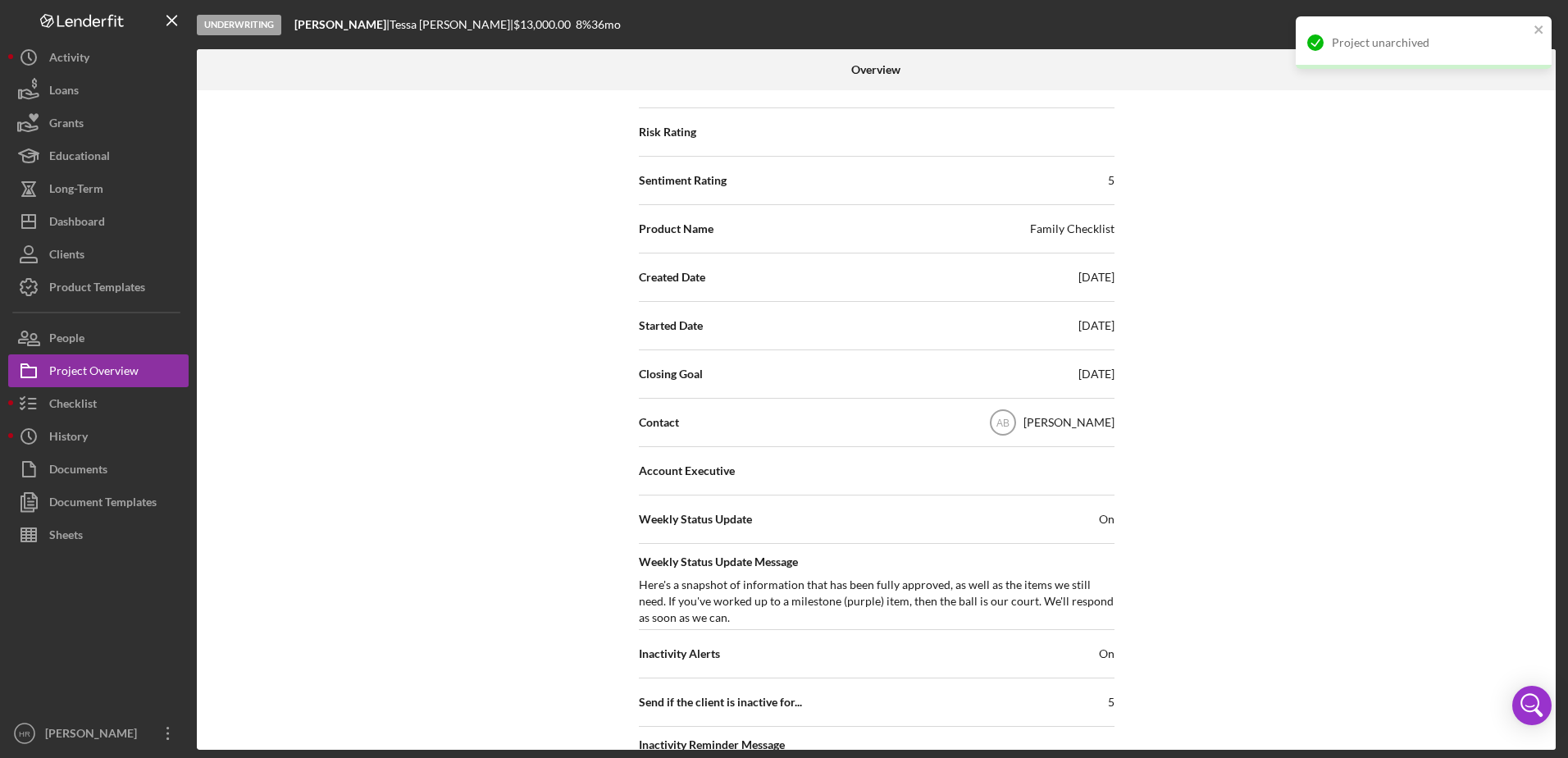
scroll to position [410, 0]
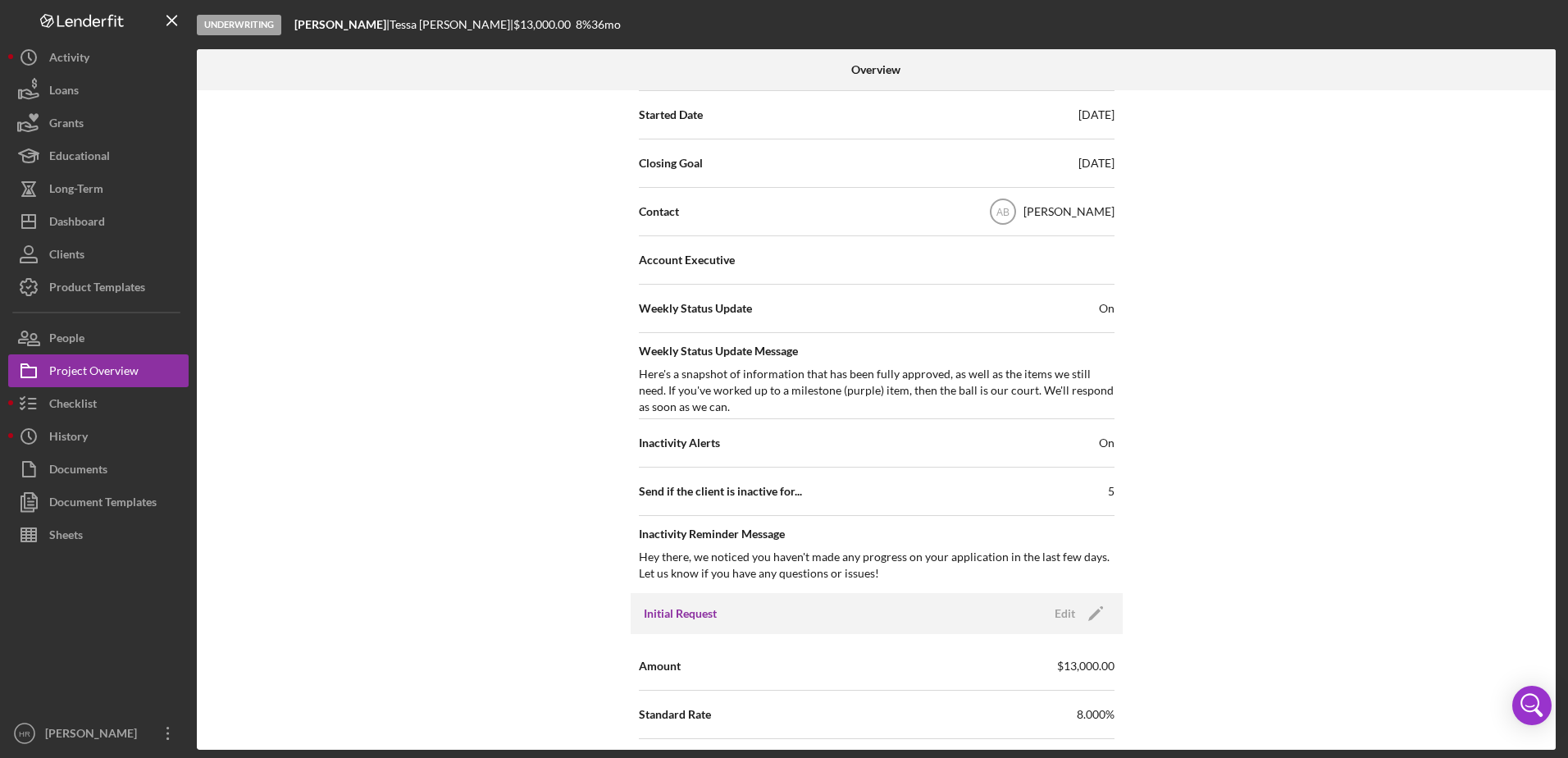
click at [1108, 309] on span "On" at bounding box center [1106, 309] width 16 height 17
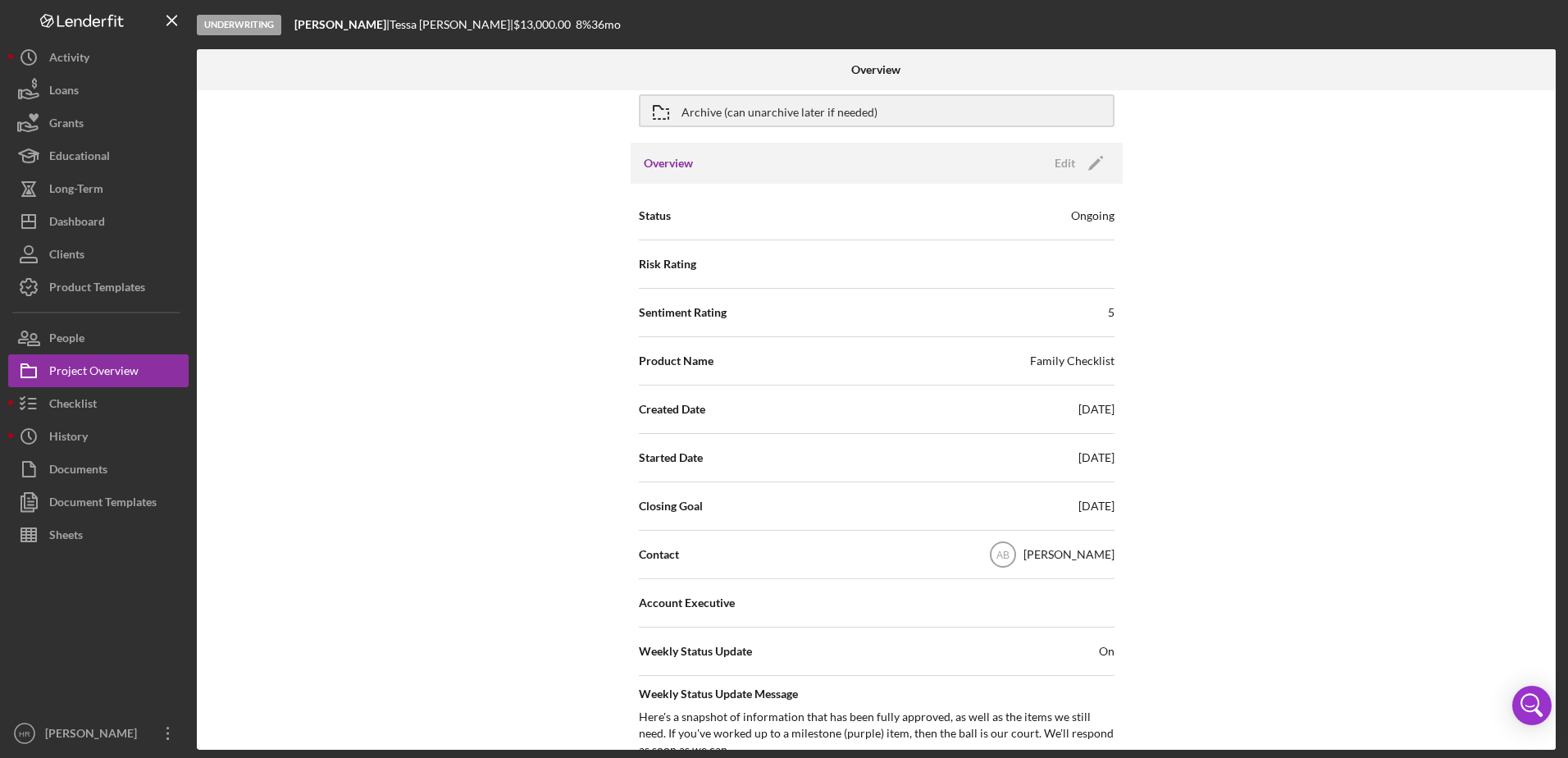
scroll to position [0, 0]
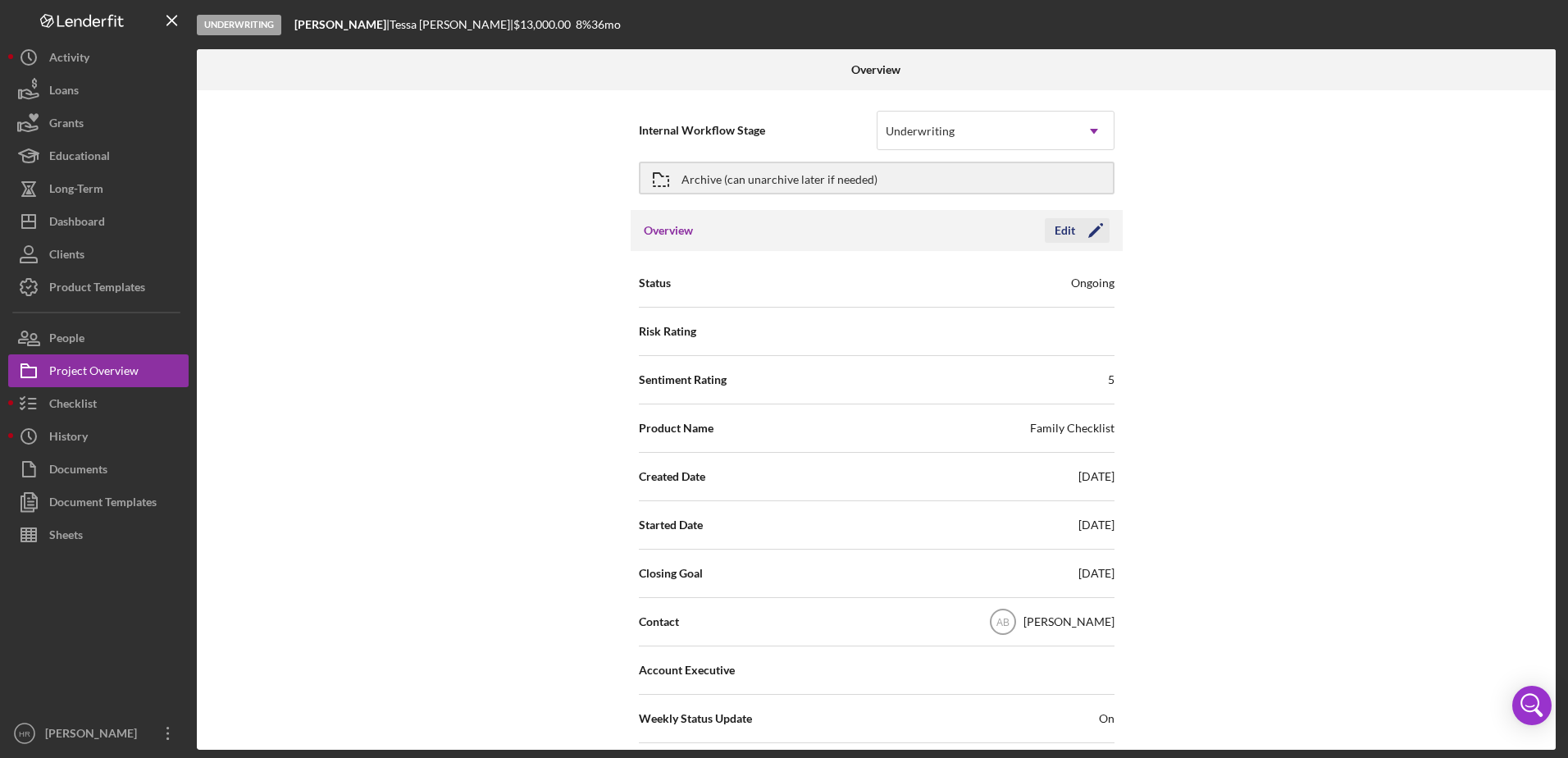
click at [1063, 234] on div "Edit" at bounding box center [1065, 231] width 21 height 25
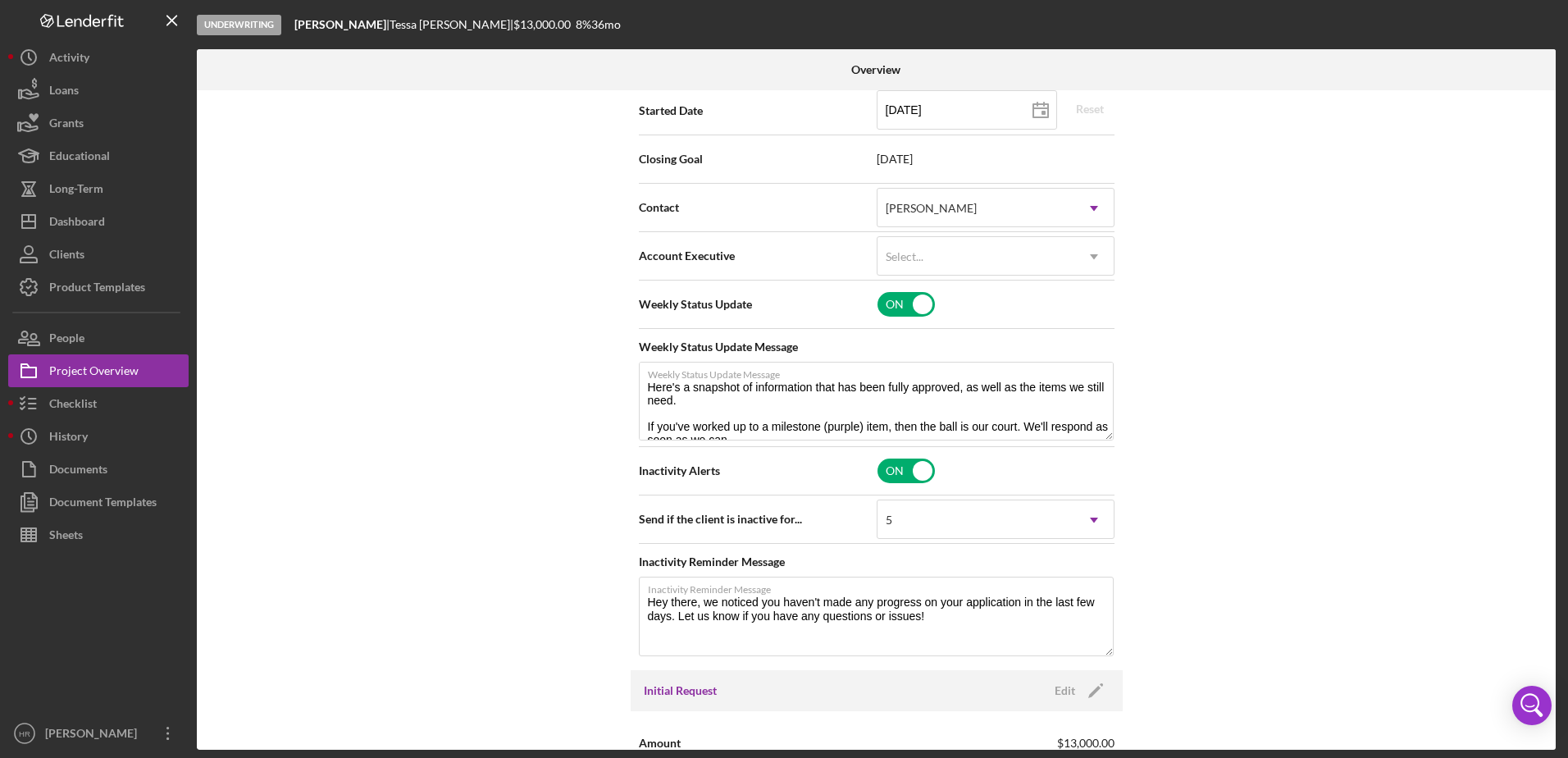
scroll to position [410, 0]
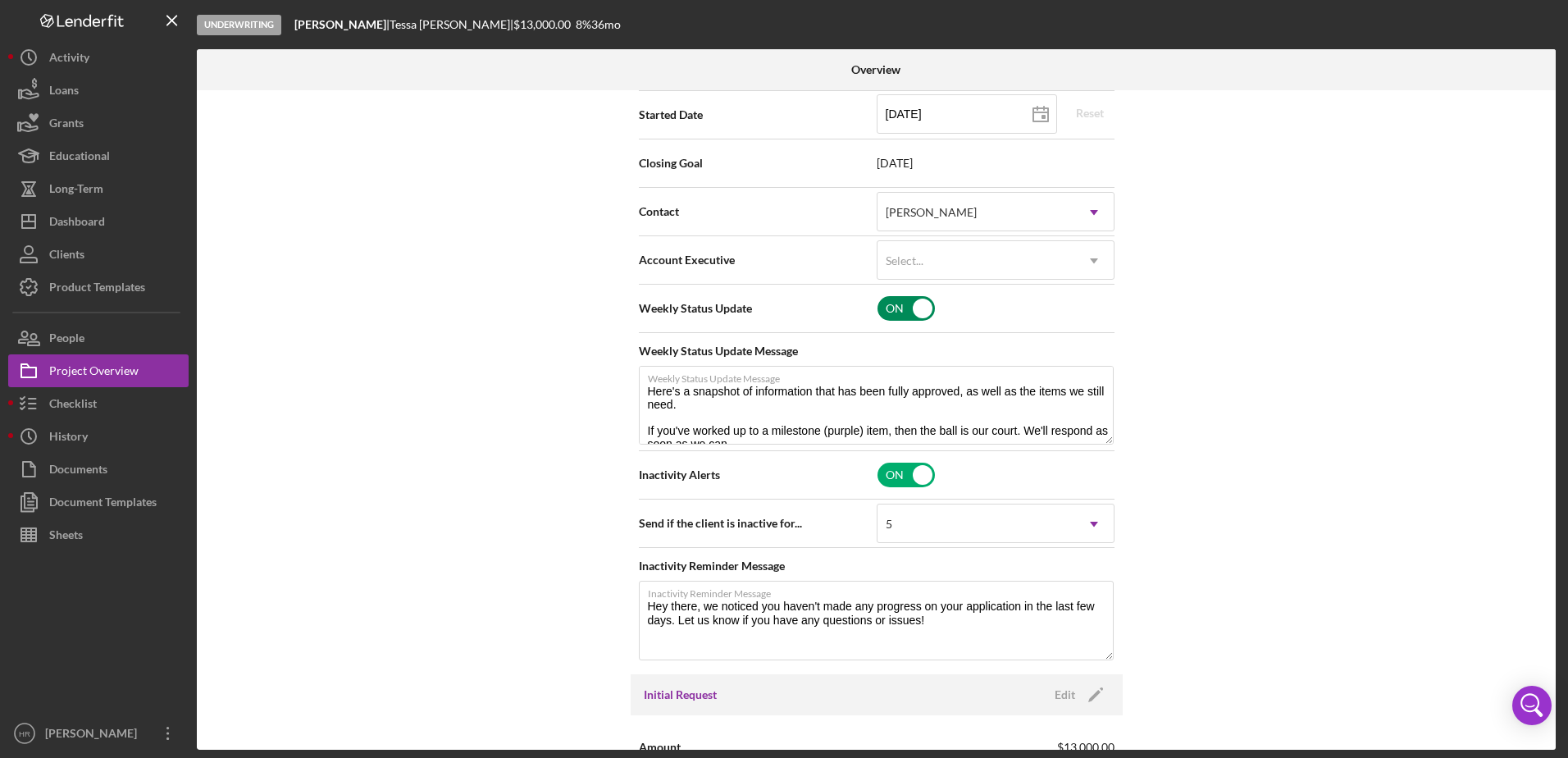
click at [898, 310] on input "checkbox" at bounding box center [905, 309] width 57 height 25
checkbox input "false"
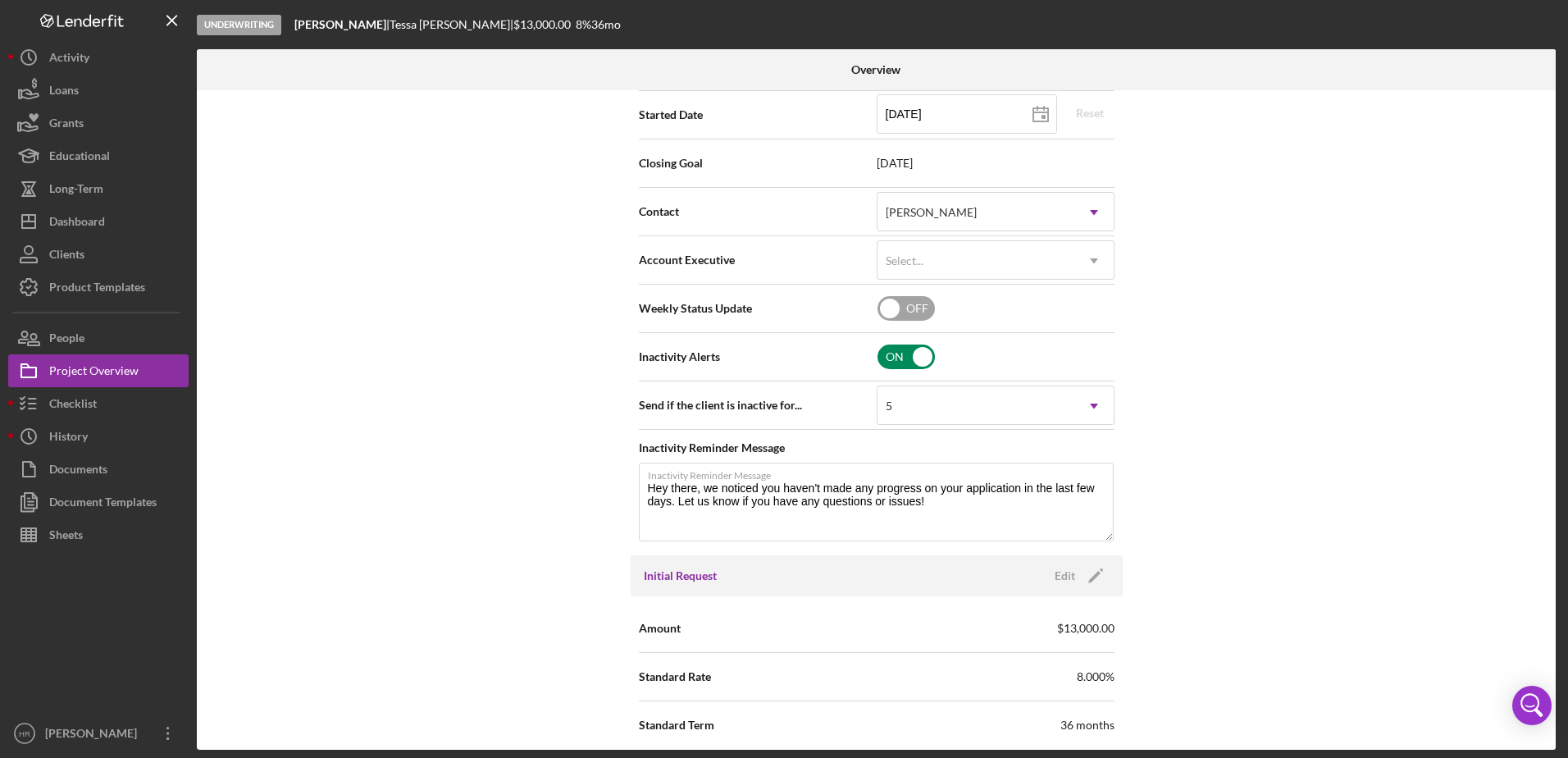
click at [886, 354] on input "checkbox" at bounding box center [905, 357] width 57 height 25
checkbox input "false"
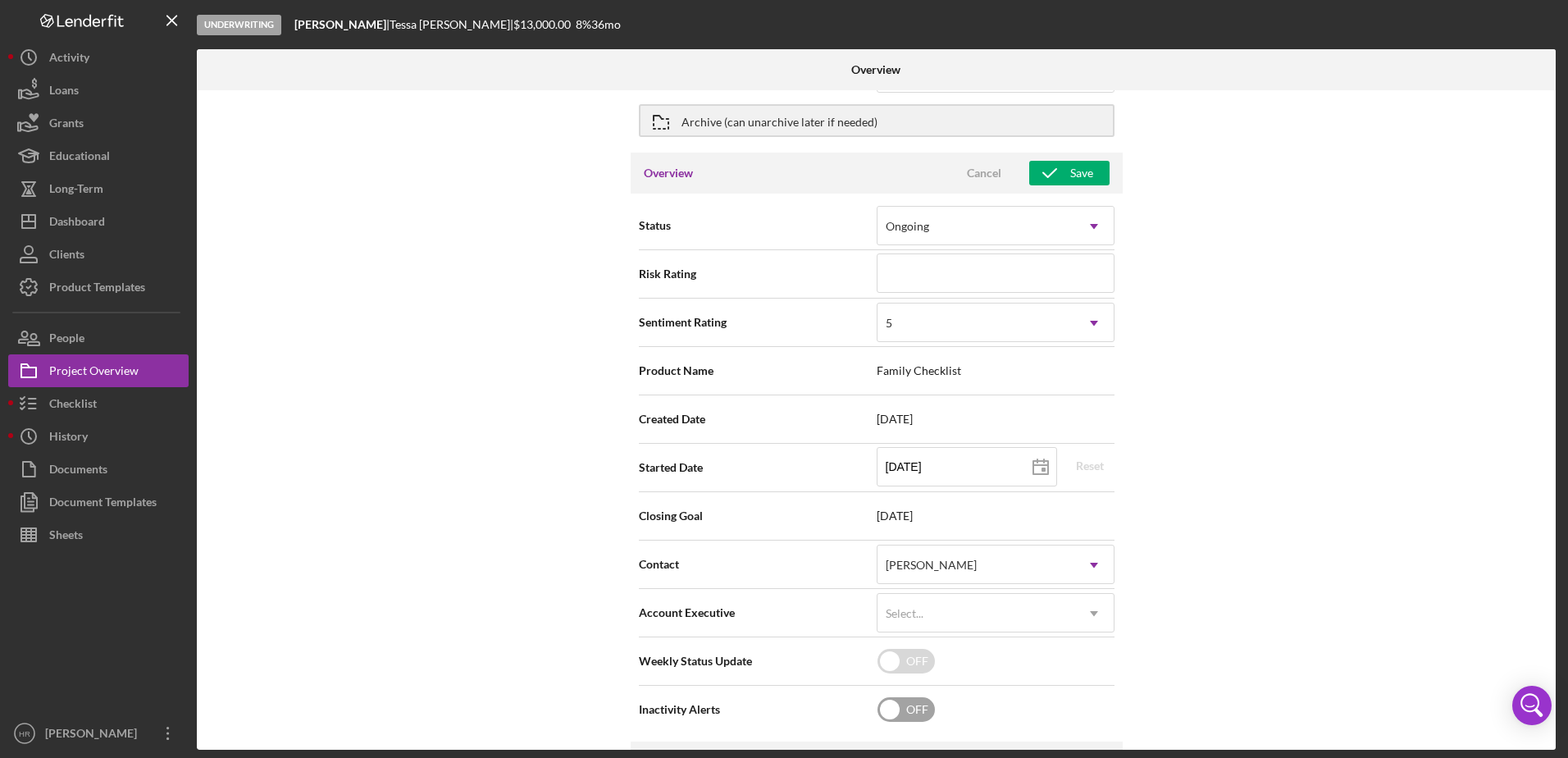
scroll to position [0, 0]
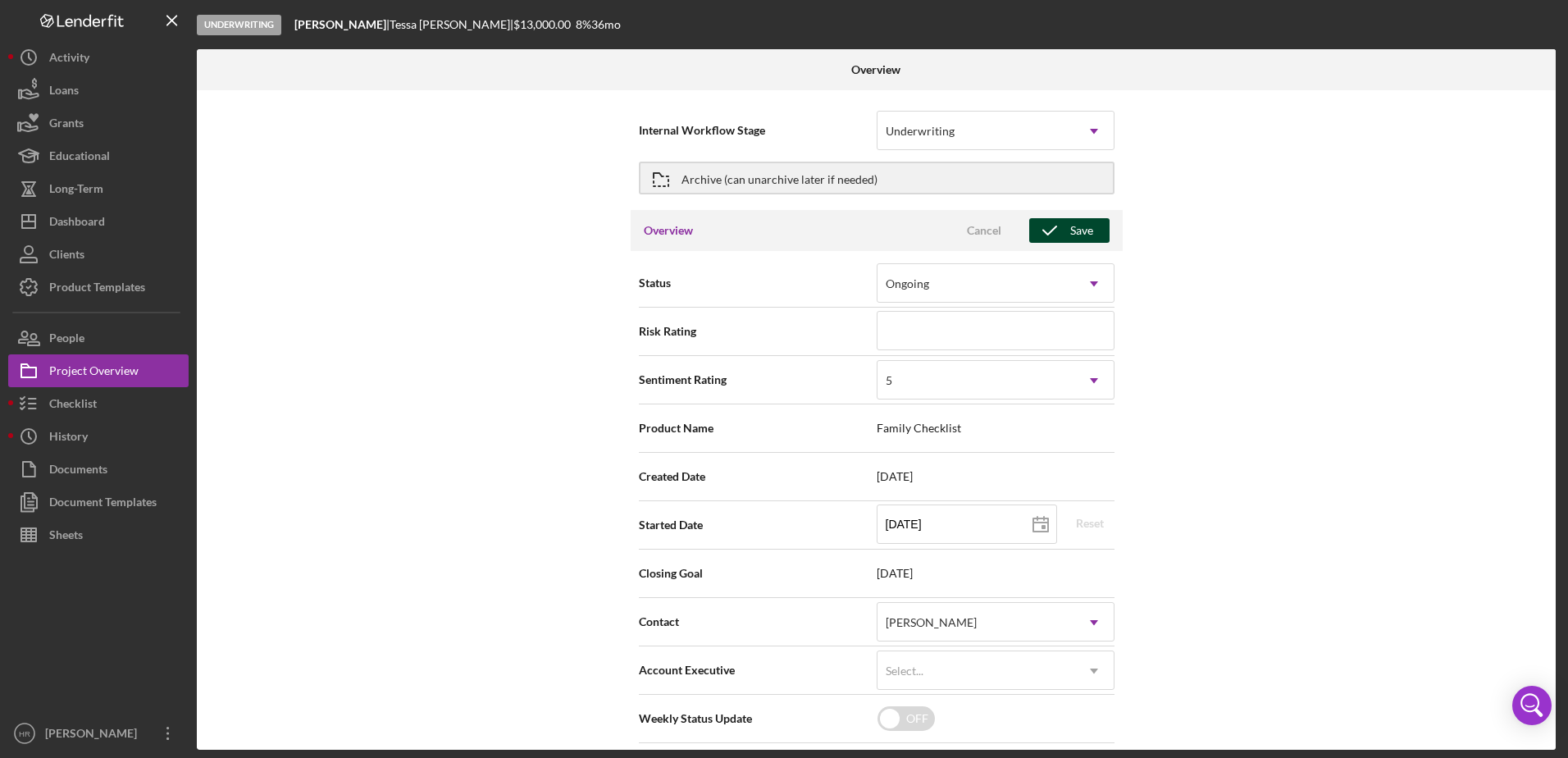
click at [1070, 238] on div "Save" at bounding box center [1082, 231] width 23 height 25
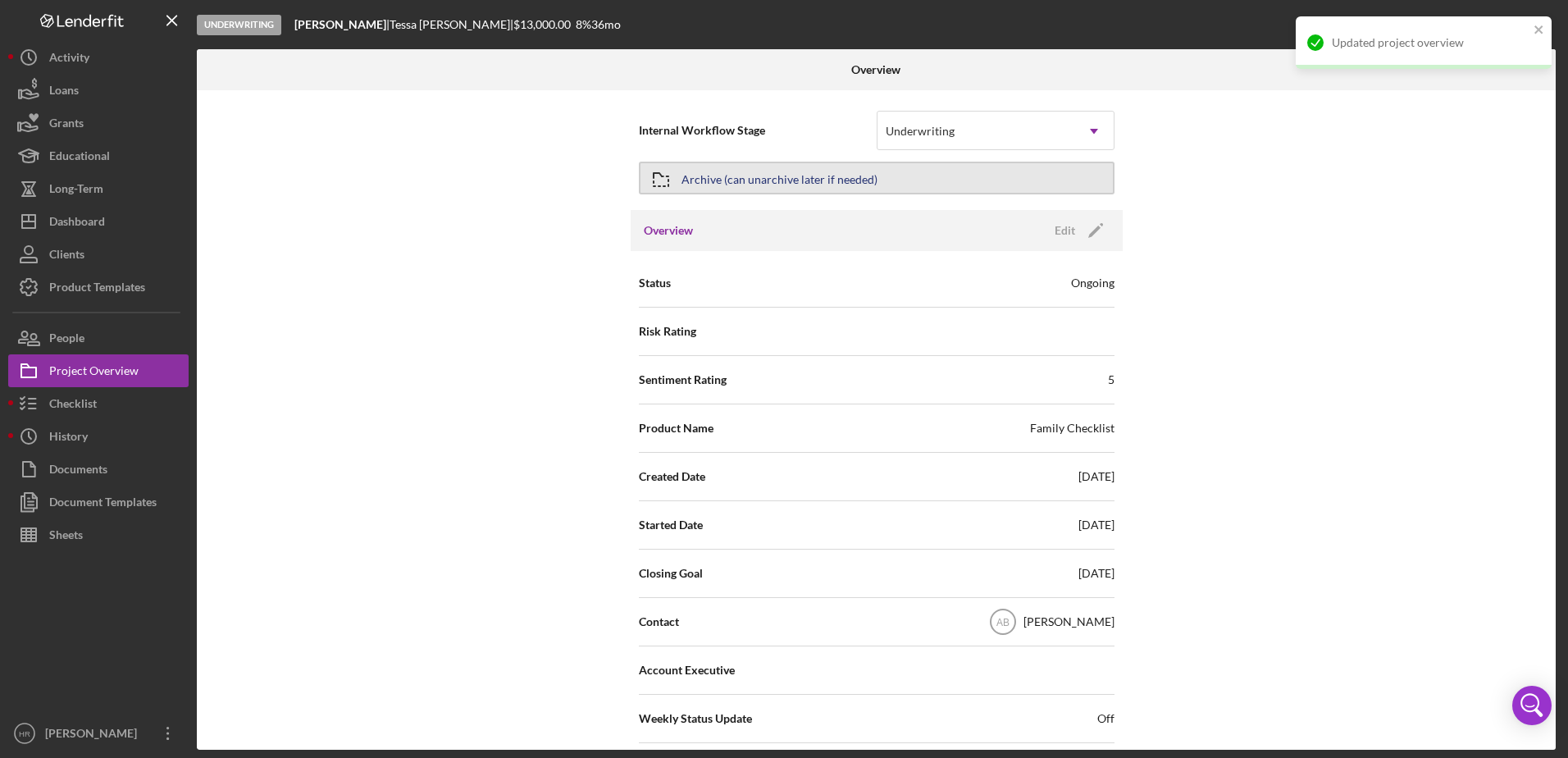
click at [793, 177] on div "Archive (can unarchive later if needed)" at bounding box center [779, 178] width 196 height 30
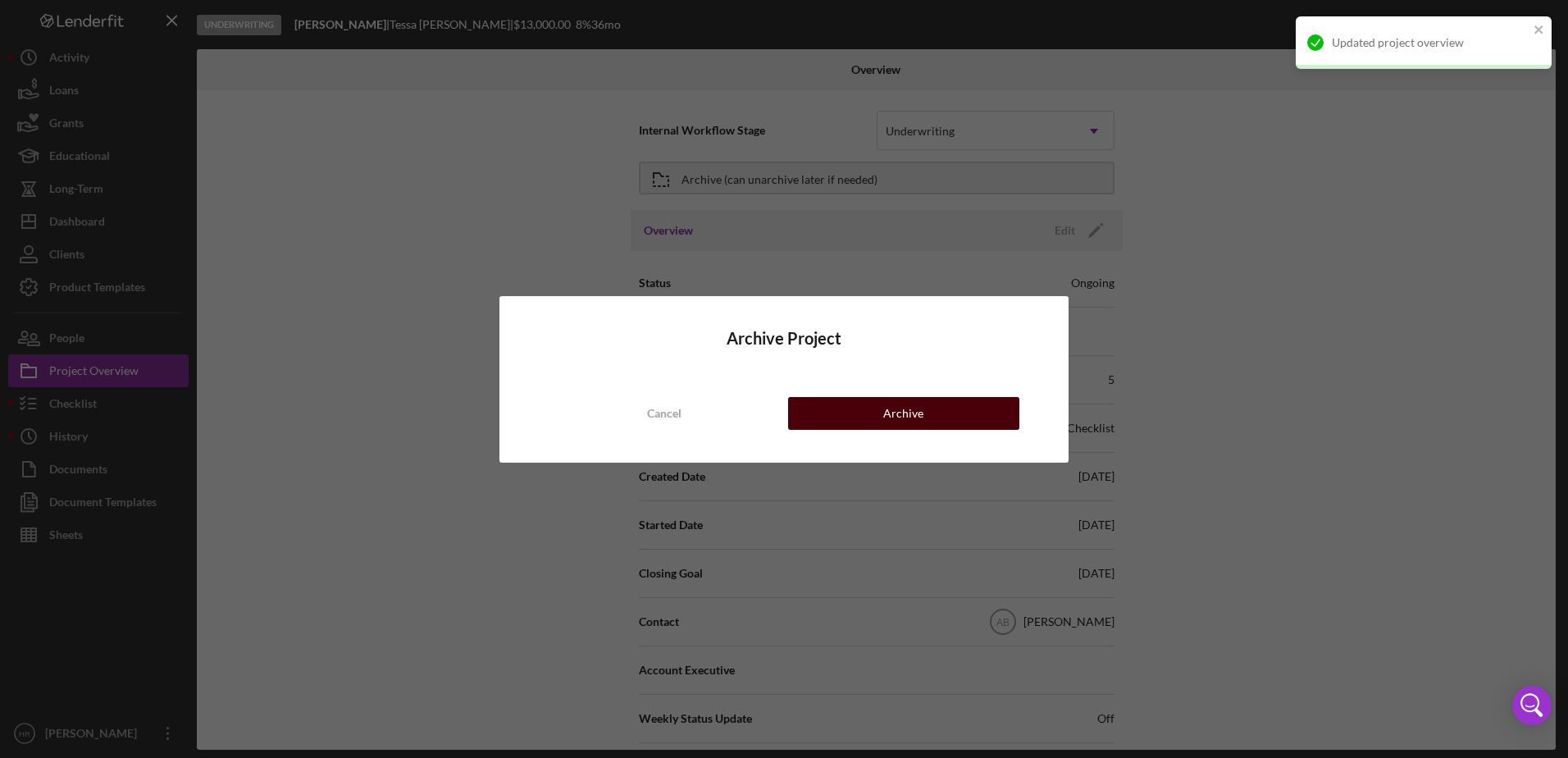
click at [925, 417] on button "Archive" at bounding box center [903, 414] width 231 height 33
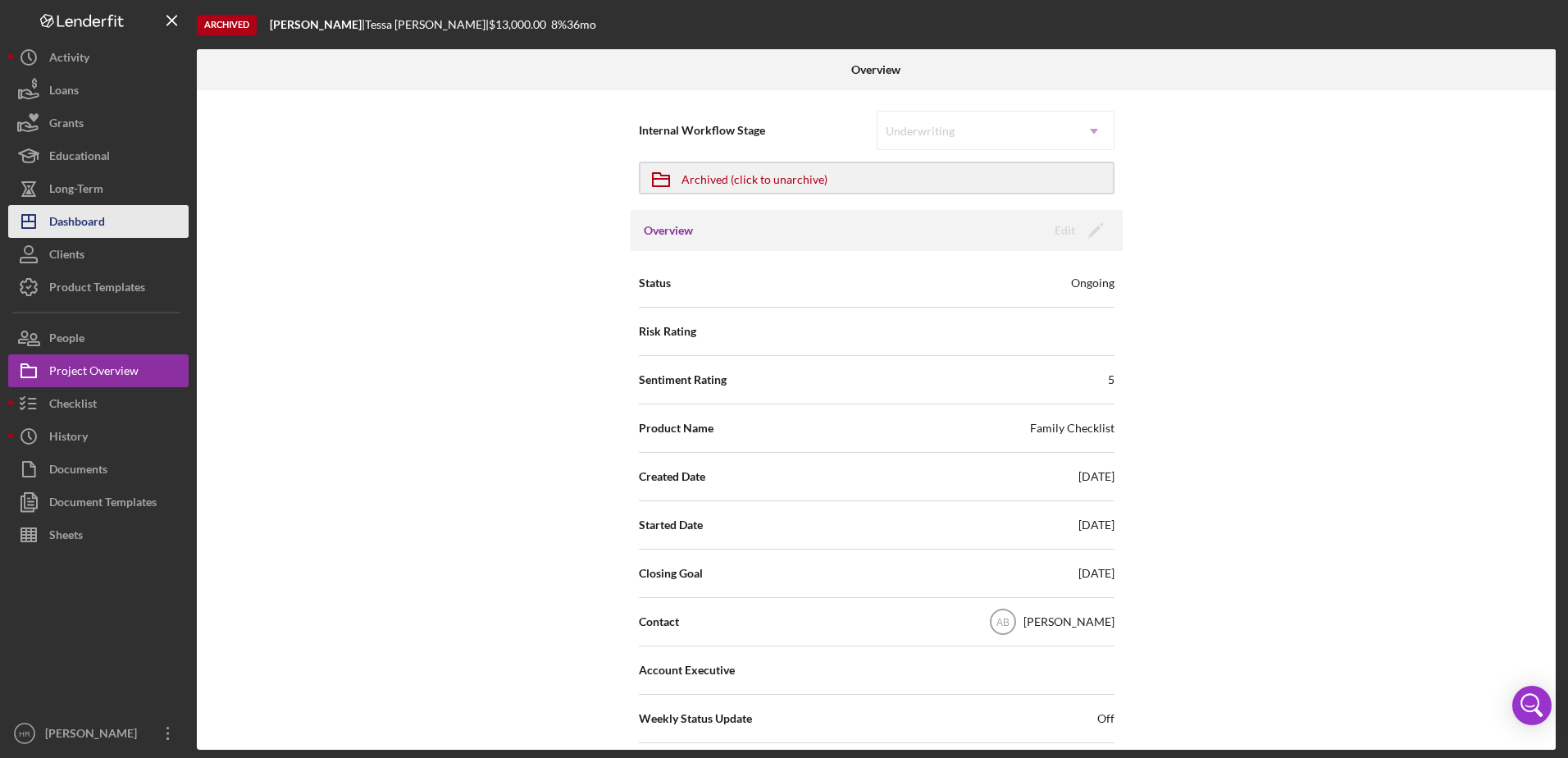
click at [99, 229] on div "Dashboard" at bounding box center [76, 223] width 56 height 37
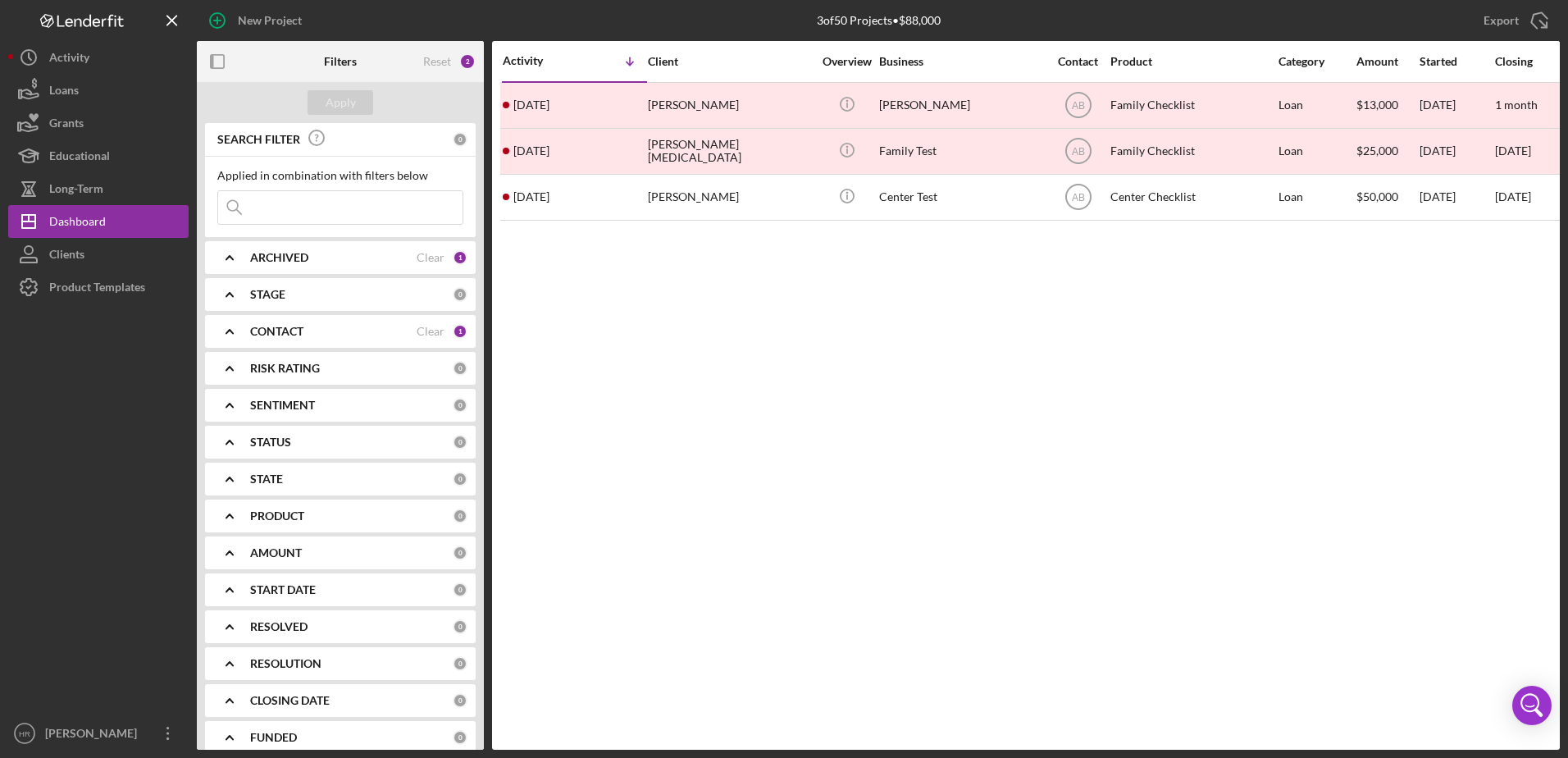
click at [274, 321] on div "CONTACT Clear 1" at bounding box center [359, 332] width 217 height 33
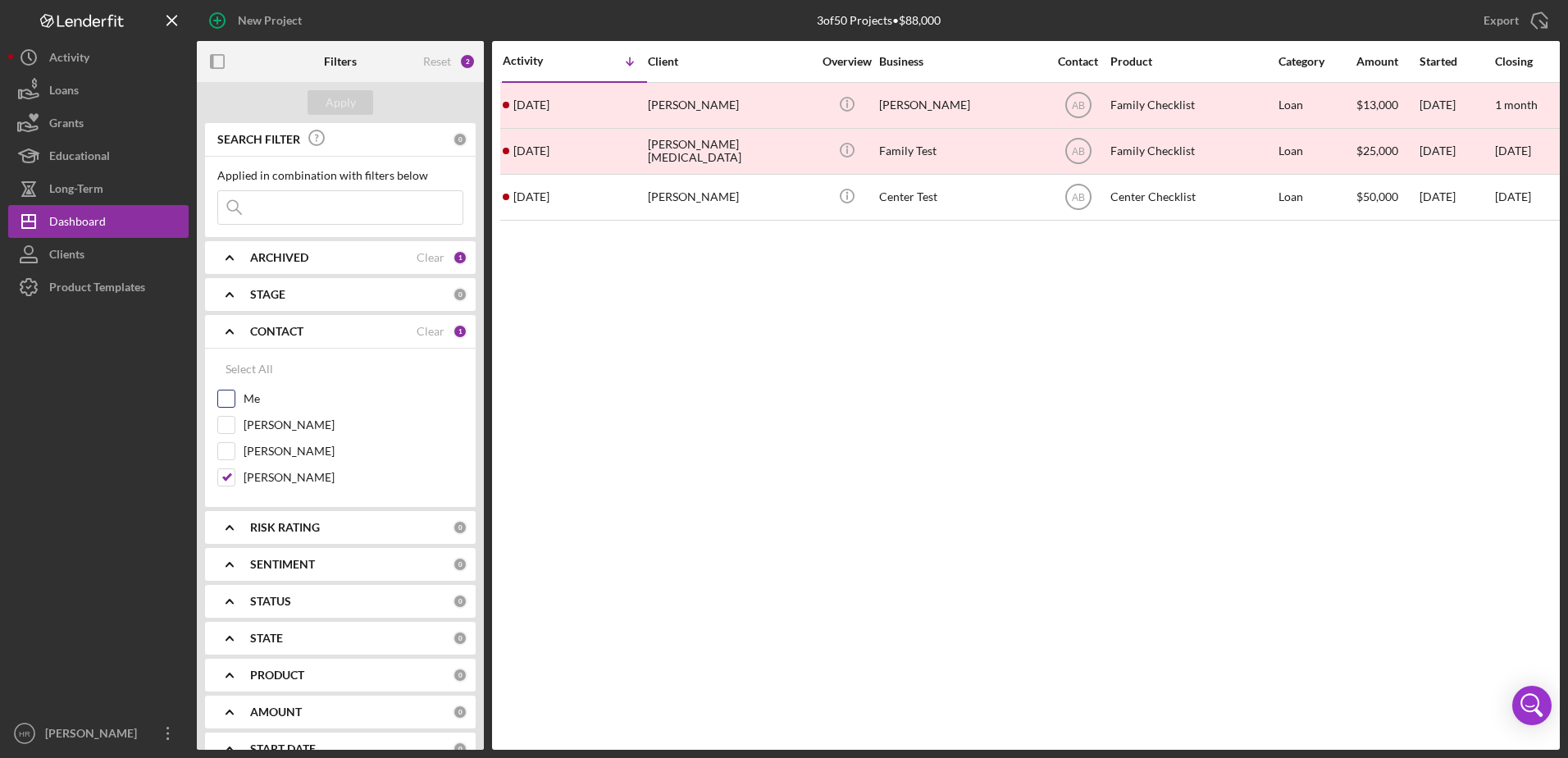
click at [273, 401] on label "Me" at bounding box center [353, 399] width 220 height 17
click at [235, 401] on input "Me" at bounding box center [226, 399] width 17 height 17
checkbox input "true"
click at [333, 91] on div "Apply" at bounding box center [341, 103] width 31 height 25
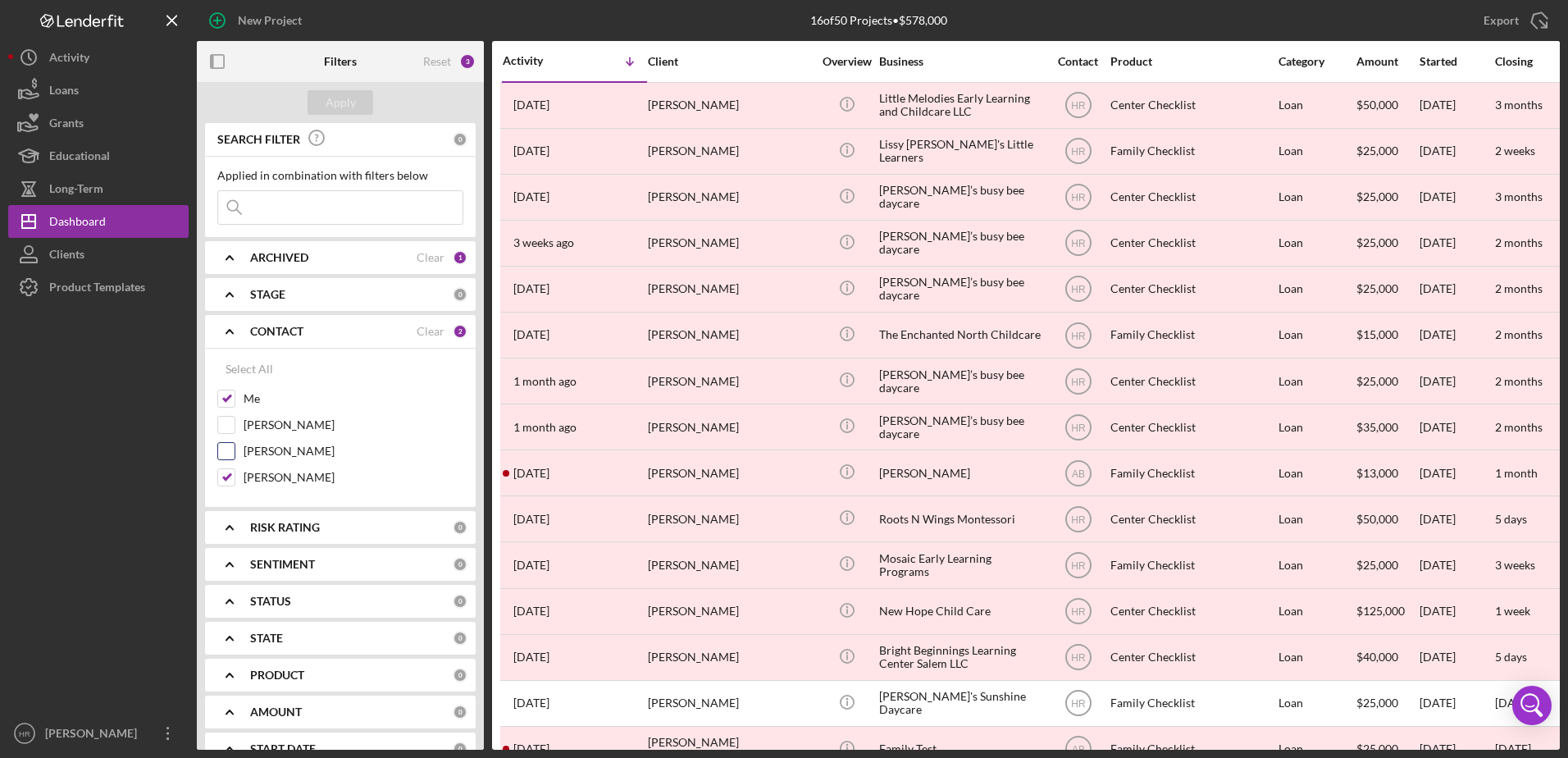
drag, startPoint x: 252, startPoint y: 472, endPoint x: 255, endPoint y: 448, distance: 24.2
click at [253, 472] on label "[PERSON_NAME]" at bounding box center [353, 478] width 220 height 17
click at [235, 472] on input "[PERSON_NAME]" at bounding box center [226, 478] width 17 height 17
checkbox input "false"
click at [289, 254] on b "ARCHIVED" at bounding box center [279, 258] width 58 height 13
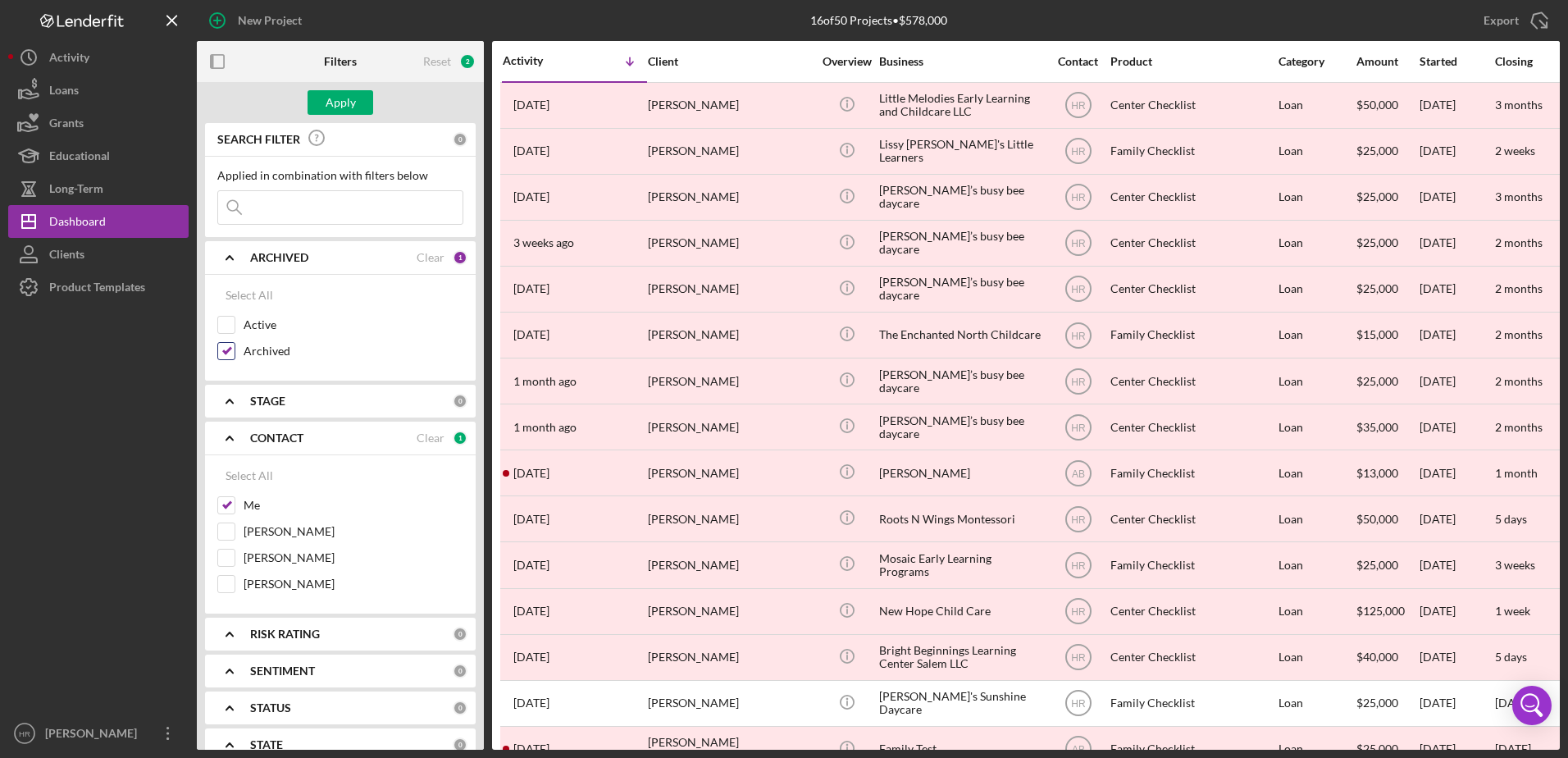
click at [258, 347] on label "Archived" at bounding box center [353, 351] width 220 height 17
click at [235, 347] on input "Archived" at bounding box center [226, 351] width 17 height 17
checkbox input "false"
click at [342, 106] on div "Apply" at bounding box center [341, 103] width 31 height 25
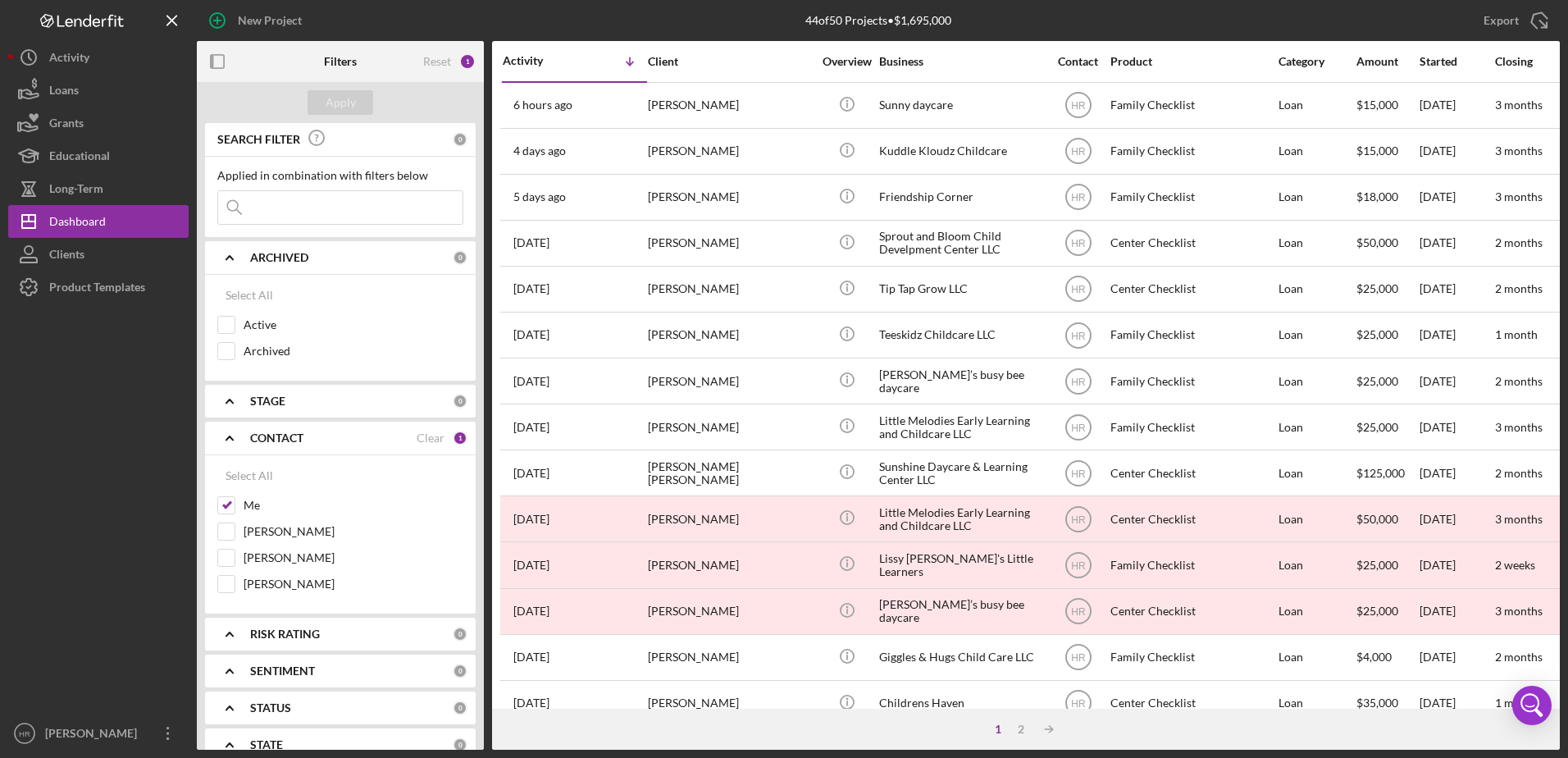
click at [444, 99] on div "Apply" at bounding box center [340, 102] width 287 height 41
click at [252, 319] on label "Active" at bounding box center [353, 325] width 220 height 17
click at [235, 319] on input "Active" at bounding box center [226, 325] width 17 height 17
checkbox input "true"
click at [337, 109] on div "Apply" at bounding box center [341, 103] width 31 height 25
